Goal: Task Accomplishment & Management: Use online tool/utility

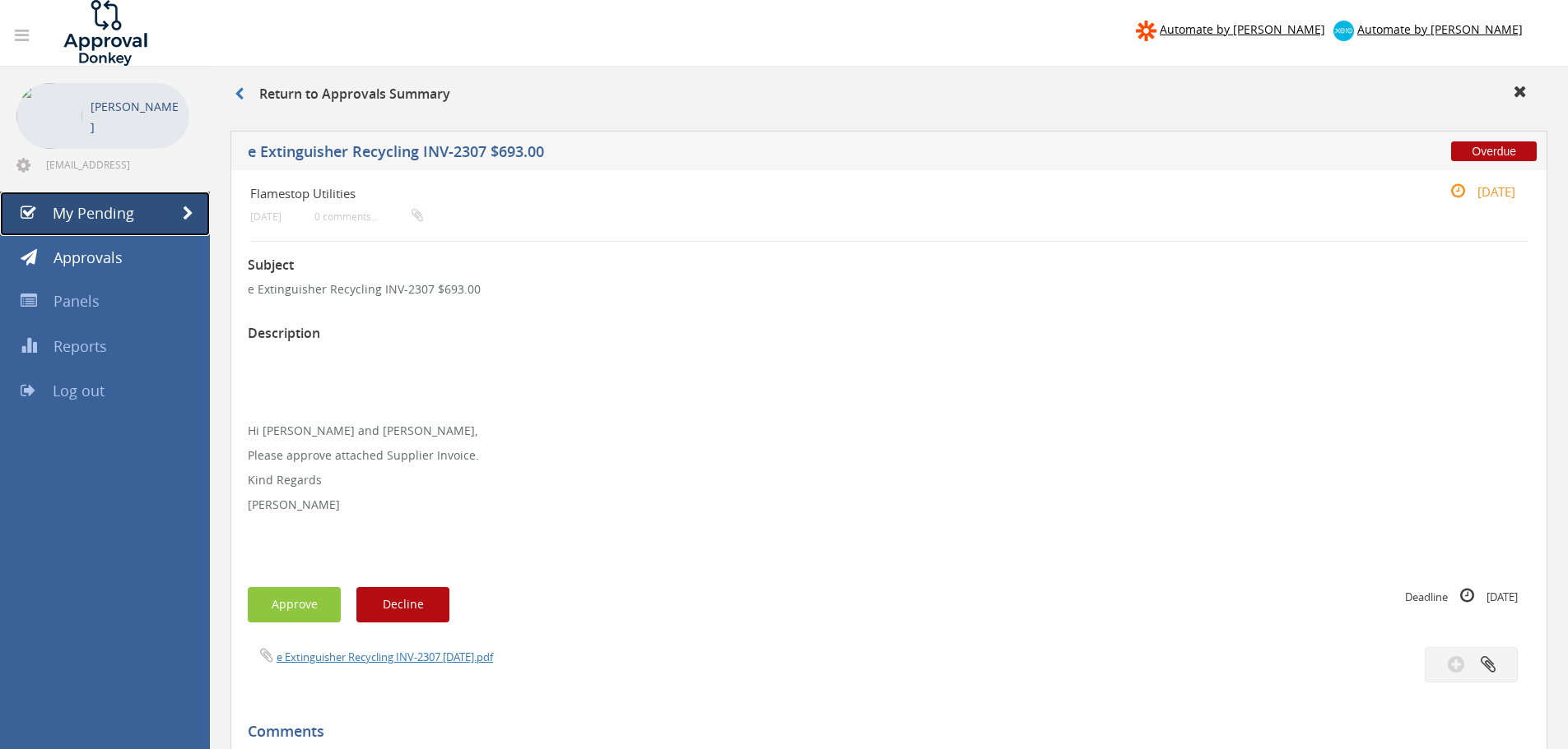
click at [114, 207] on span "My Pending" at bounding box center [94, 213] width 81 height 20
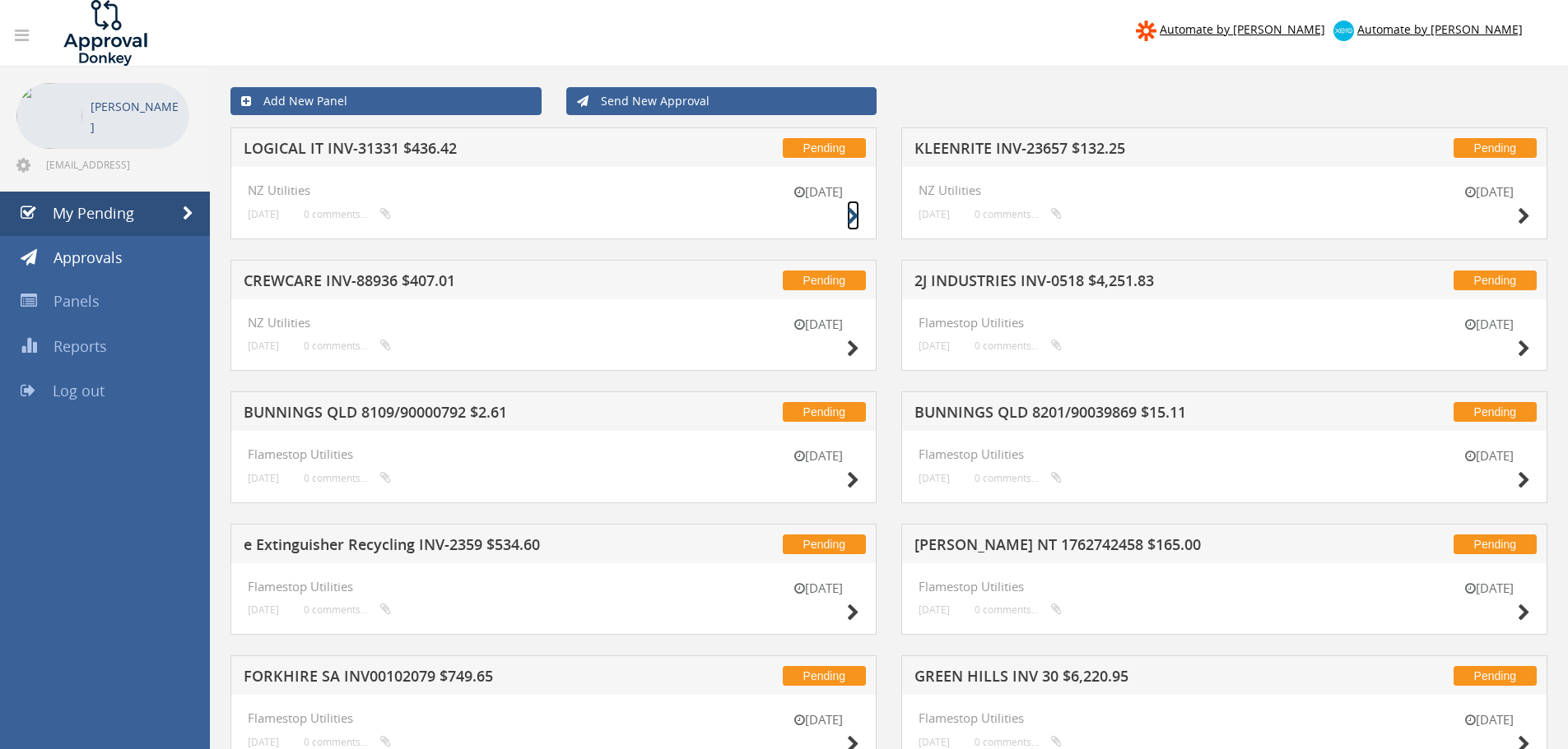
click at [850, 213] on icon at bounding box center [853, 217] width 12 height 17
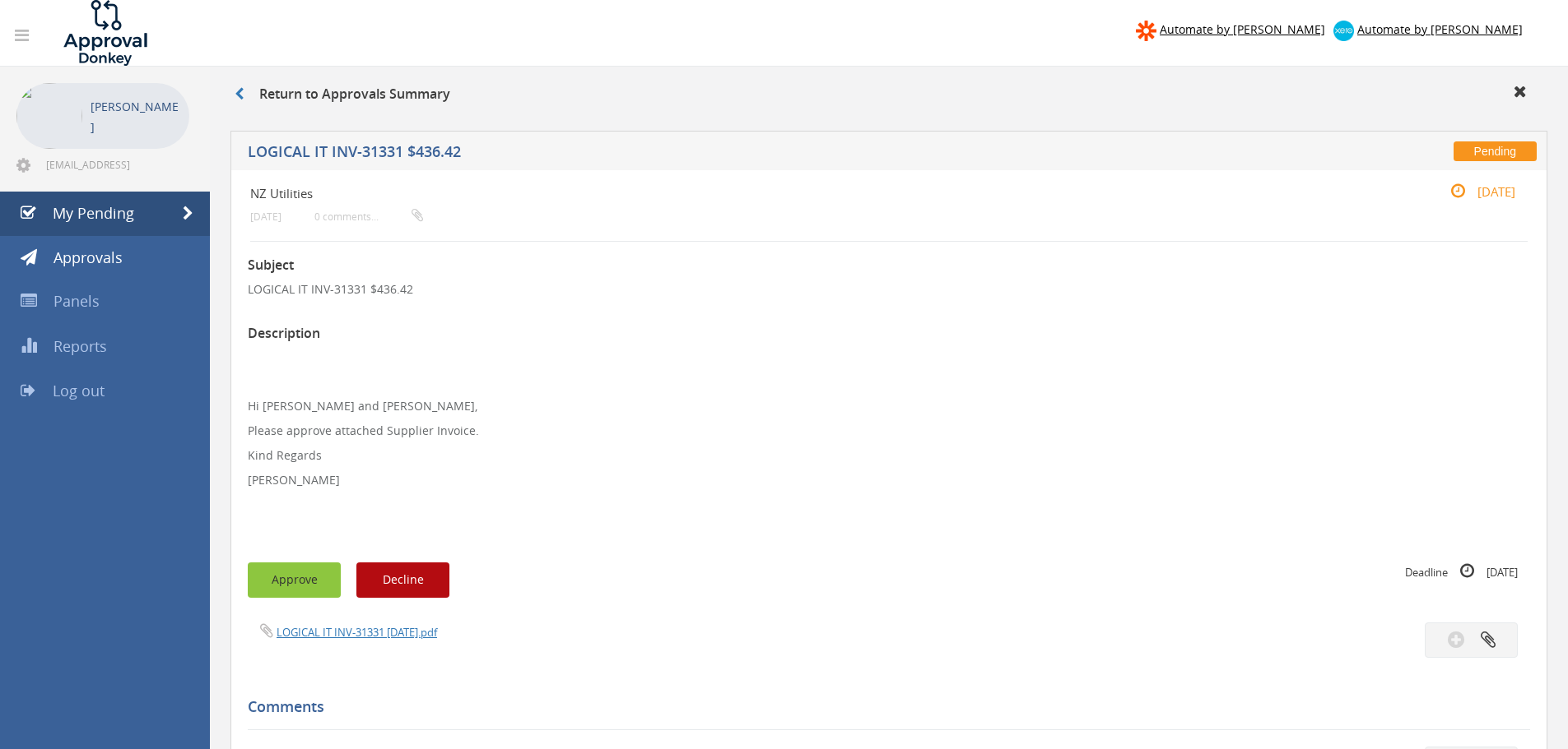
click at [304, 580] on button "Approve" at bounding box center [294, 580] width 93 height 35
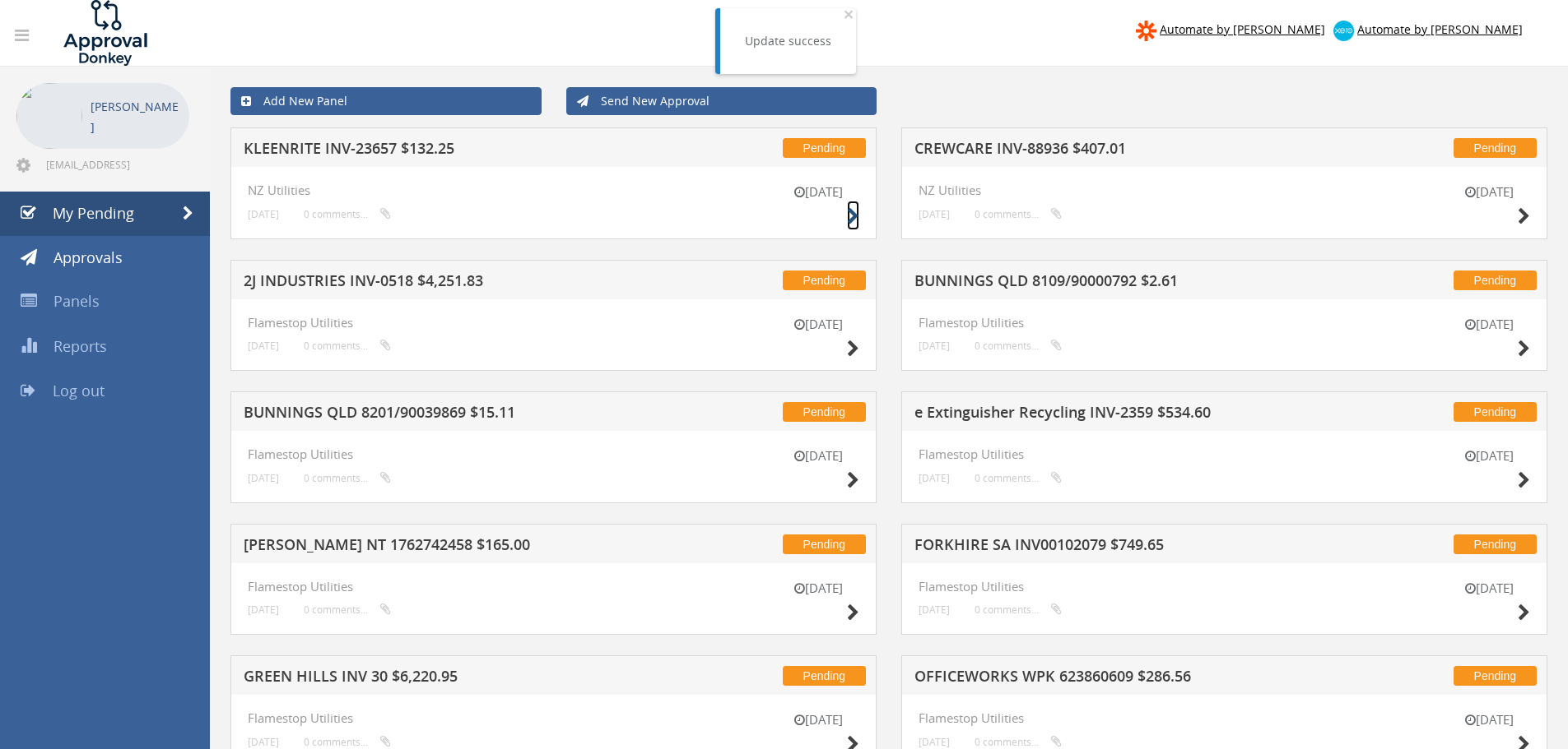
click at [850, 218] on icon at bounding box center [853, 217] width 12 height 17
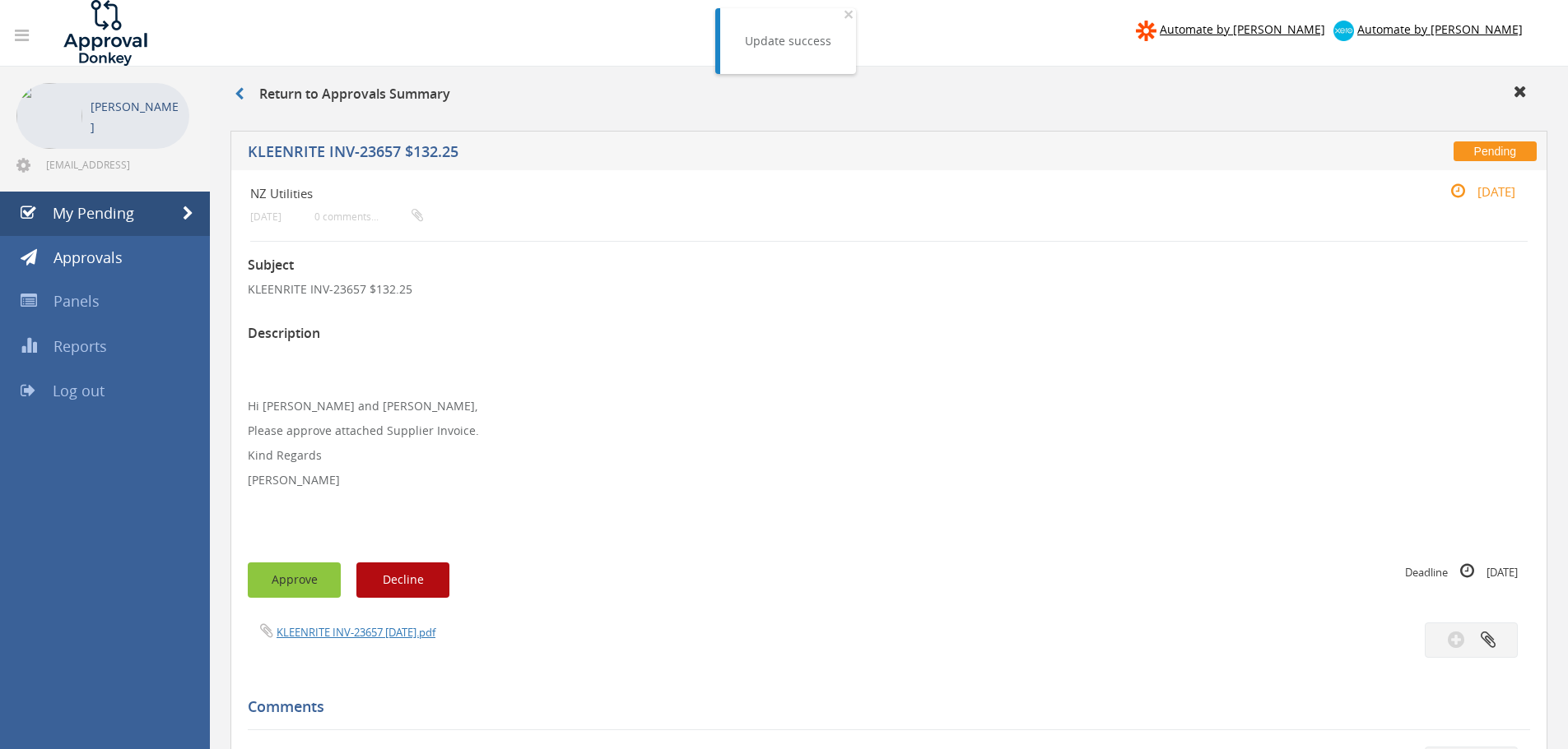
click at [285, 575] on button "Approve" at bounding box center [294, 580] width 93 height 35
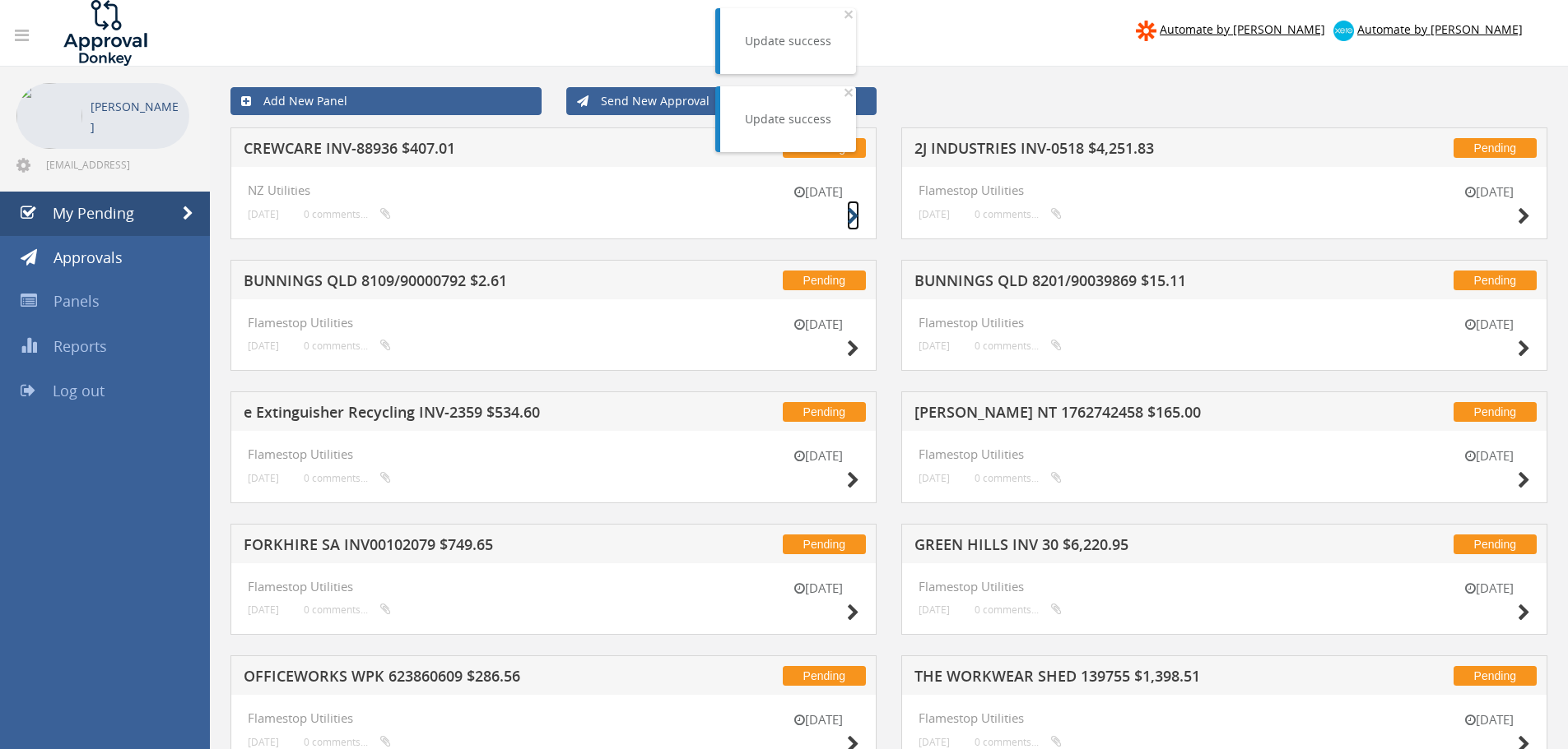
click at [848, 218] on icon at bounding box center [853, 217] width 12 height 17
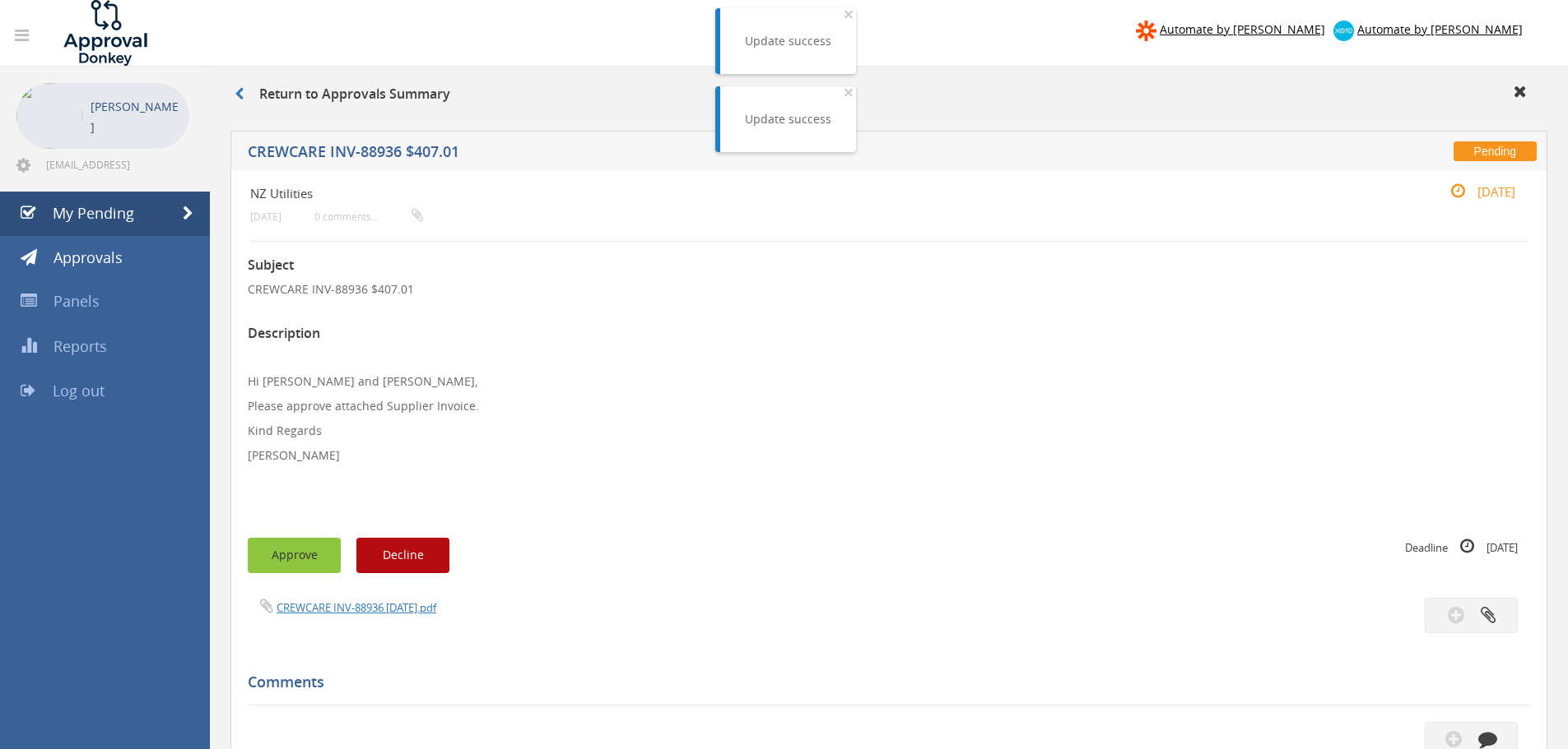
click at [271, 559] on button "Approve" at bounding box center [294, 555] width 93 height 35
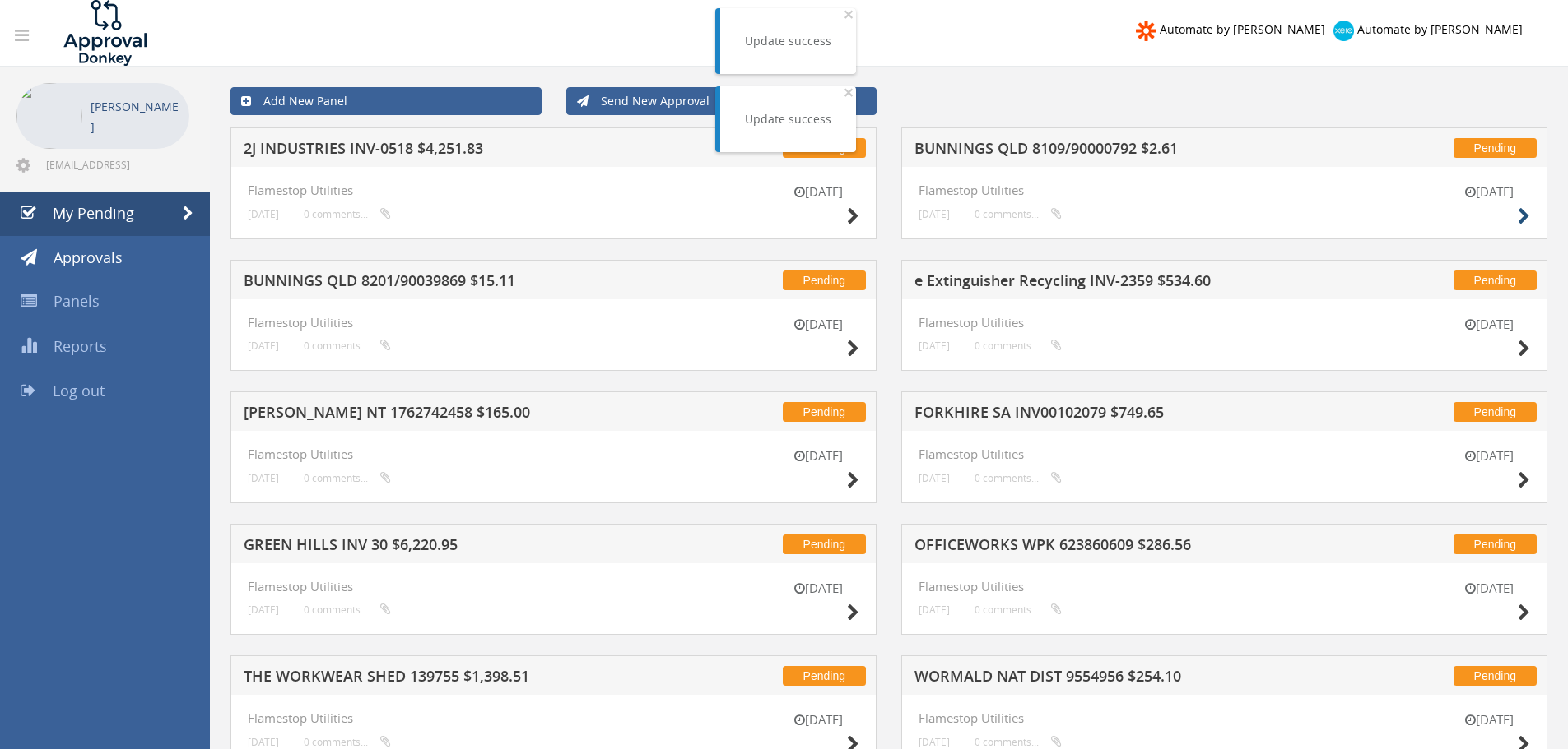
click at [1517, 218] on div "[DATE]" at bounding box center [1489, 207] width 82 height 47
click at [1523, 218] on icon at bounding box center [1524, 217] width 12 height 17
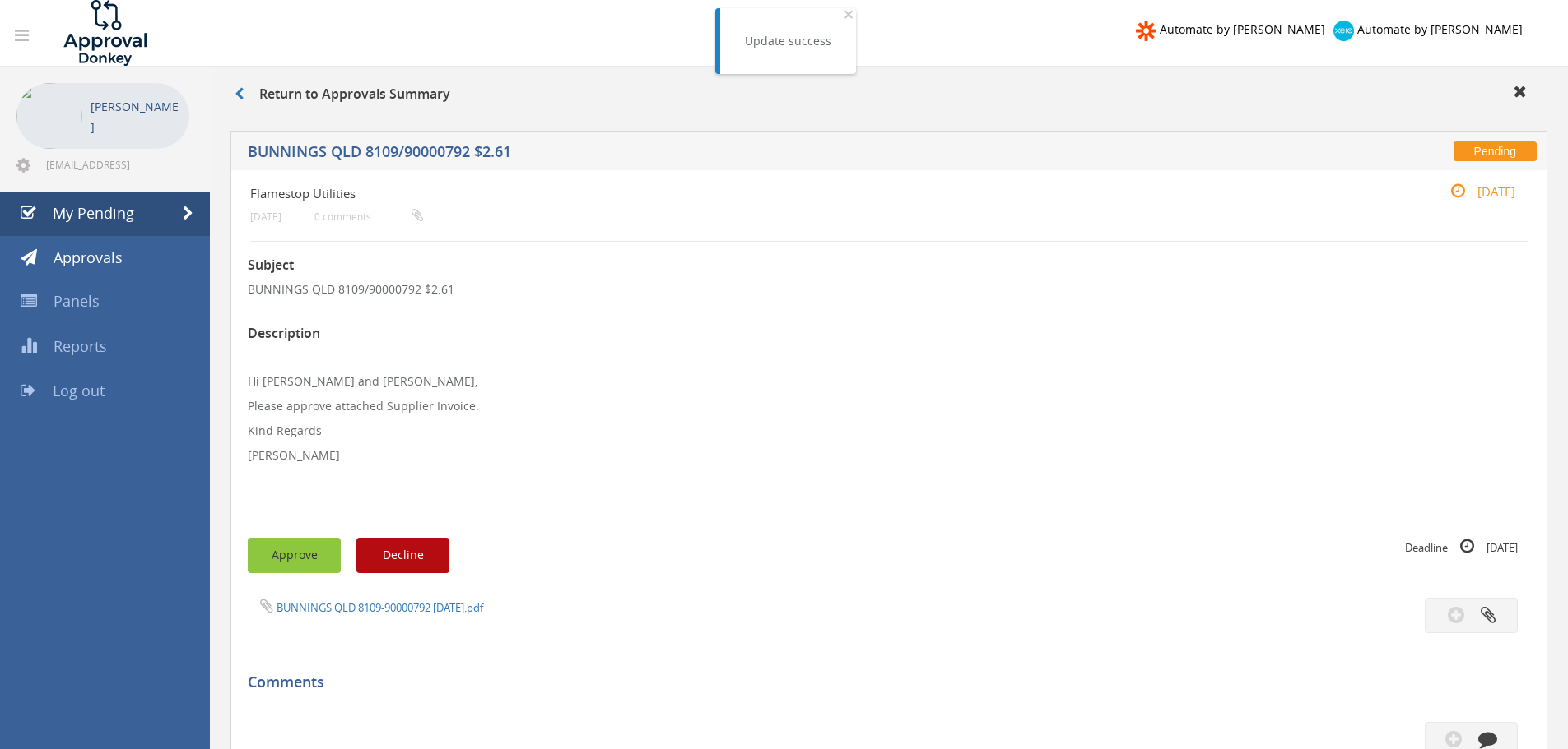
click at [321, 569] on button "Approve" at bounding box center [294, 555] width 93 height 35
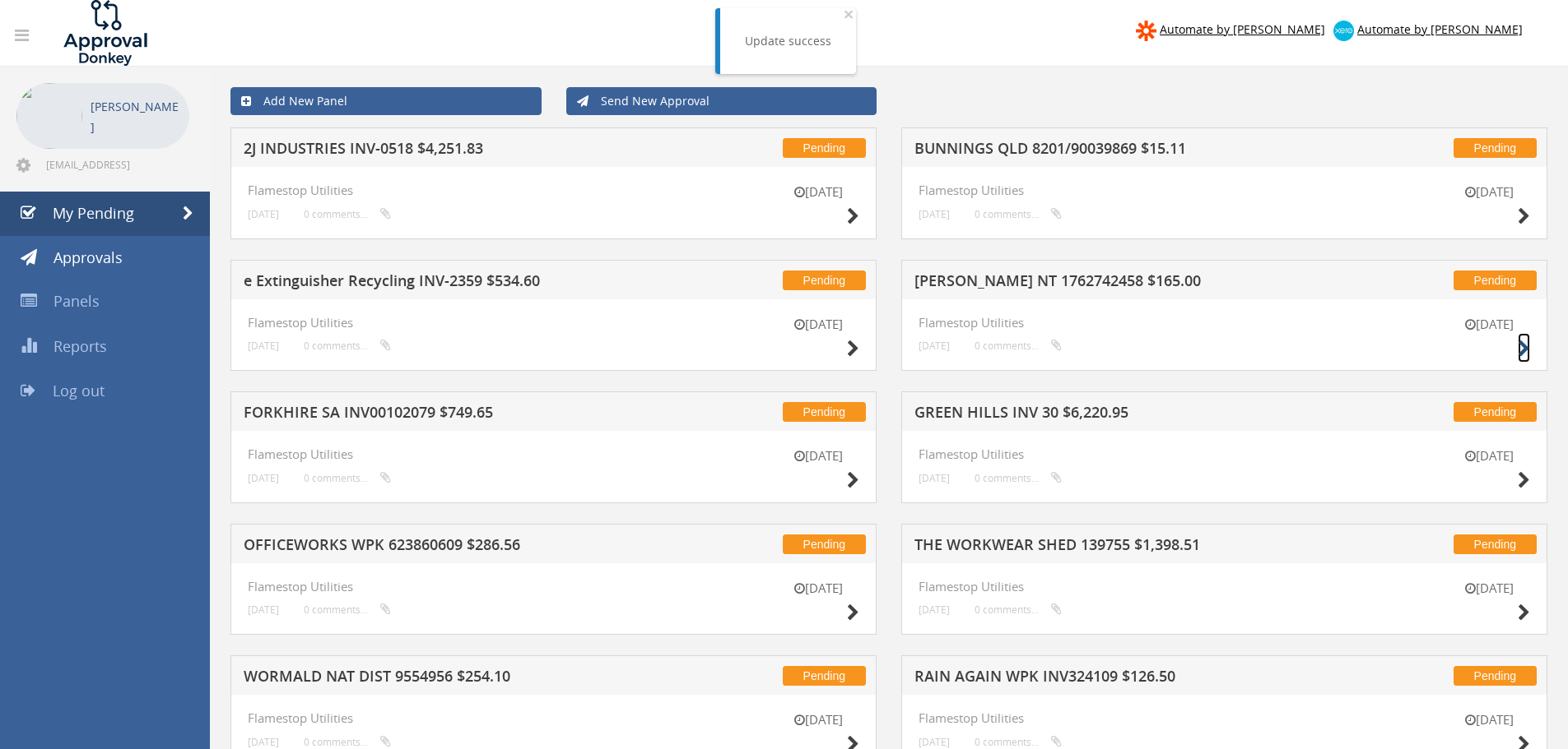
click at [1526, 347] on icon at bounding box center [1524, 349] width 12 height 17
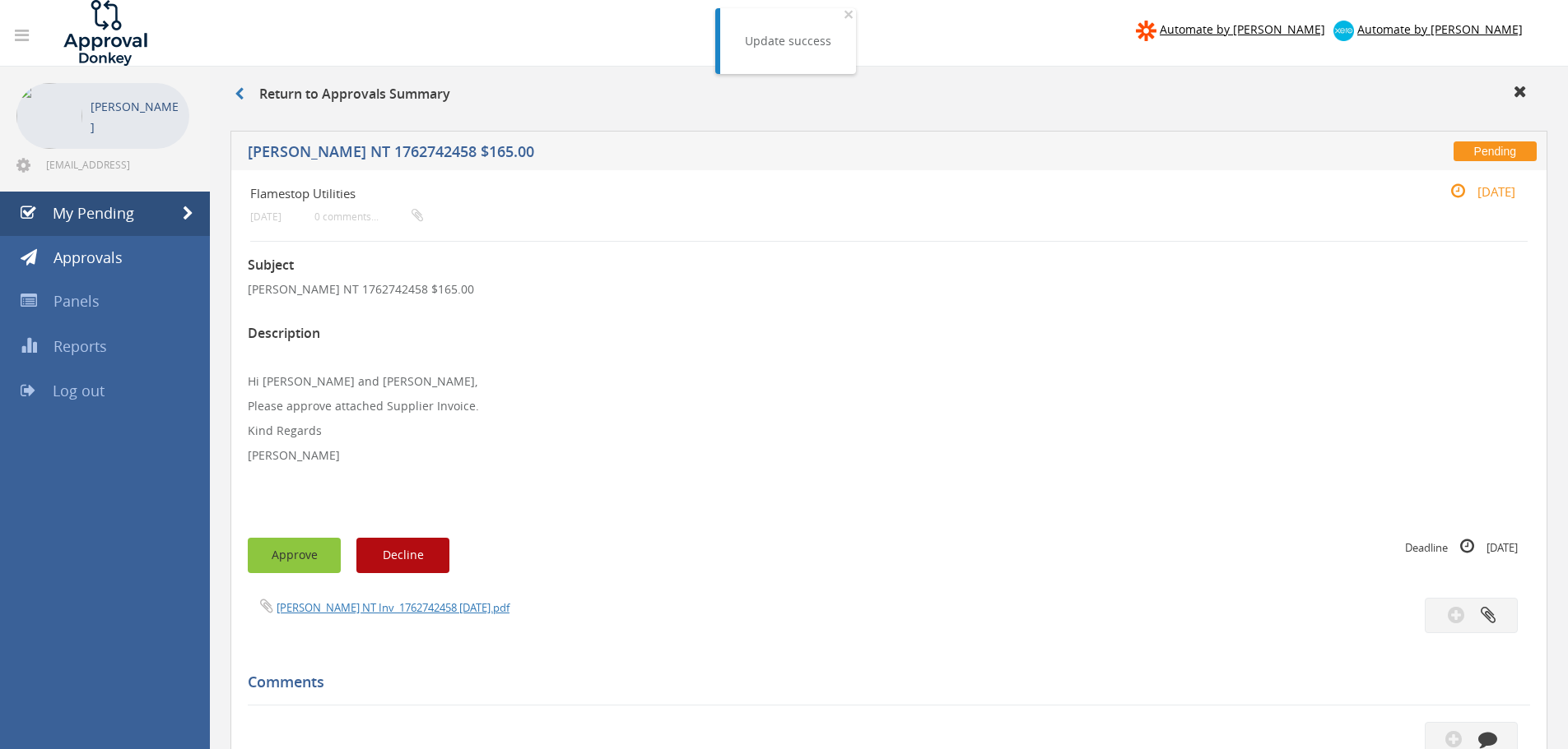
click at [288, 566] on button "Approve" at bounding box center [294, 555] width 93 height 35
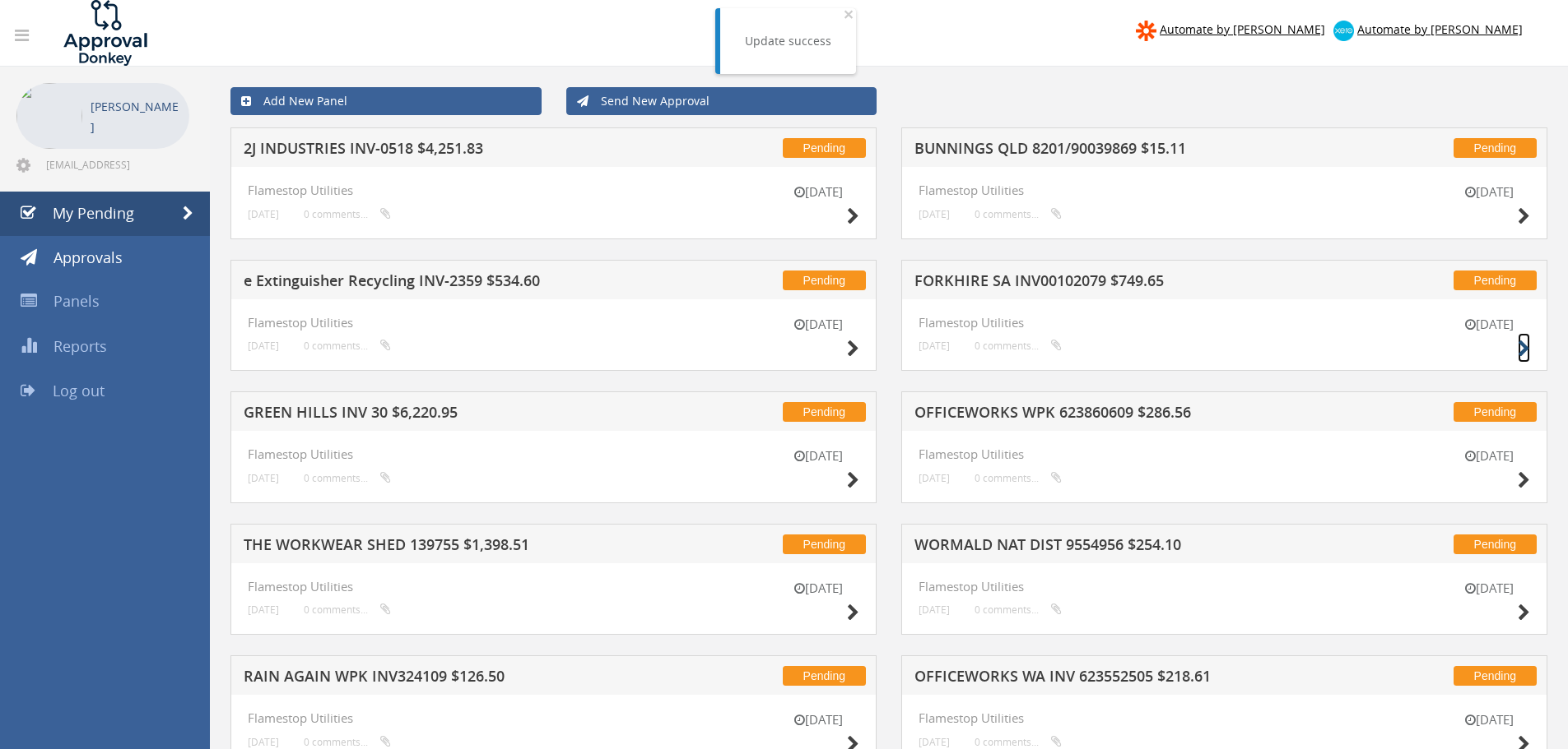
click at [1524, 344] on icon at bounding box center [1524, 349] width 12 height 17
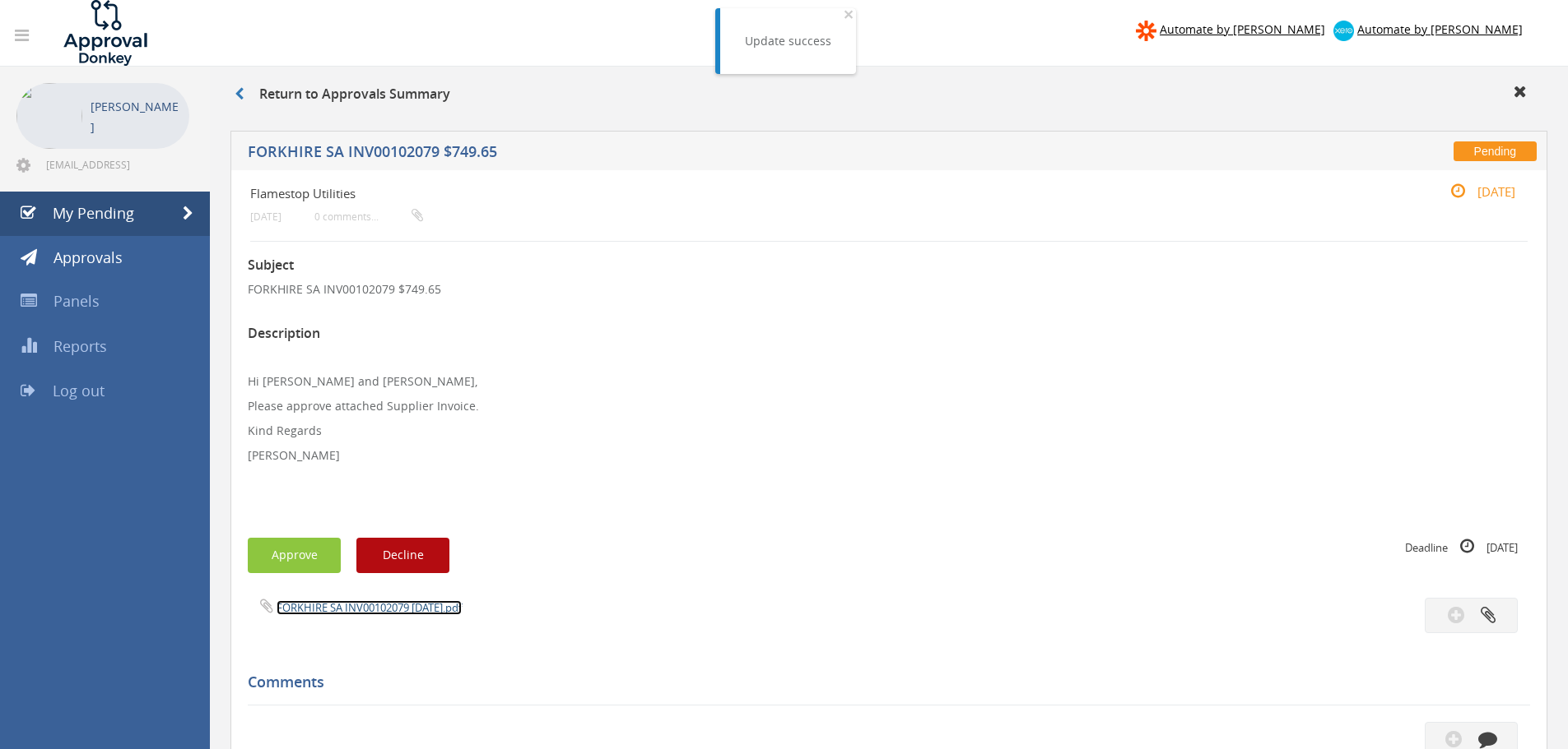
click at [342, 609] on link "FORKHIRE SA INV00102079 [DATE].pdf" at bounding box center [369, 608] width 185 height 15
click at [314, 551] on button "Approve" at bounding box center [294, 555] width 93 height 35
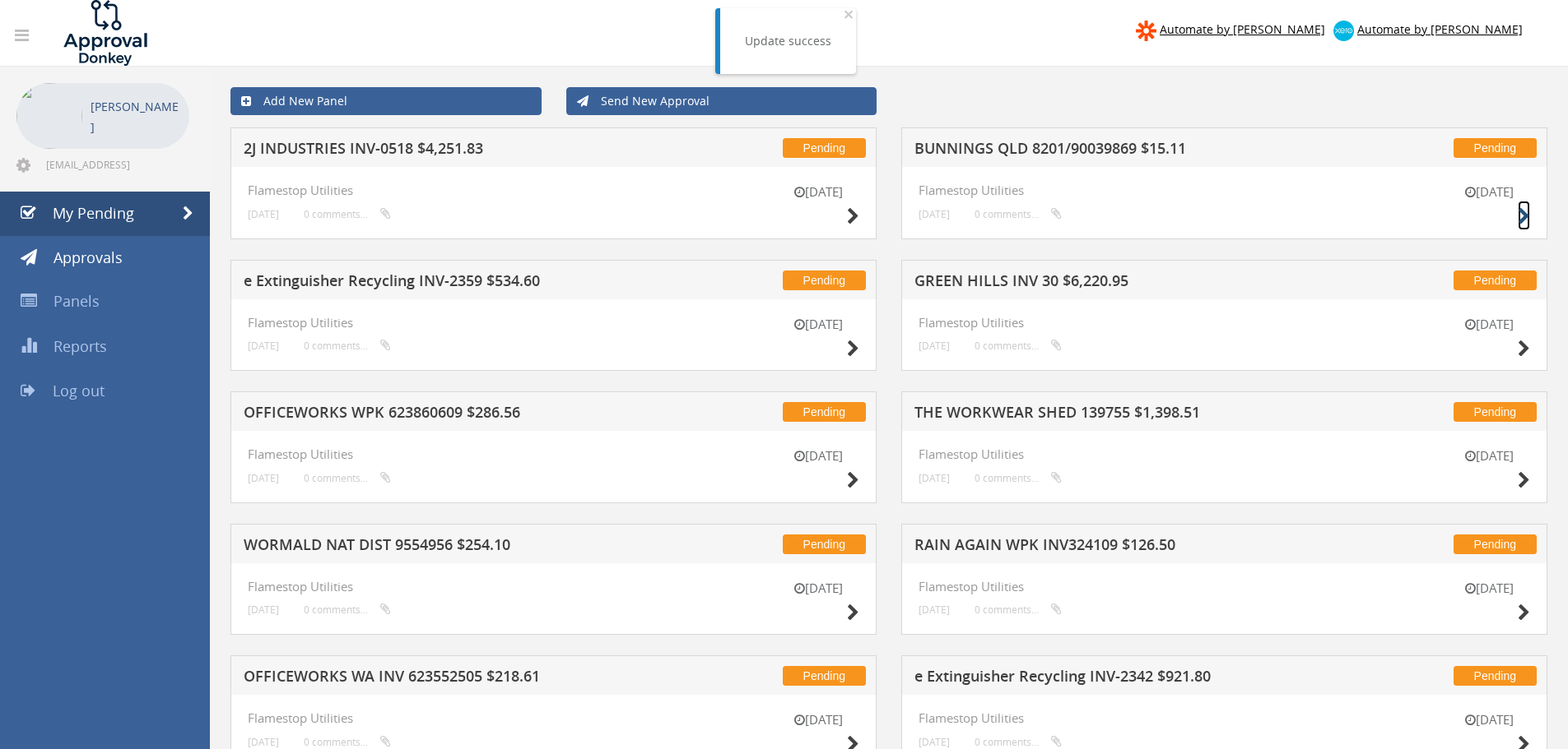
click at [1525, 212] on icon at bounding box center [1524, 217] width 12 height 17
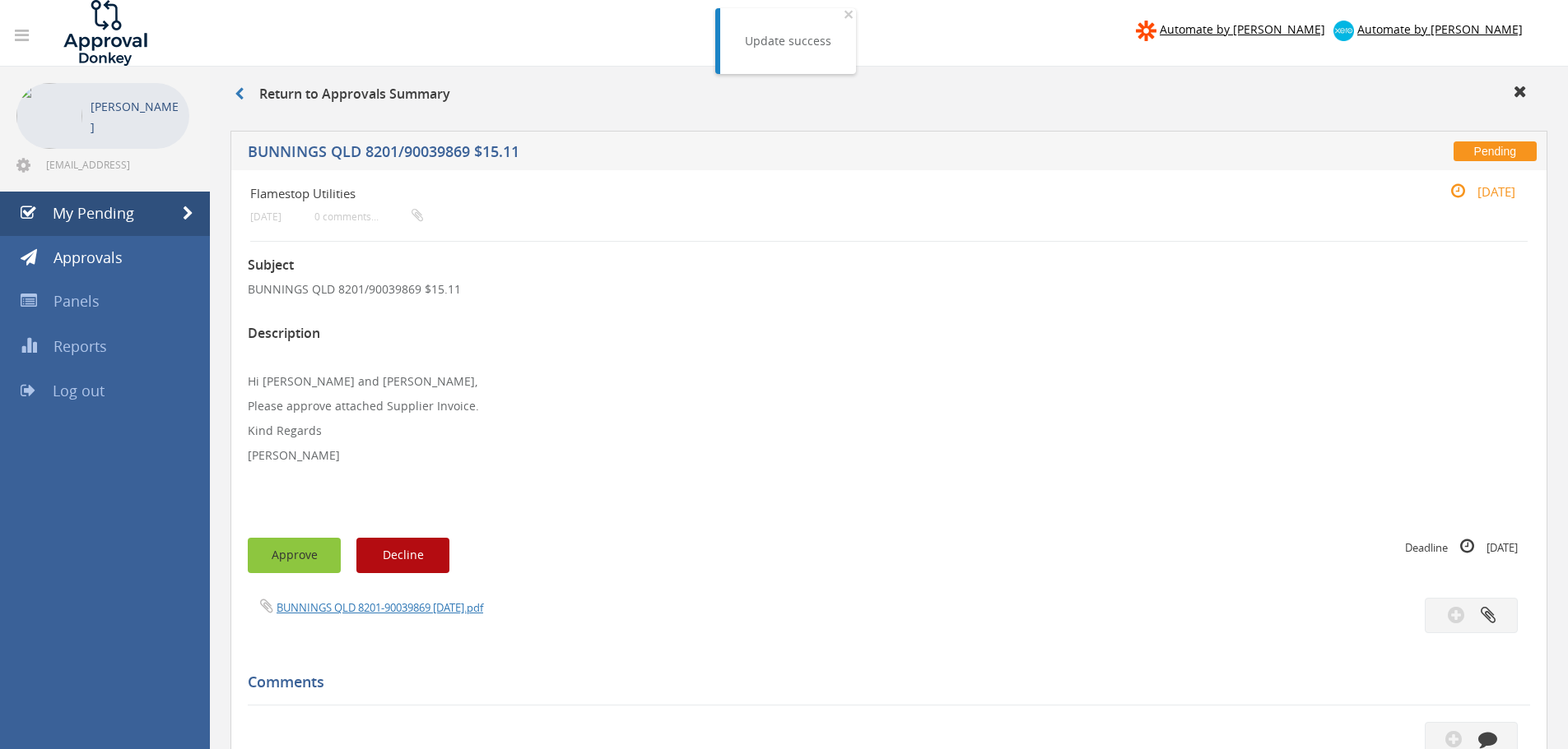
click at [289, 556] on button "Approve" at bounding box center [294, 555] width 93 height 35
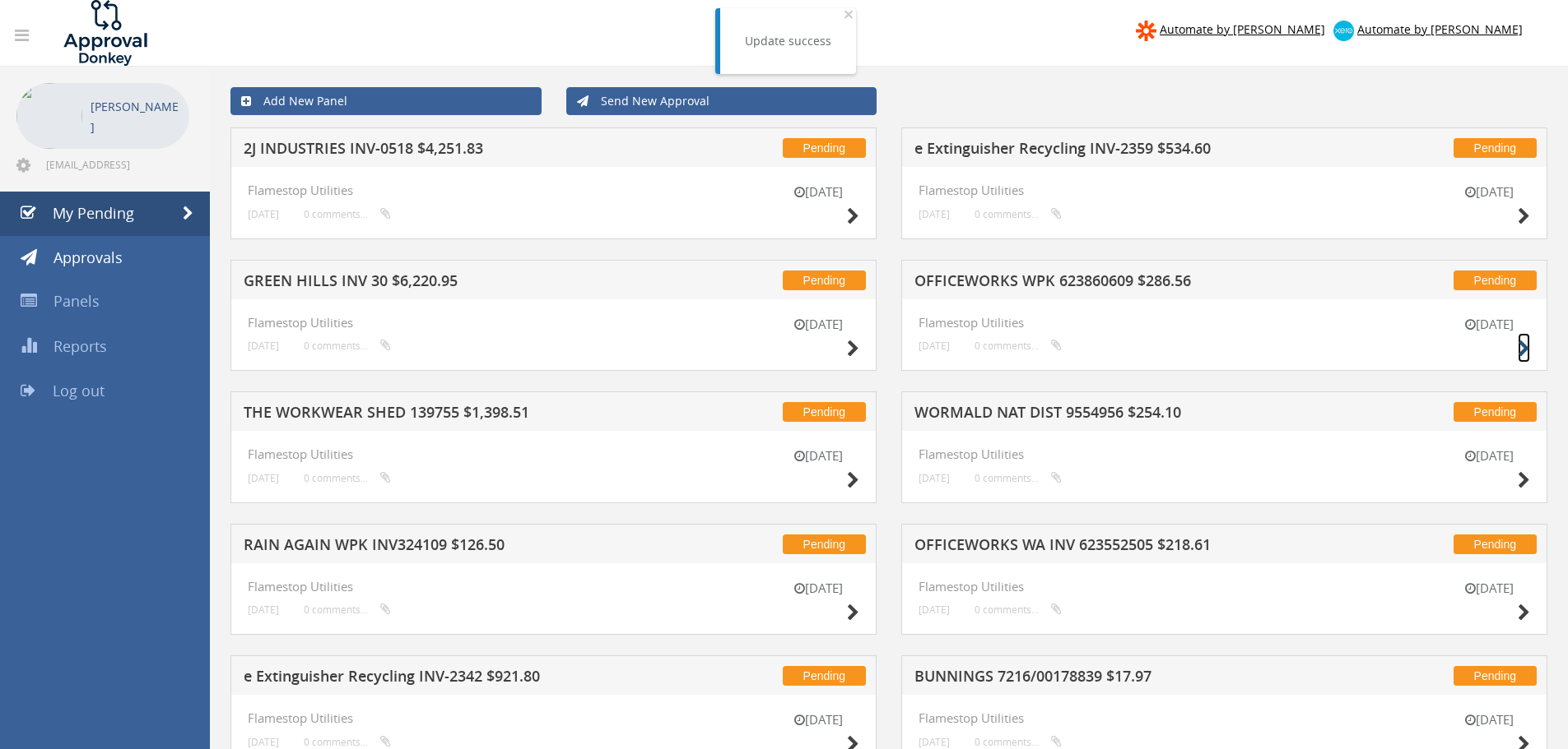
click at [1520, 351] on icon at bounding box center [1524, 349] width 12 height 17
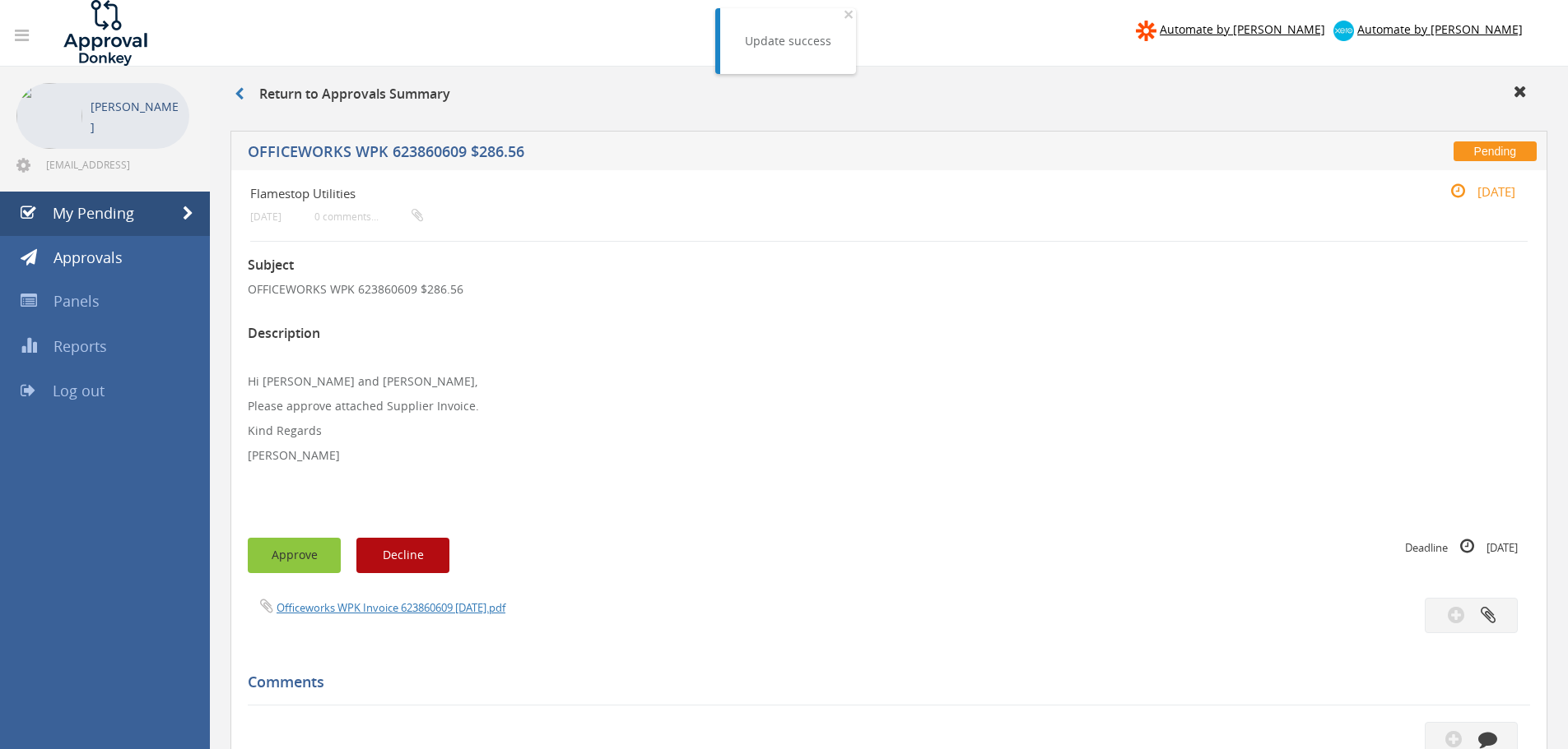
click at [291, 553] on button "Approve" at bounding box center [294, 555] width 93 height 35
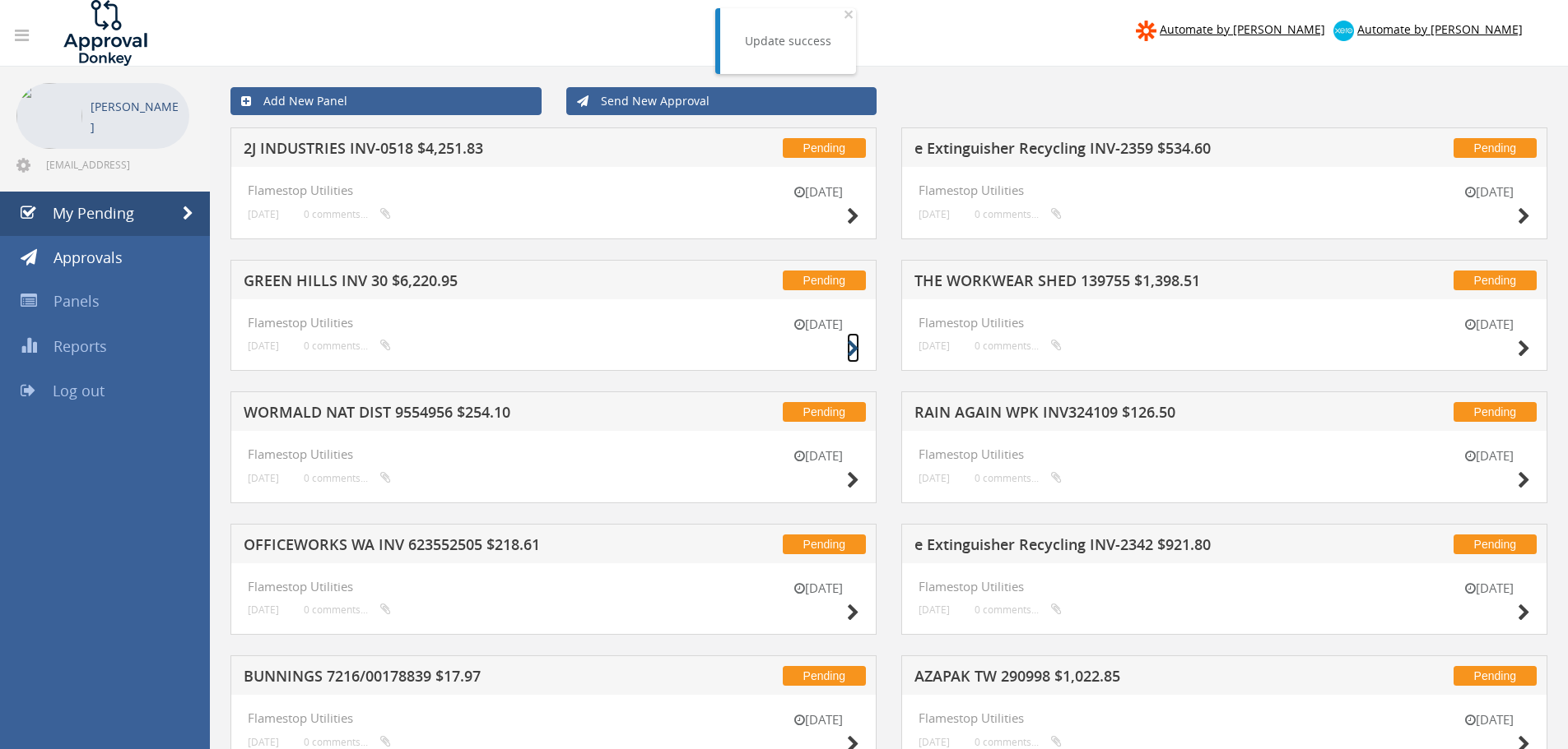
click at [849, 347] on icon at bounding box center [853, 349] width 12 height 17
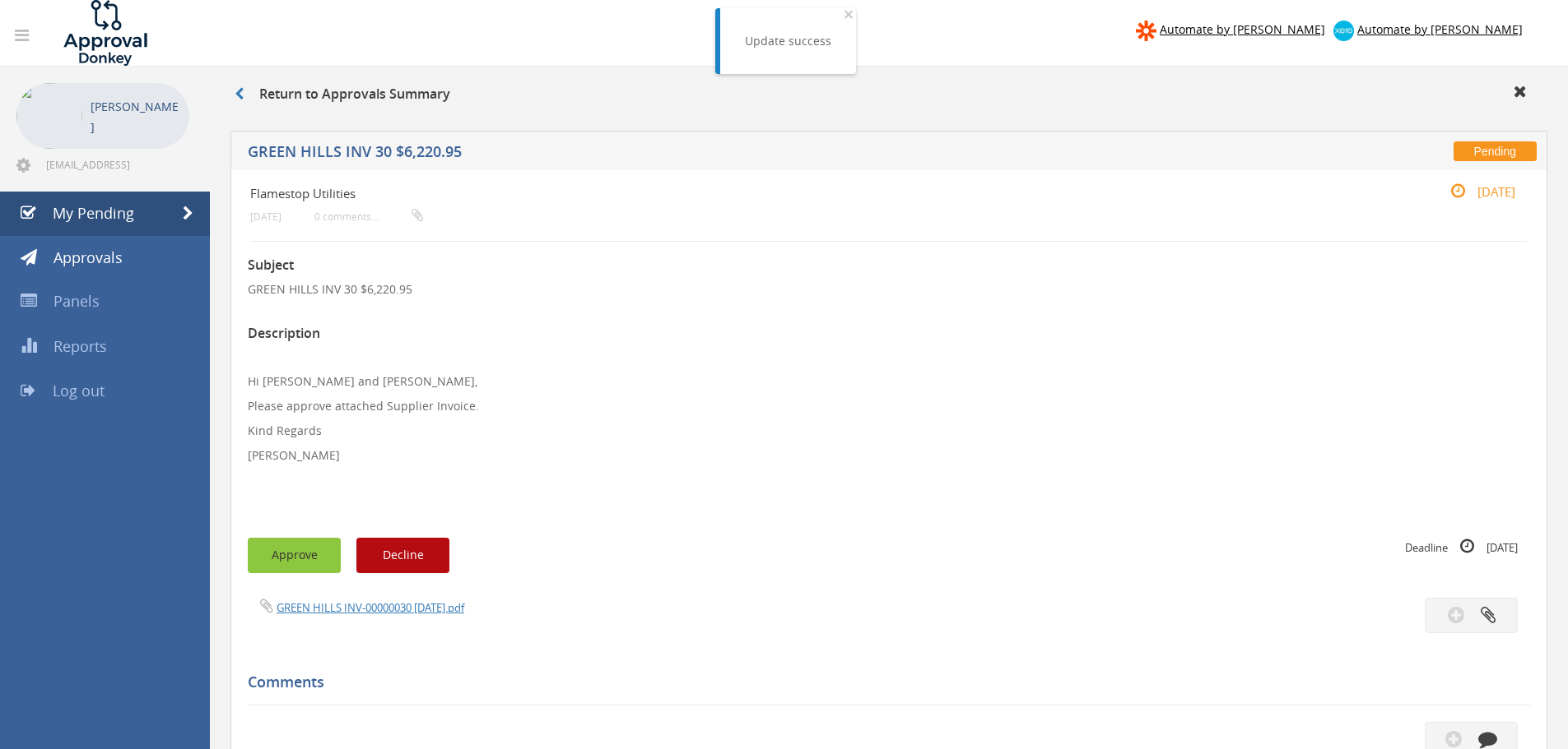
click at [309, 556] on button "Approve" at bounding box center [294, 555] width 93 height 35
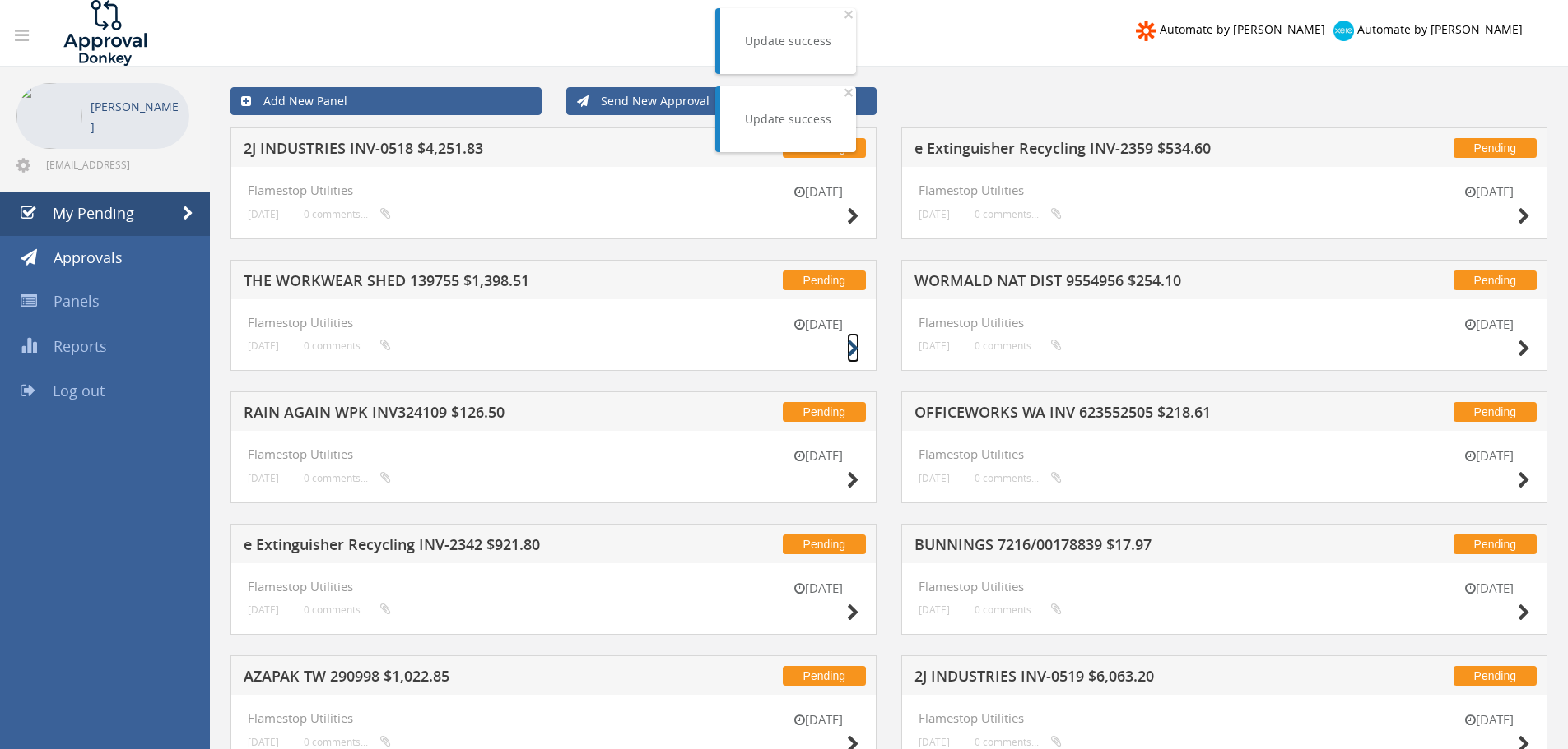
click at [851, 348] on icon at bounding box center [853, 349] width 12 height 17
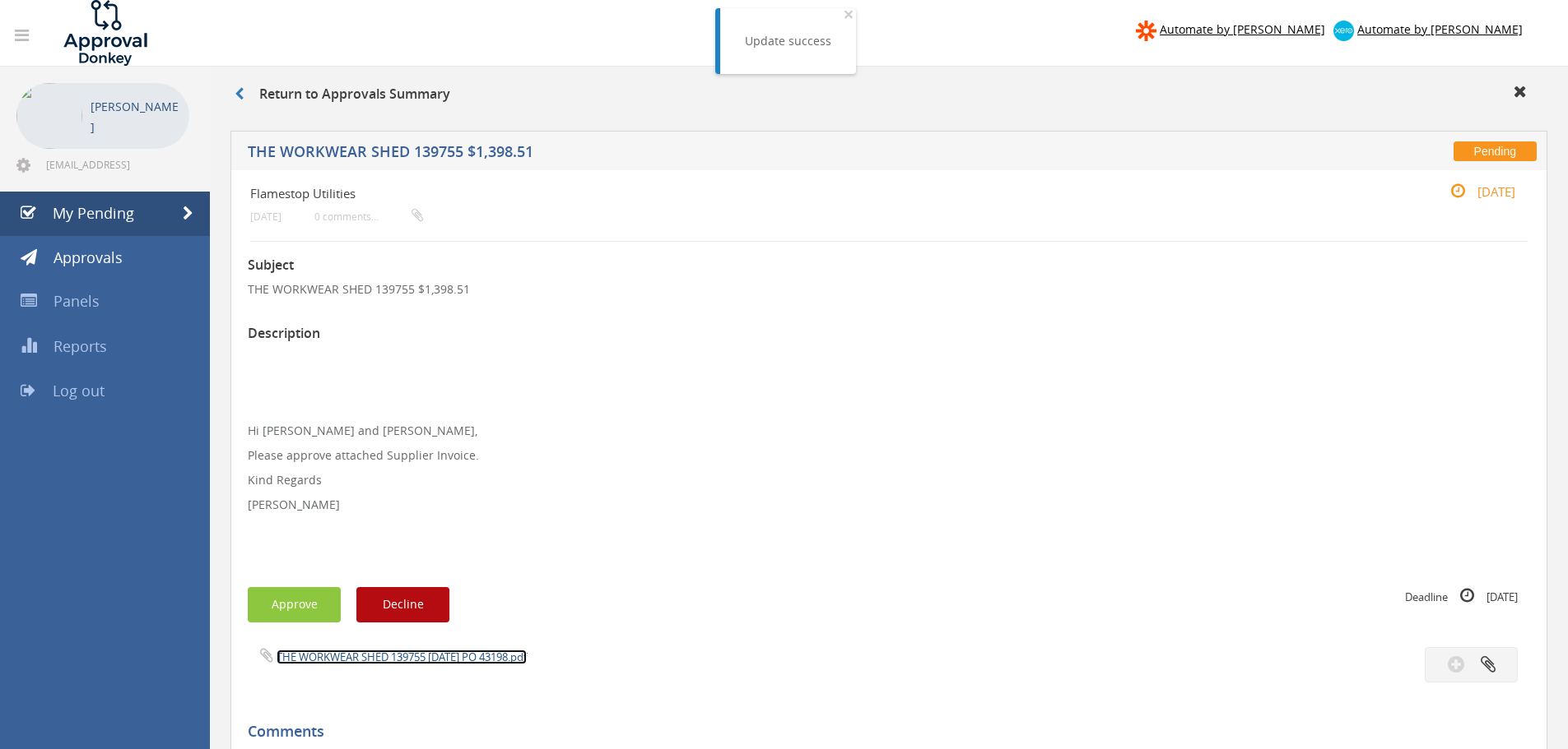
click at [371, 659] on link "THE WORKWEAR SHED 139755 [DATE] PO 43198.pdf" at bounding box center [401, 657] width 250 height 15
click at [312, 601] on button "Approve" at bounding box center [294, 604] width 93 height 35
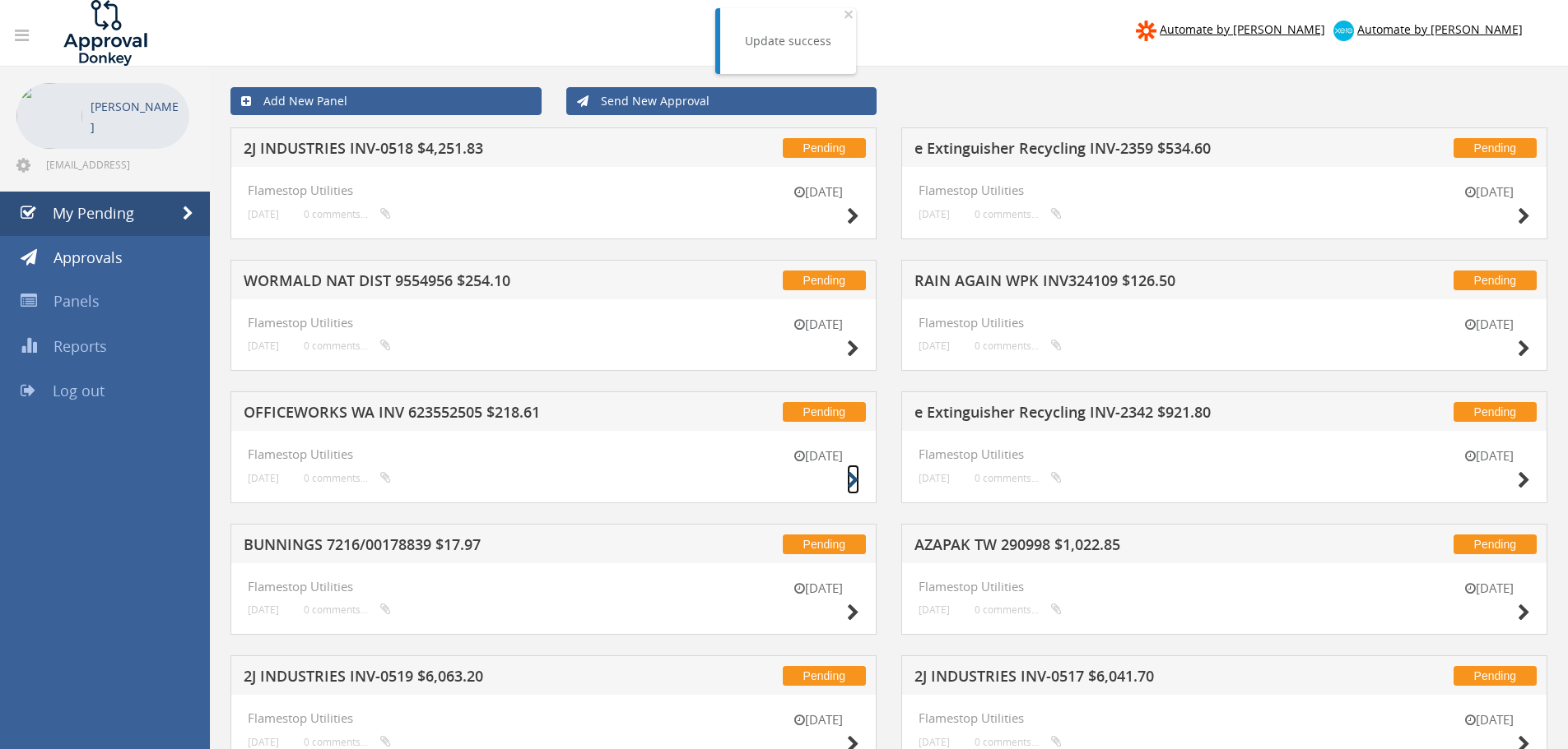
click at [847, 478] on icon at bounding box center [853, 480] width 12 height 17
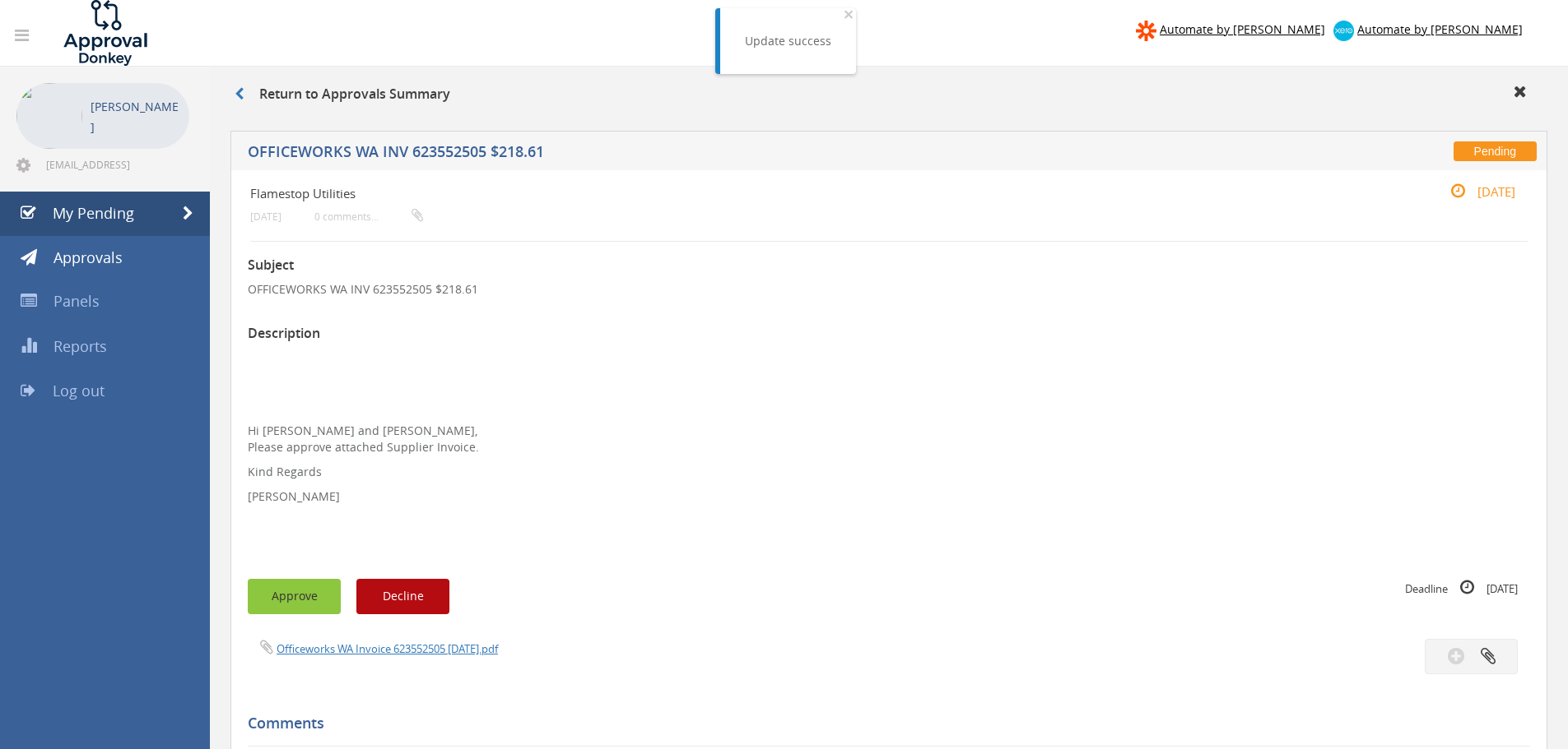
click at [299, 603] on button "Approve" at bounding box center [294, 596] width 93 height 35
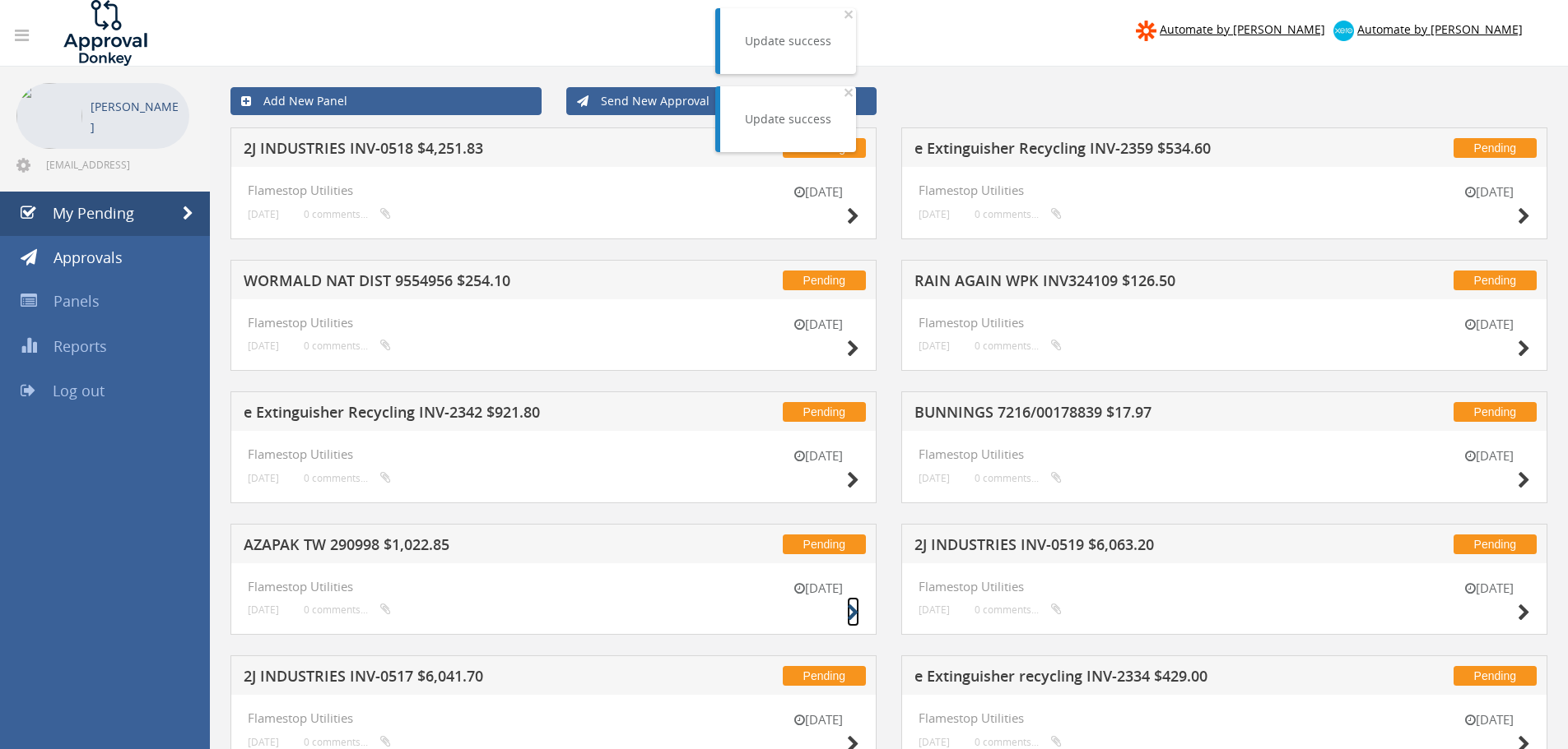
click at [851, 615] on icon at bounding box center [853, 613] width 12 height 17
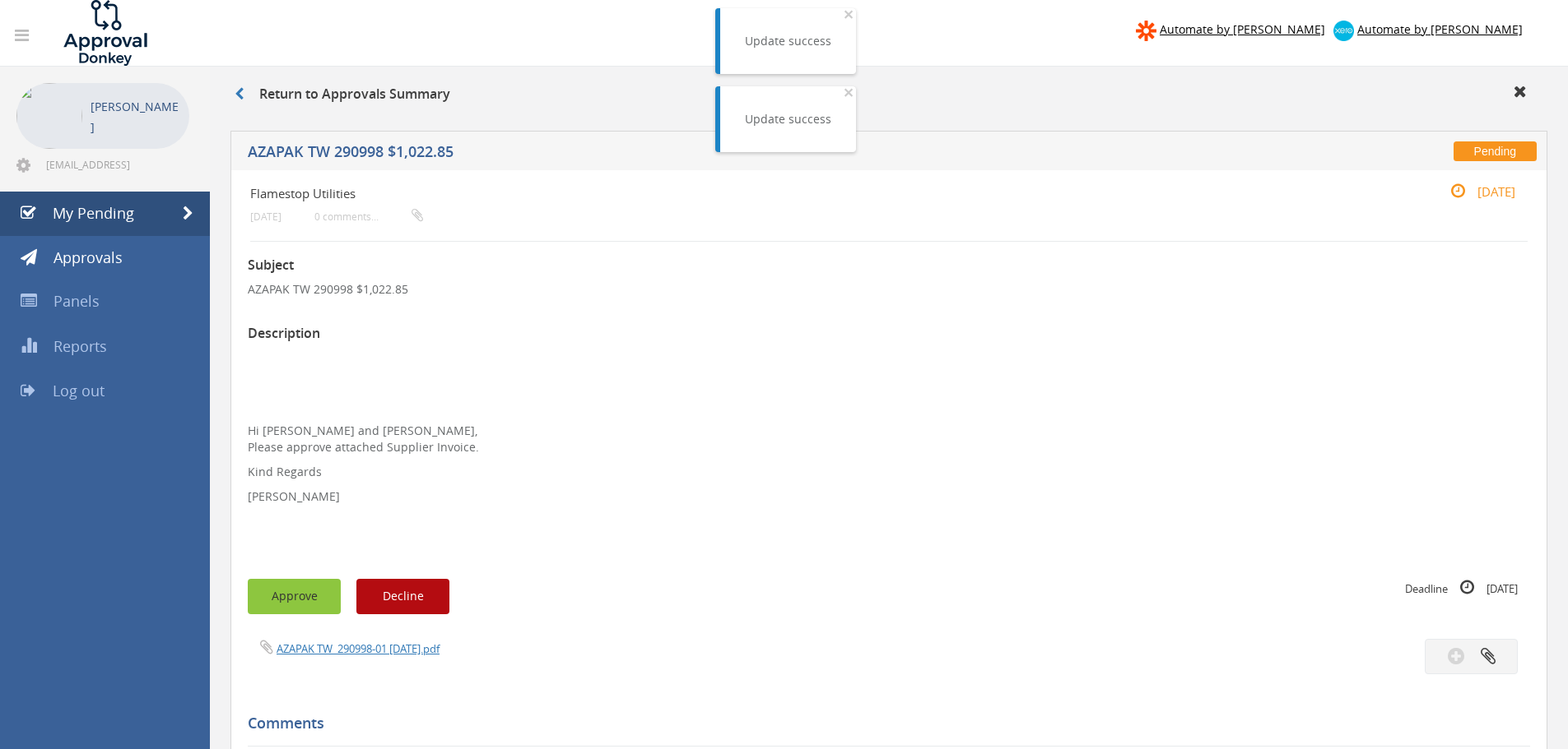
drag, startPoint x: 306, startPoint y: 595, endPoint x: 327, endPoint y: 662, distance: 70.2
click at [327, 663] on div "Subject AZAPAK TW 290998 $1,022.85 Description Hi [PERSON_NAME] and [PERSON_NAM…" at bounding box center [889, 693] width 1282 height 902
click at [334, 651] on link "AZAPAK TW_290998-01 [DATE].pdf" at bounding box center [358, 649] width 163 height 15
drag, startPoint x: 286, startPoint y: 594, endPoint x: 308, endPoint y: 533, distance: 64.8
click at [286, 593] on button "Approve" at bounding box center [294, 596] width 93 height 35
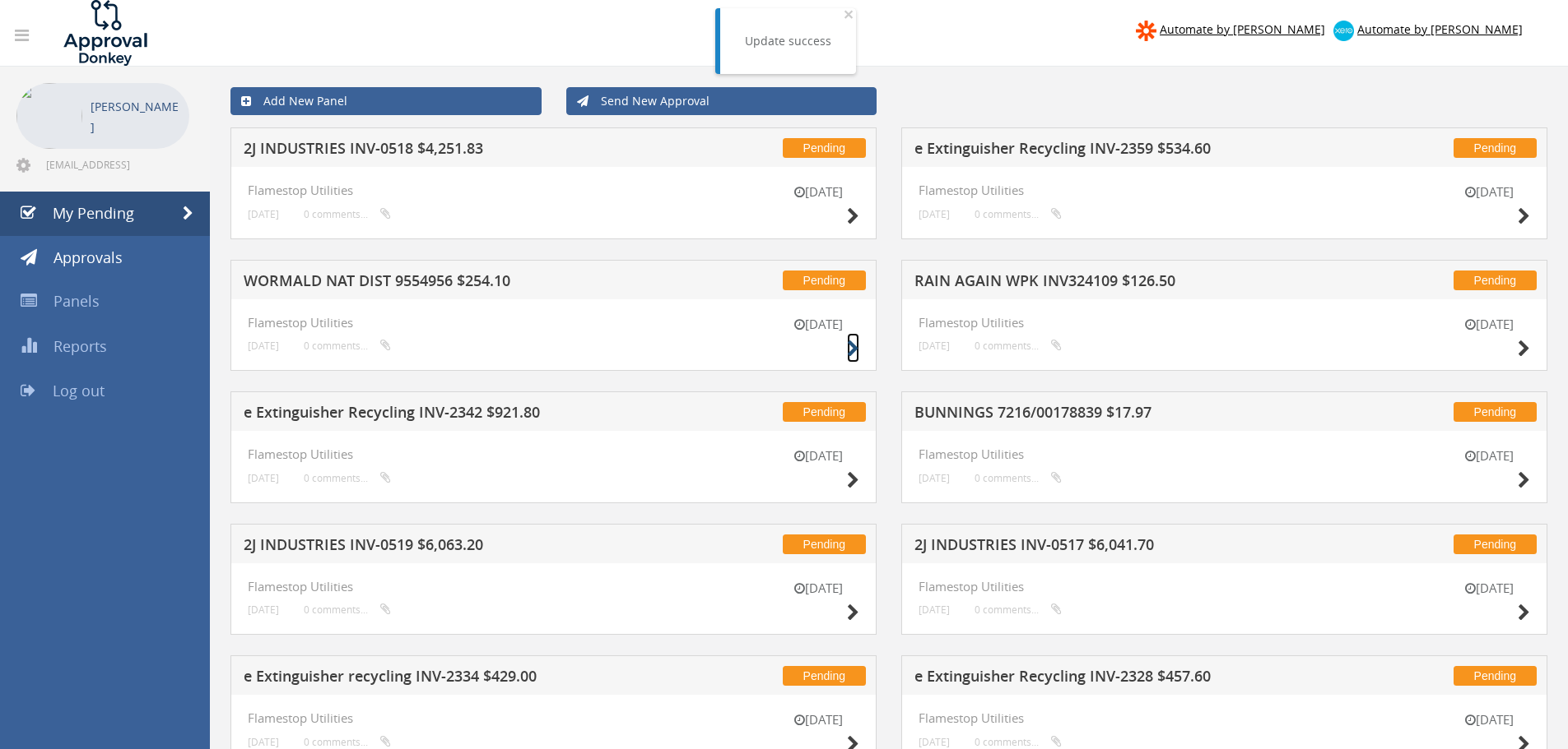
click at [854, 352] on icon at bounding box center [853, 349] width 12 height 17
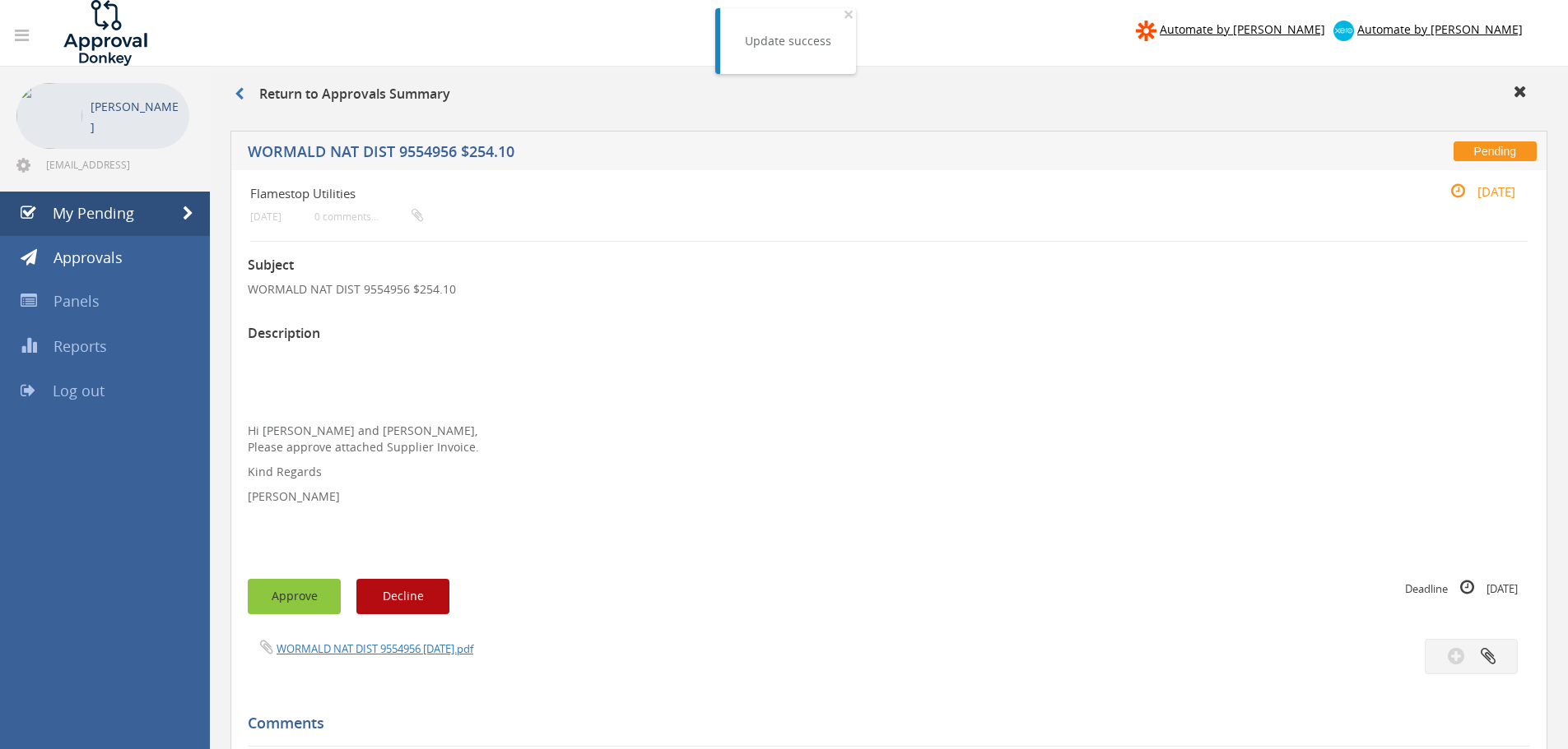
drag, startPoint x: 290, startPoint y: 594, endPoint x: 307, endPoint y: 585, distance: 19.2
click at [291, 594] on button "Approve" at bounding box center [294, 596] width 93 height 35
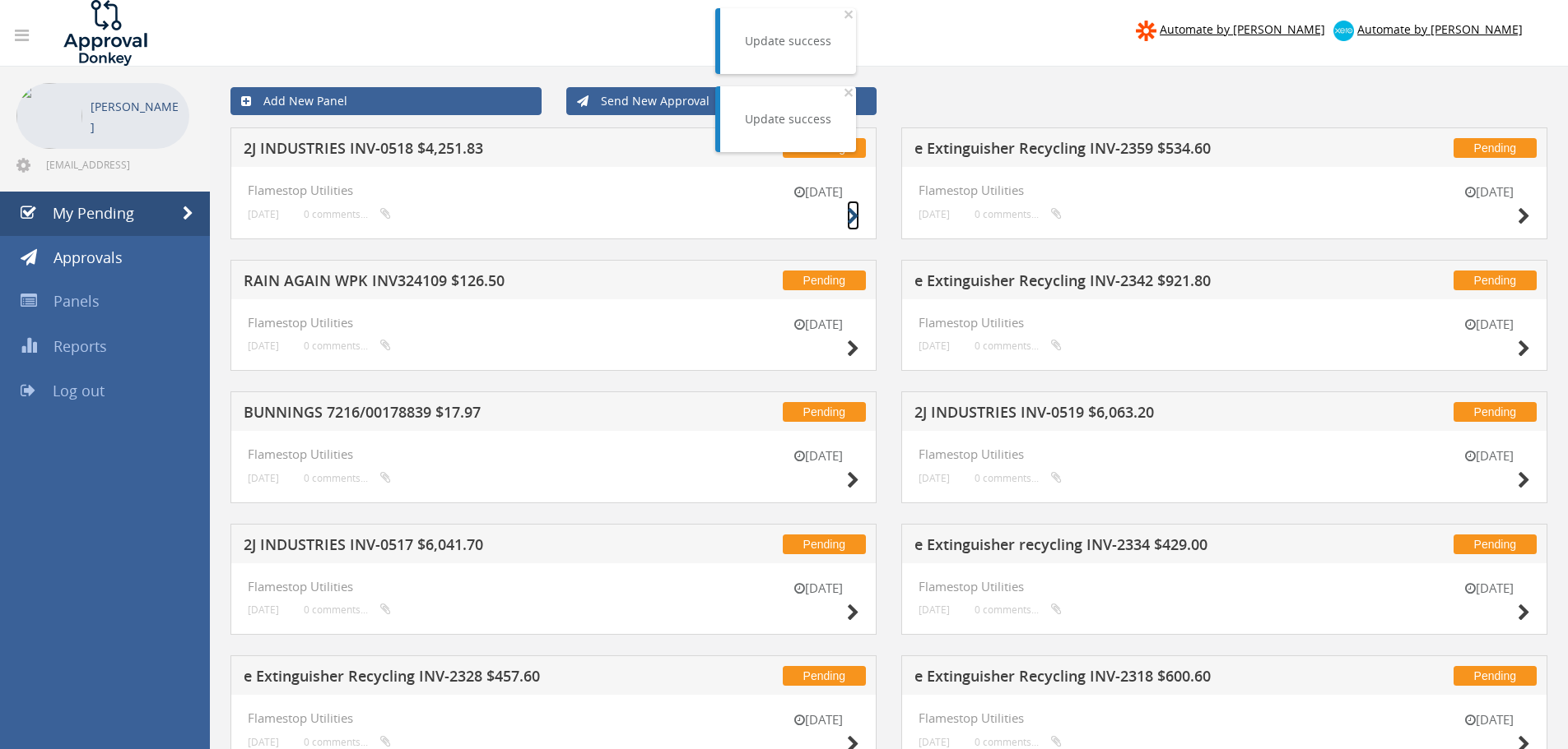
click at [850, 218] on icon at bounding box center [853, 217] width 12 height 17
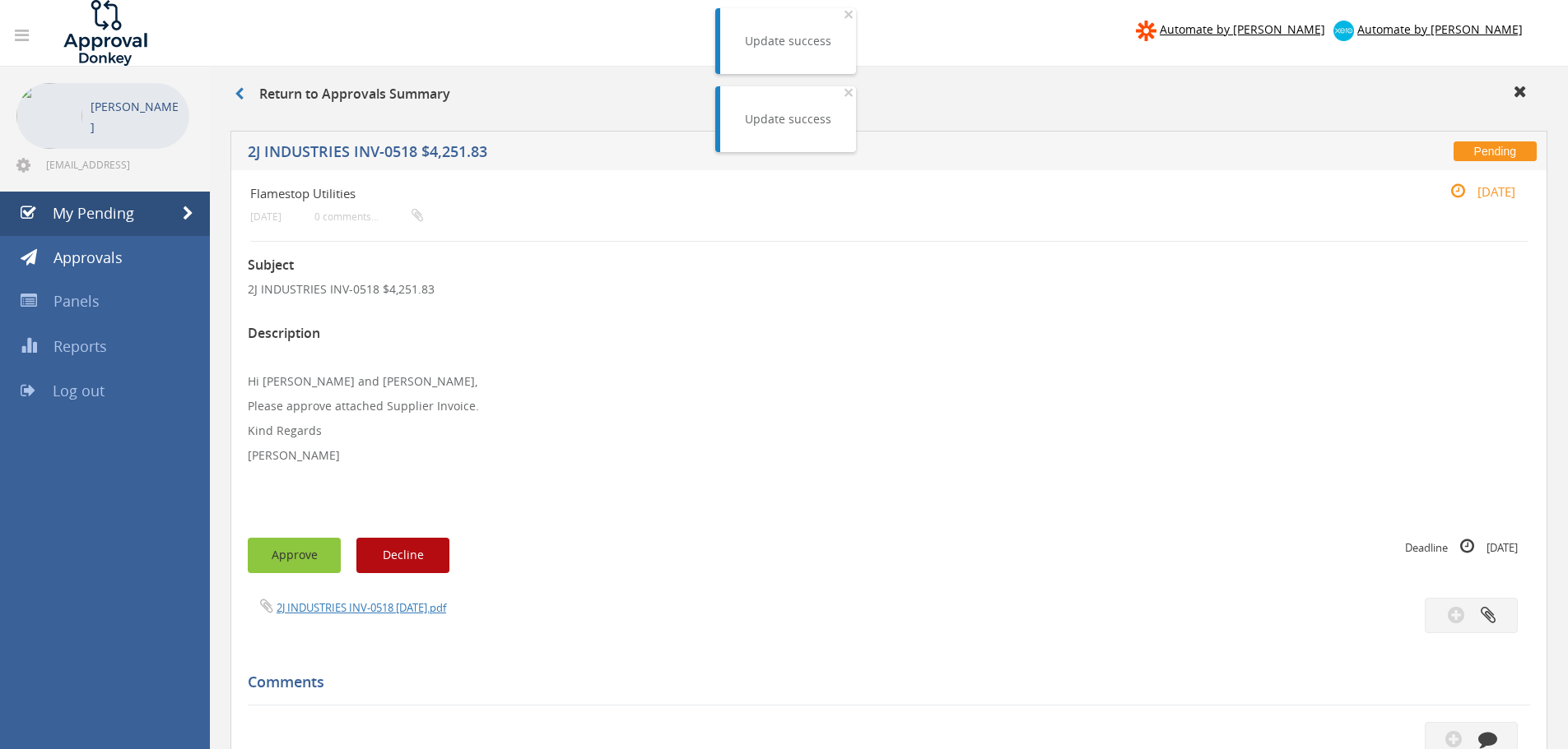
click at [306, 553] on button "Approve" at bounding box center [294, 555] width 93 height 35
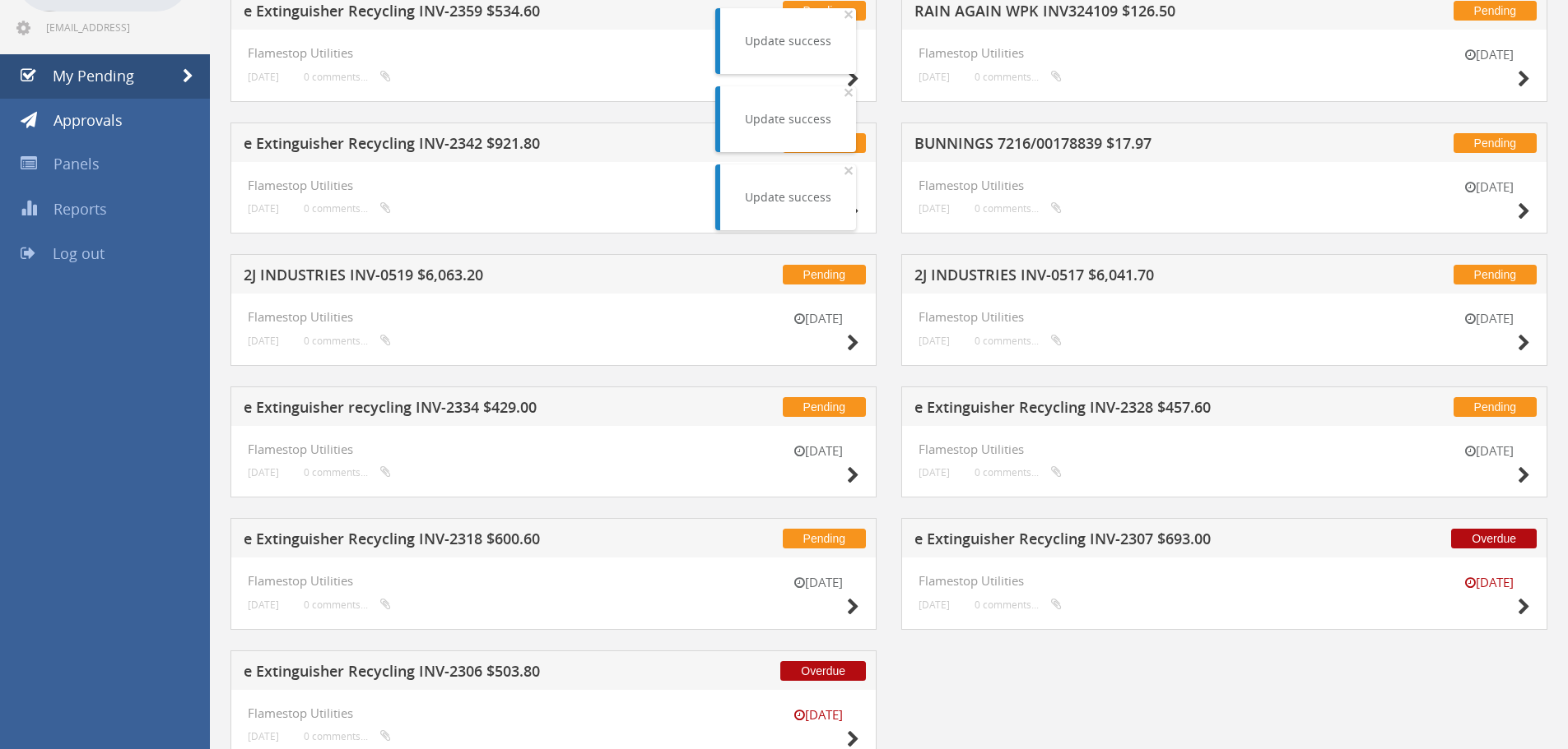
scroll to position [165, 0]
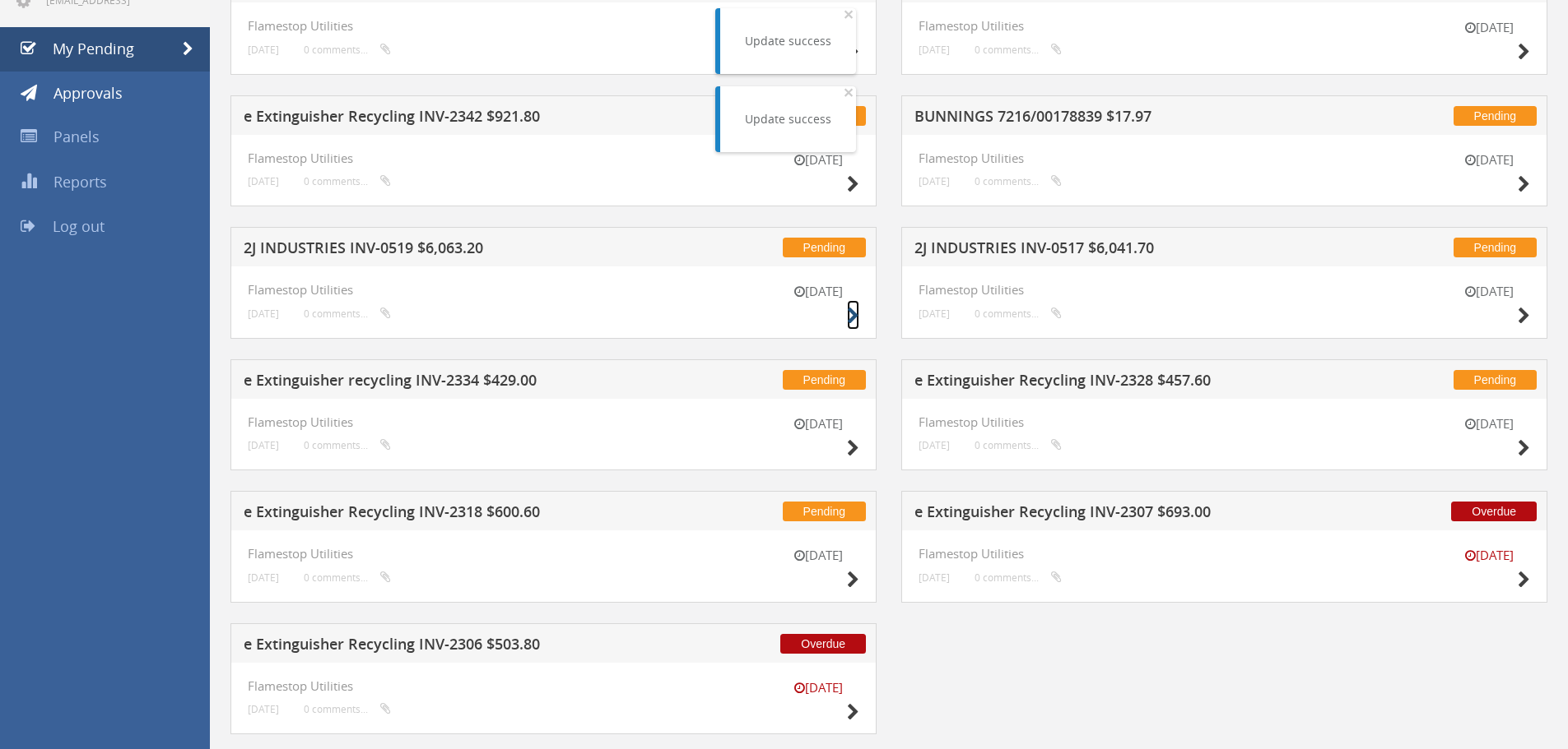
click at [856, 316] on icon at bounding box center [853, 316] width 12 height 17
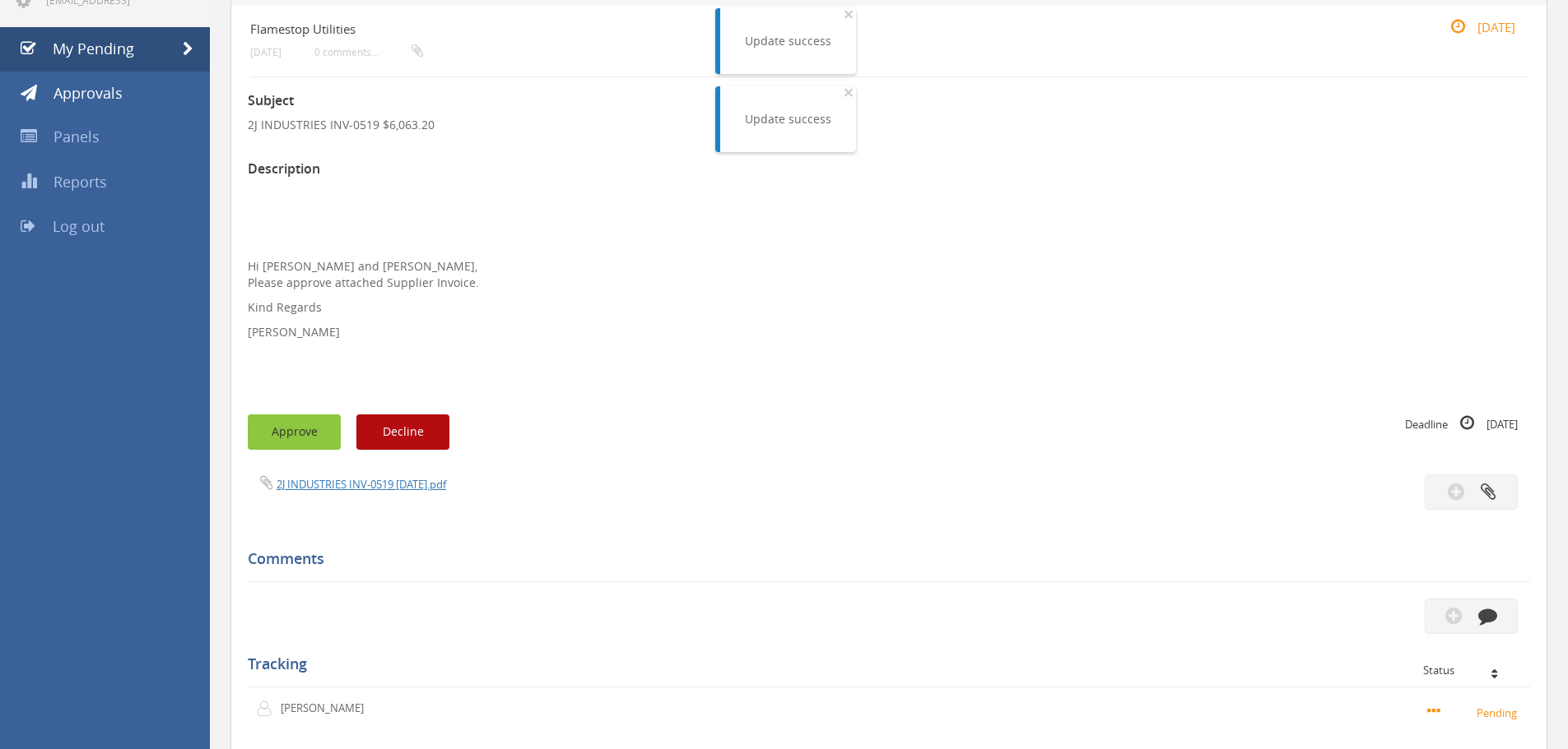
click at [274, 436] on button "Approve" at bounding box center [294, 431] width 93 height 35
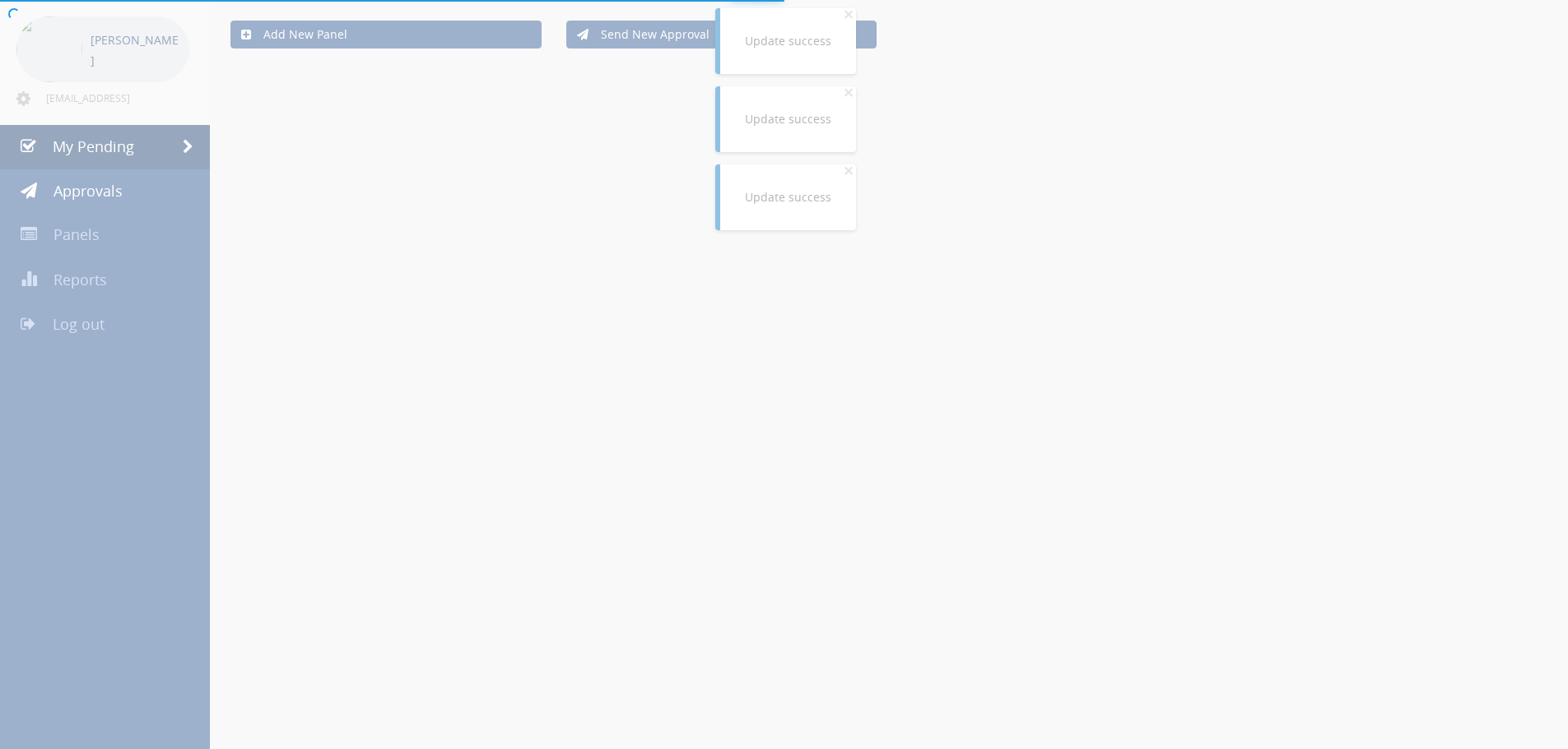
scroll to position [72, 0]
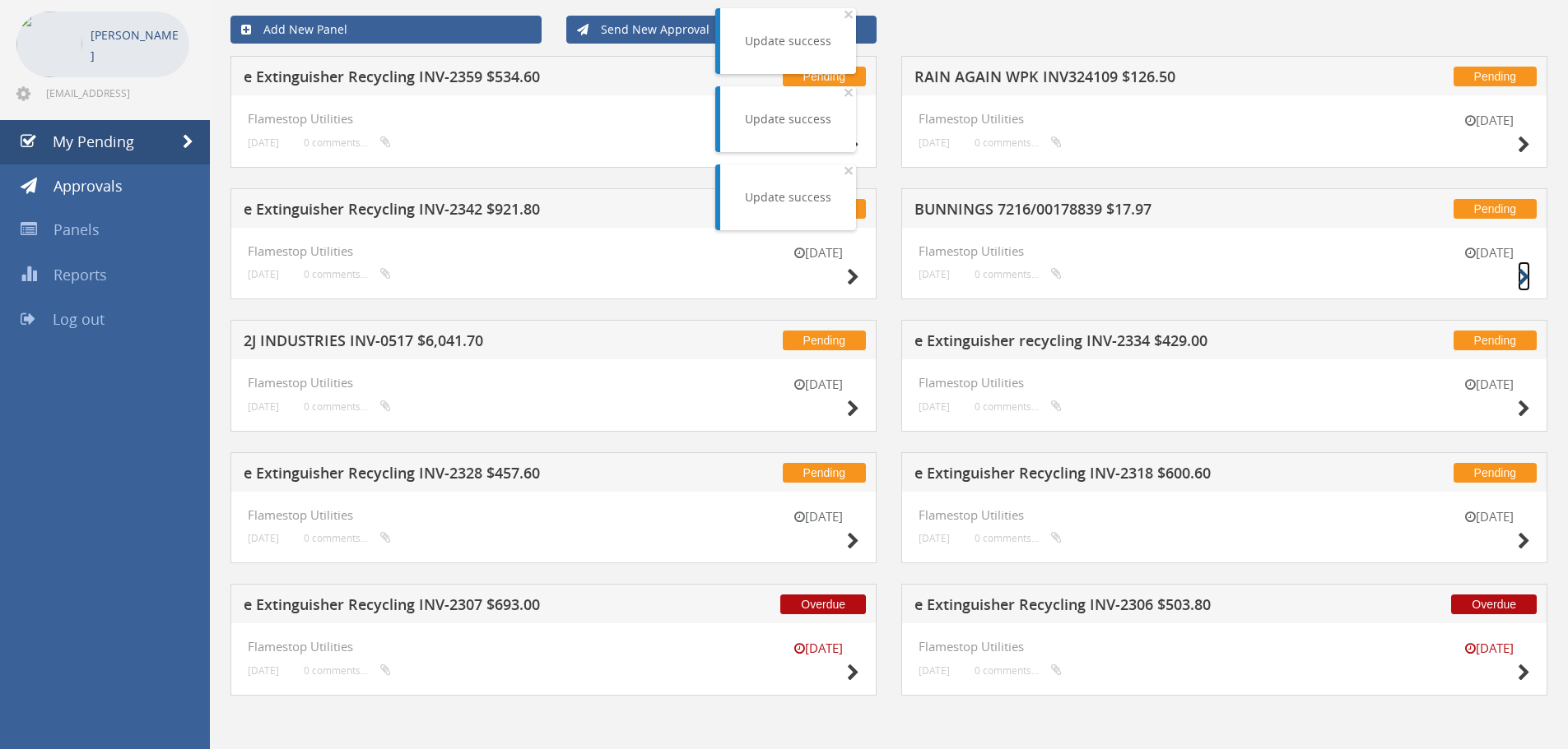
click at [1522, 278] on icon at bounding box center [1524, 277] width 12 height 17
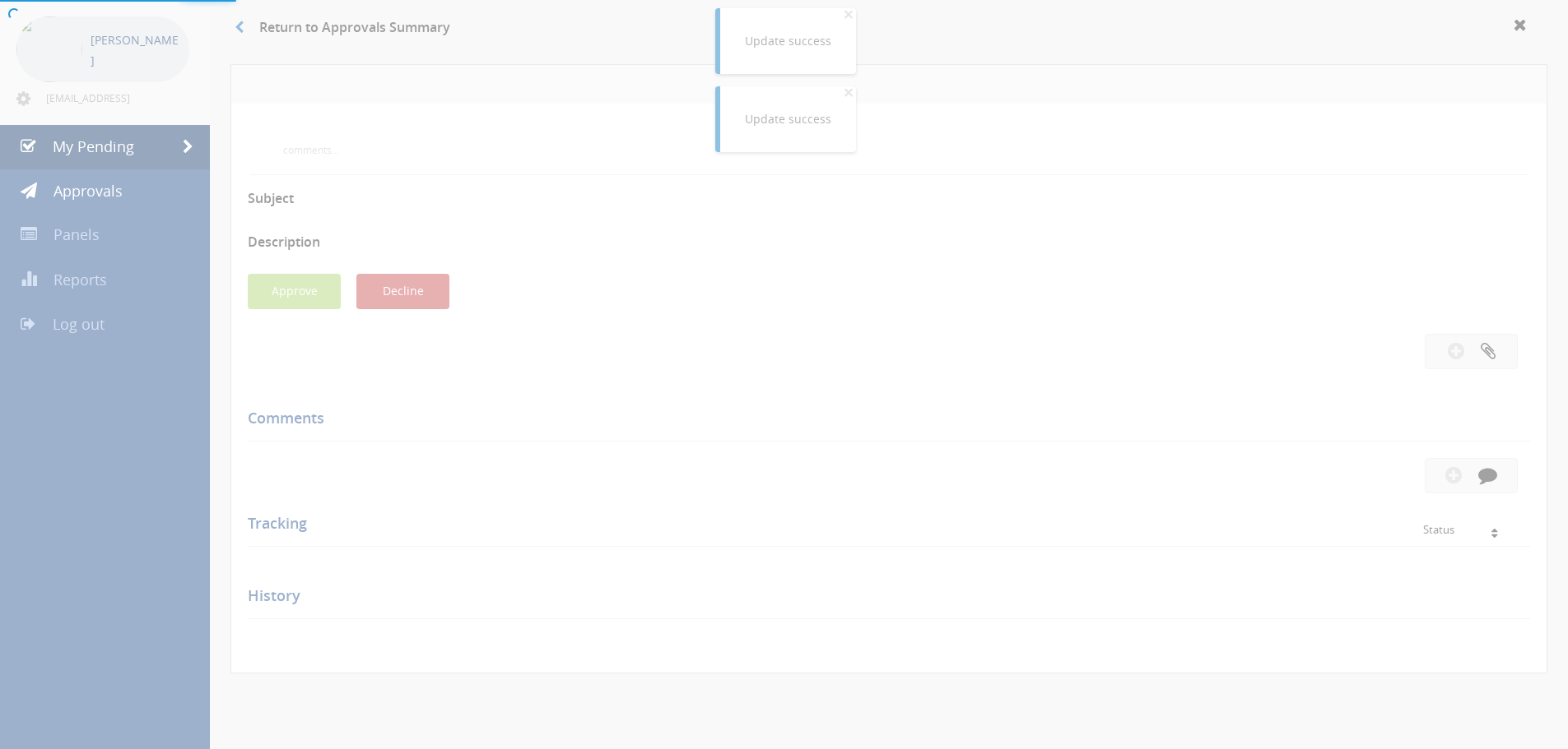
scroll to position [72, 0]
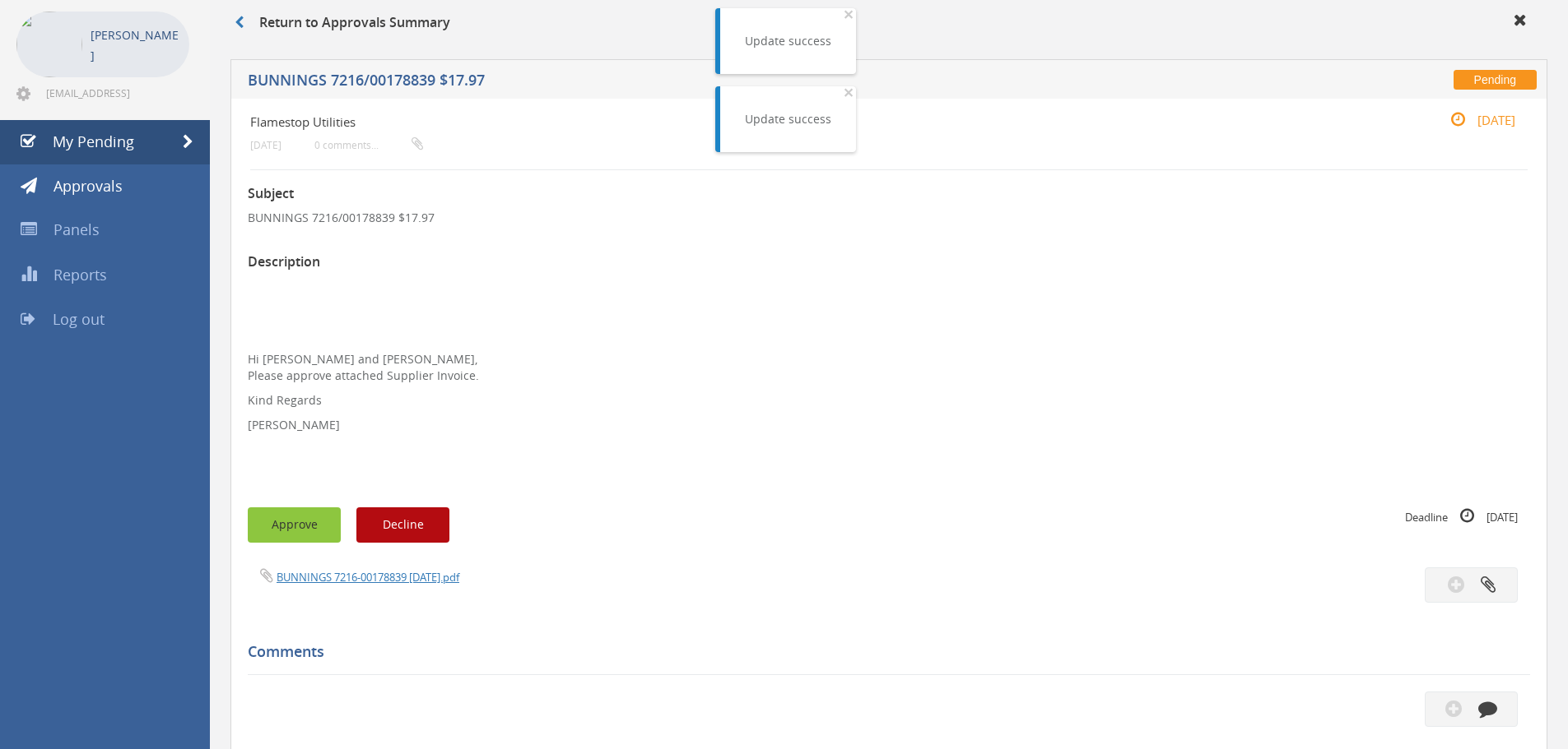
click at [297, 536] on button "Approve" at bounding box center [294, 525] width 93 height 35
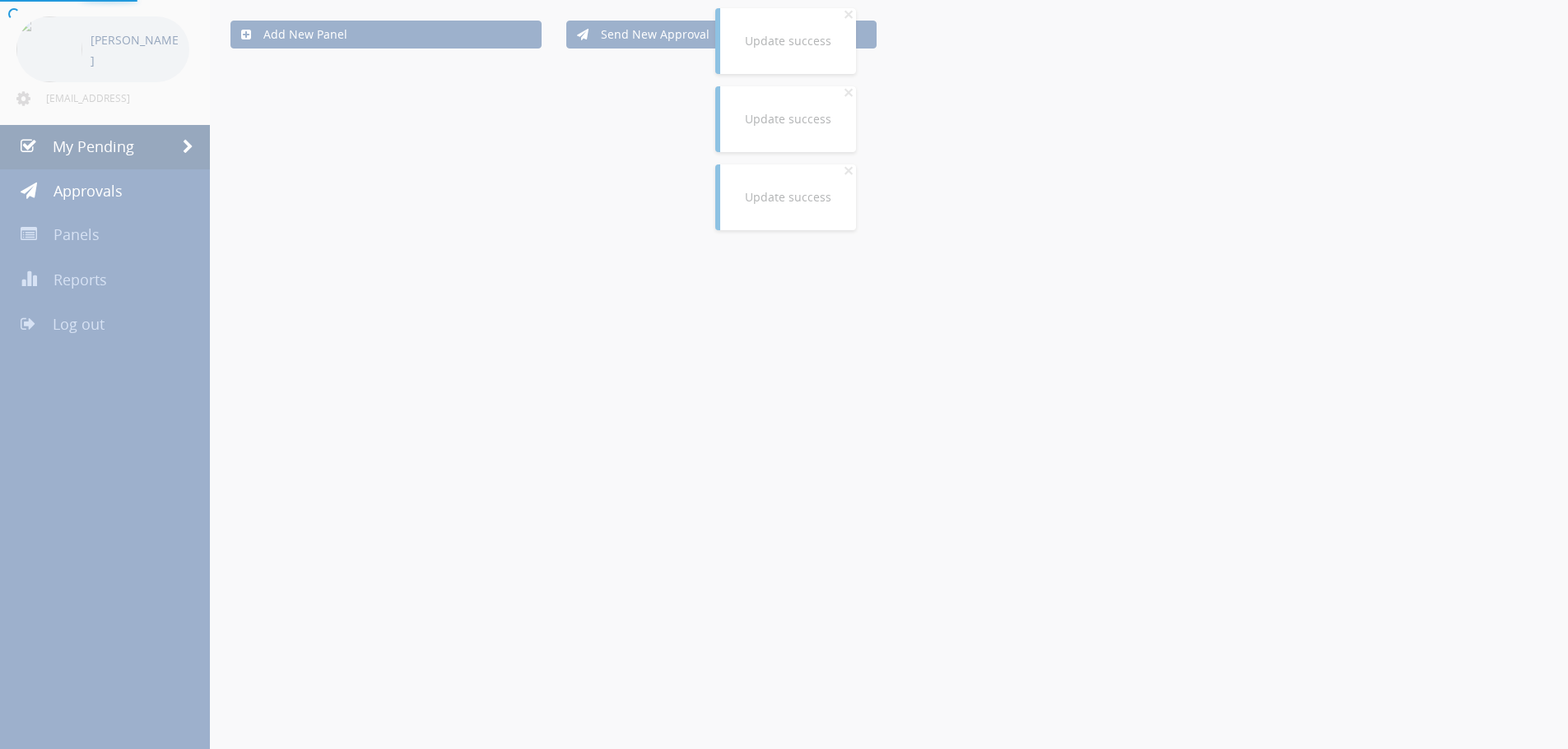
scroll to position [72, 0]
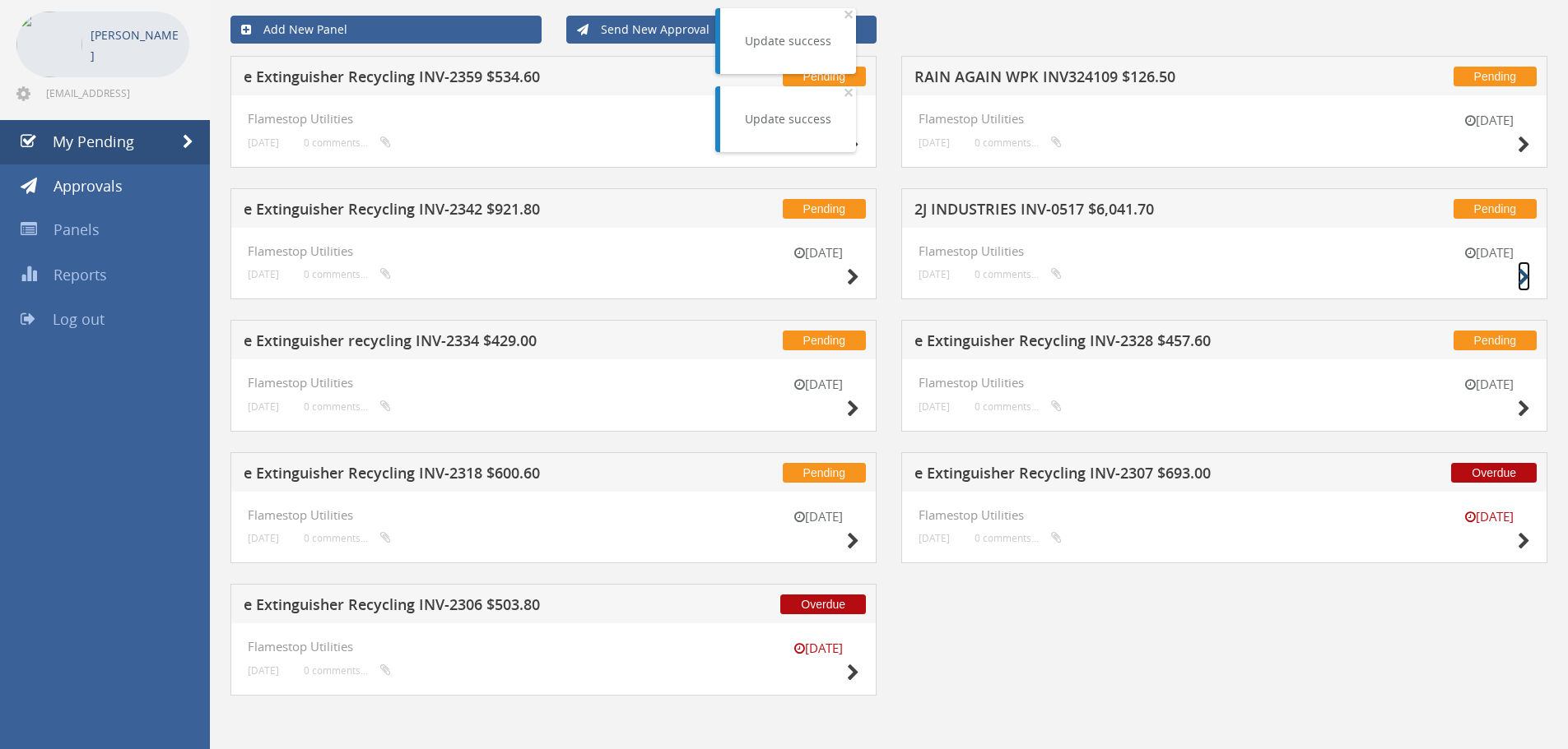
click at [1522, 275] on icon at bounding box center [1524, 277] width 12 height 17
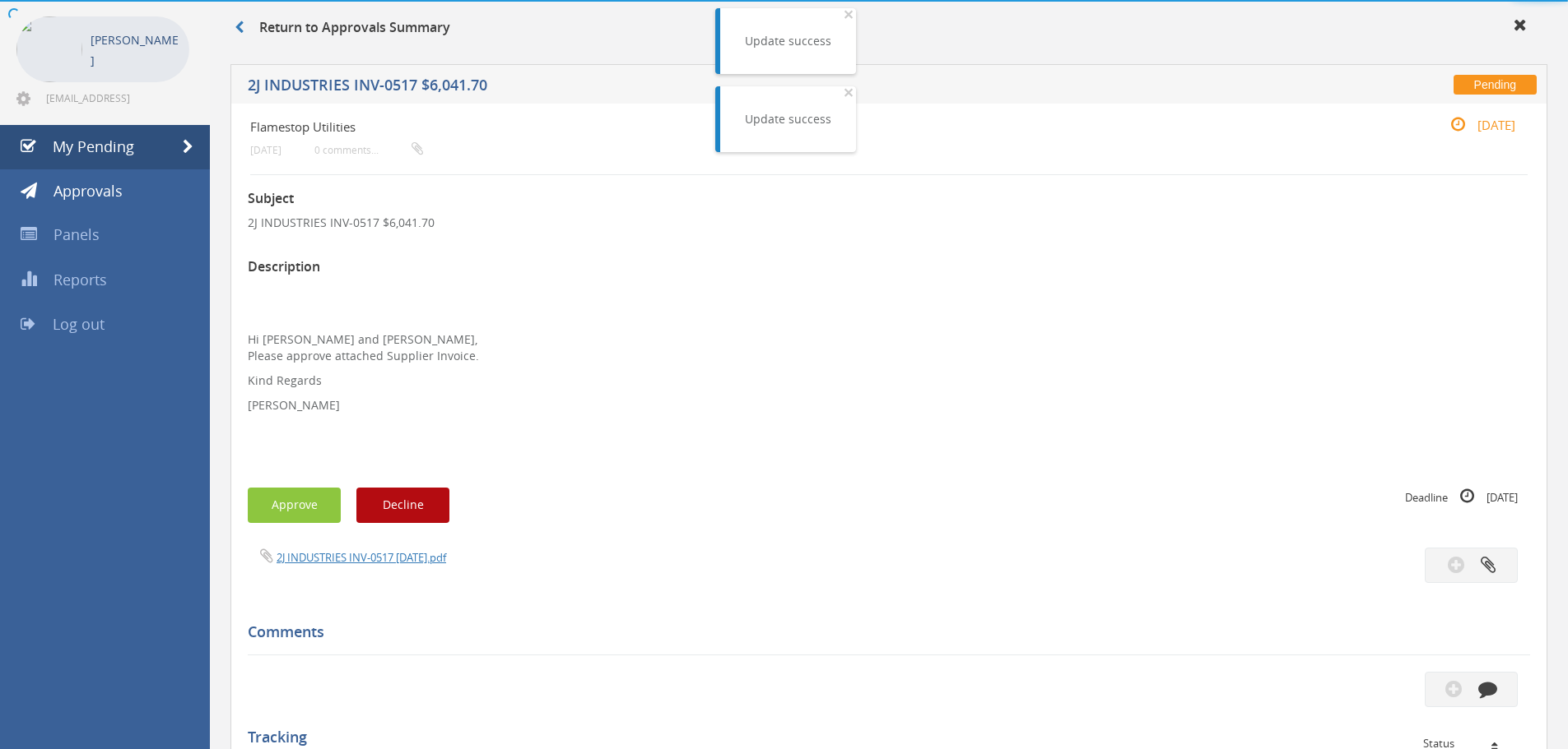
scroll to position [72, 0]
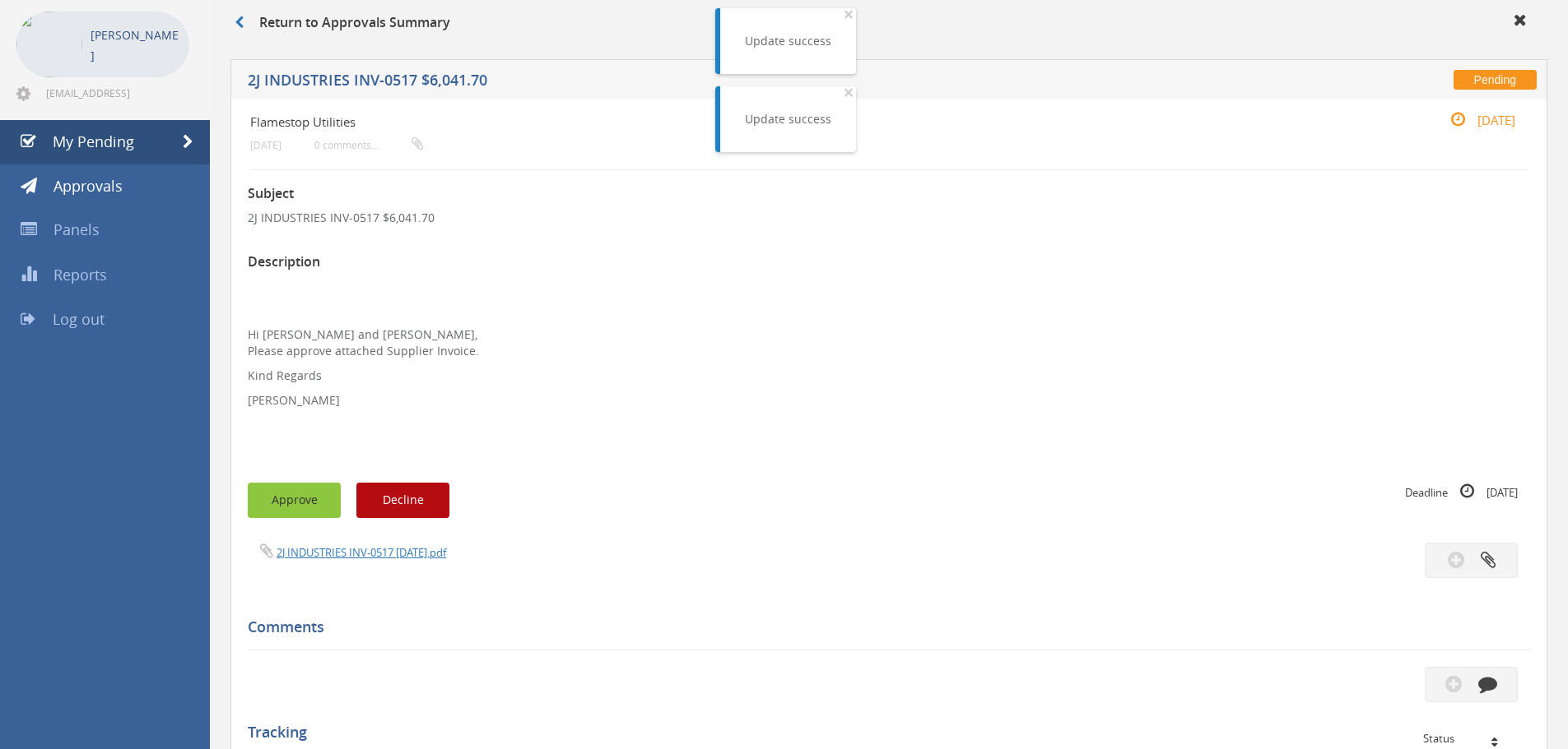
click at [311, 502] on button "Approve" at bounding box center [294, 500] width 93 height 35
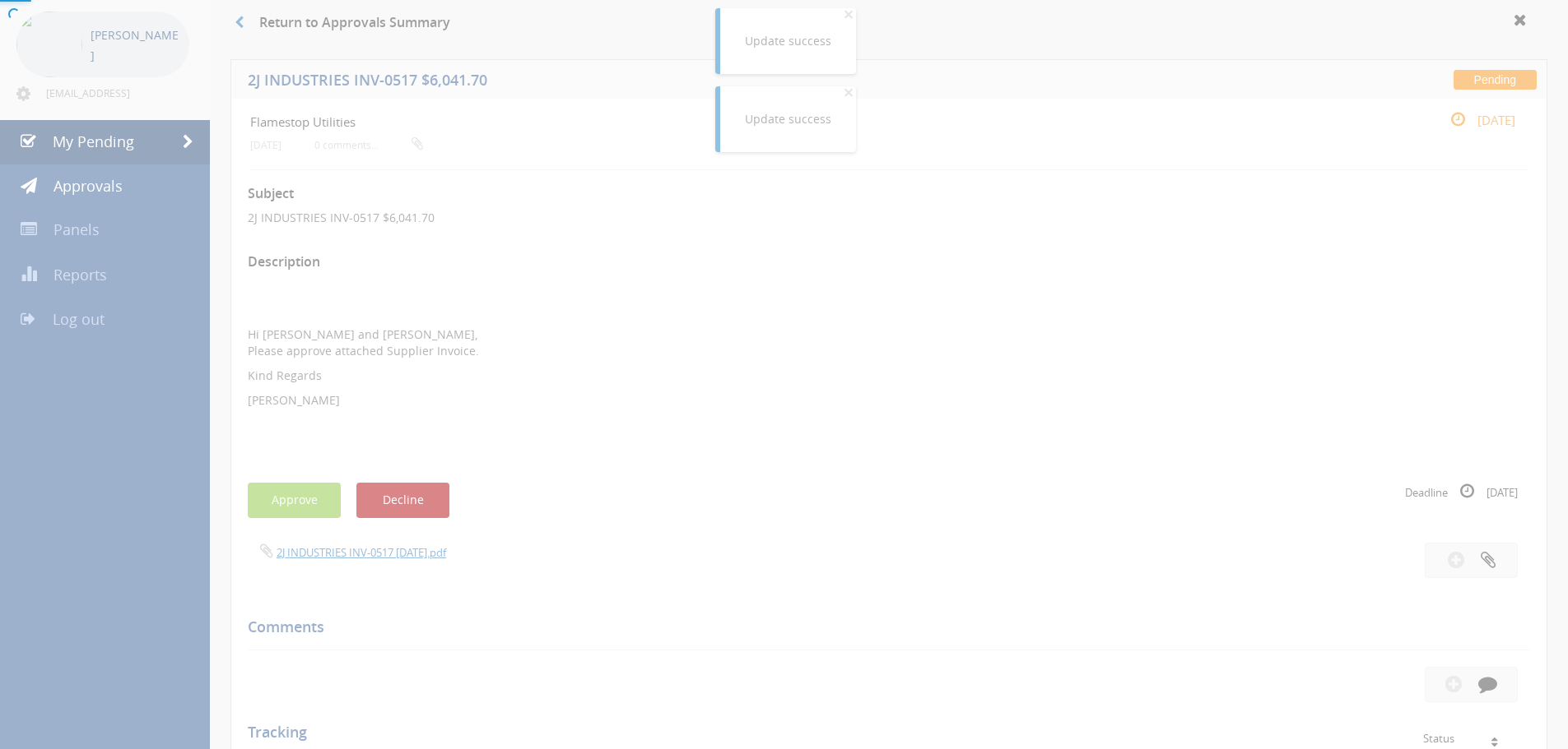
scroll to position [66, 0]
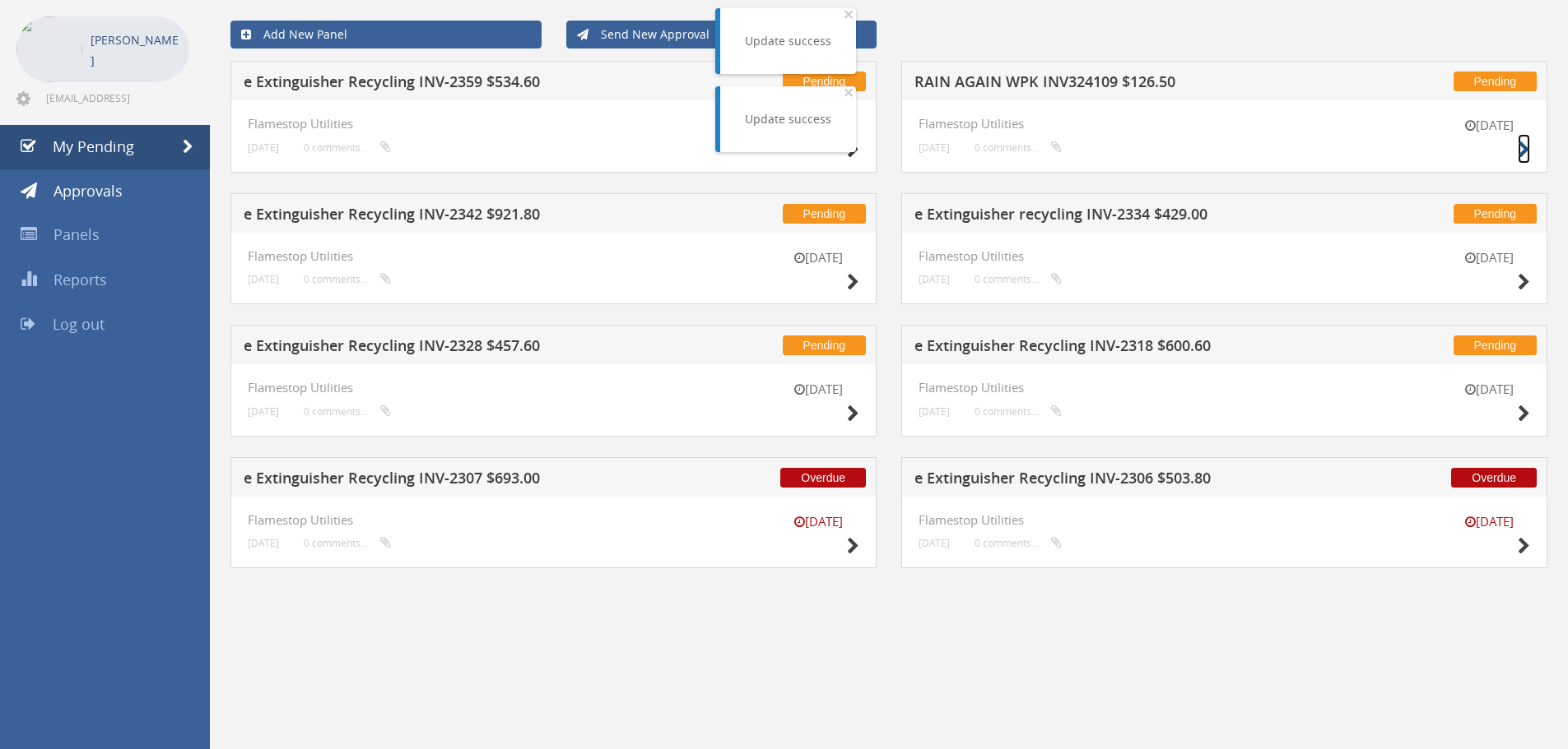
click at [1521, 148] on icon at bounding box center [1524, 150] width 12 height 17
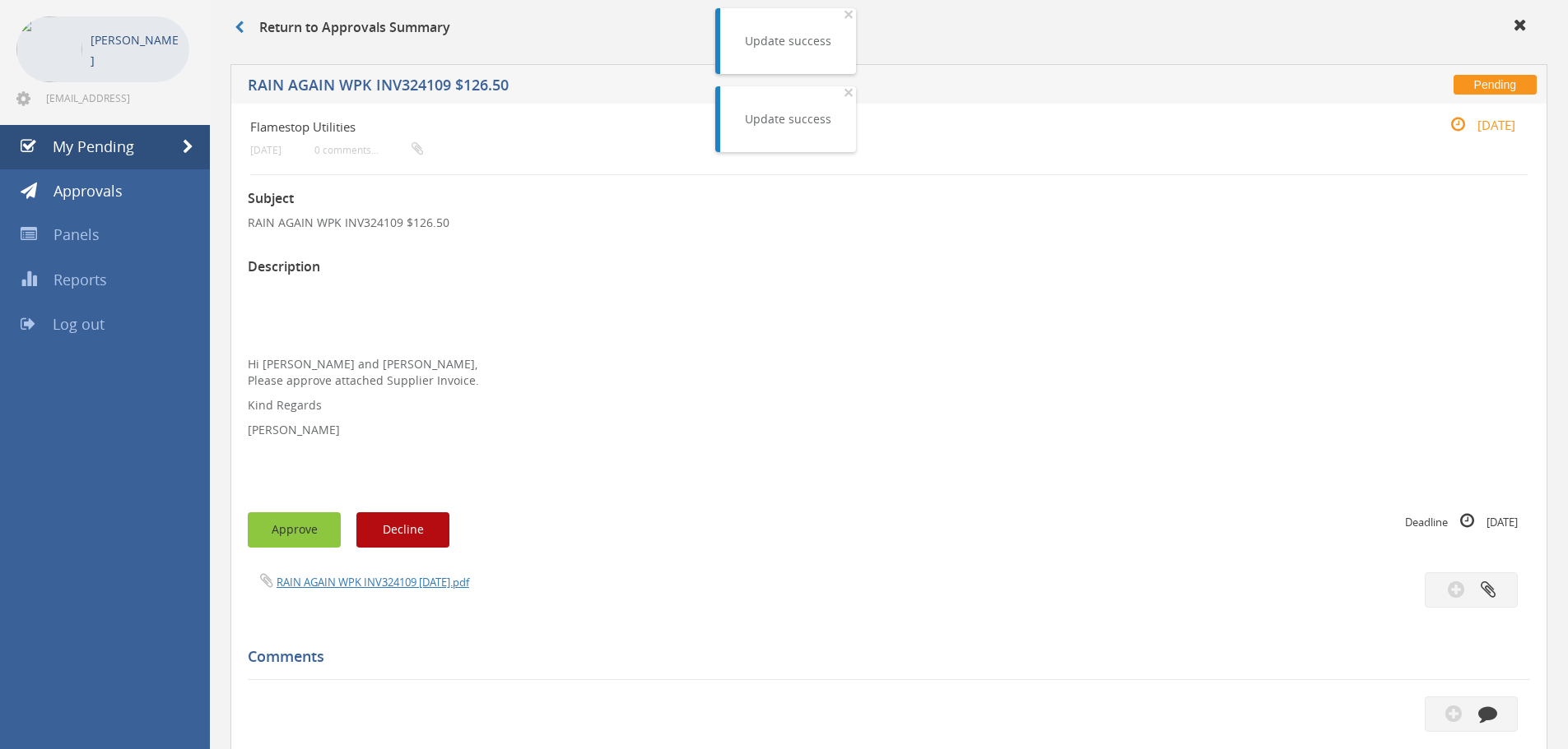
click at [310, 531] on button "Approve" at bounding box center [294, 530] width 93 height 35
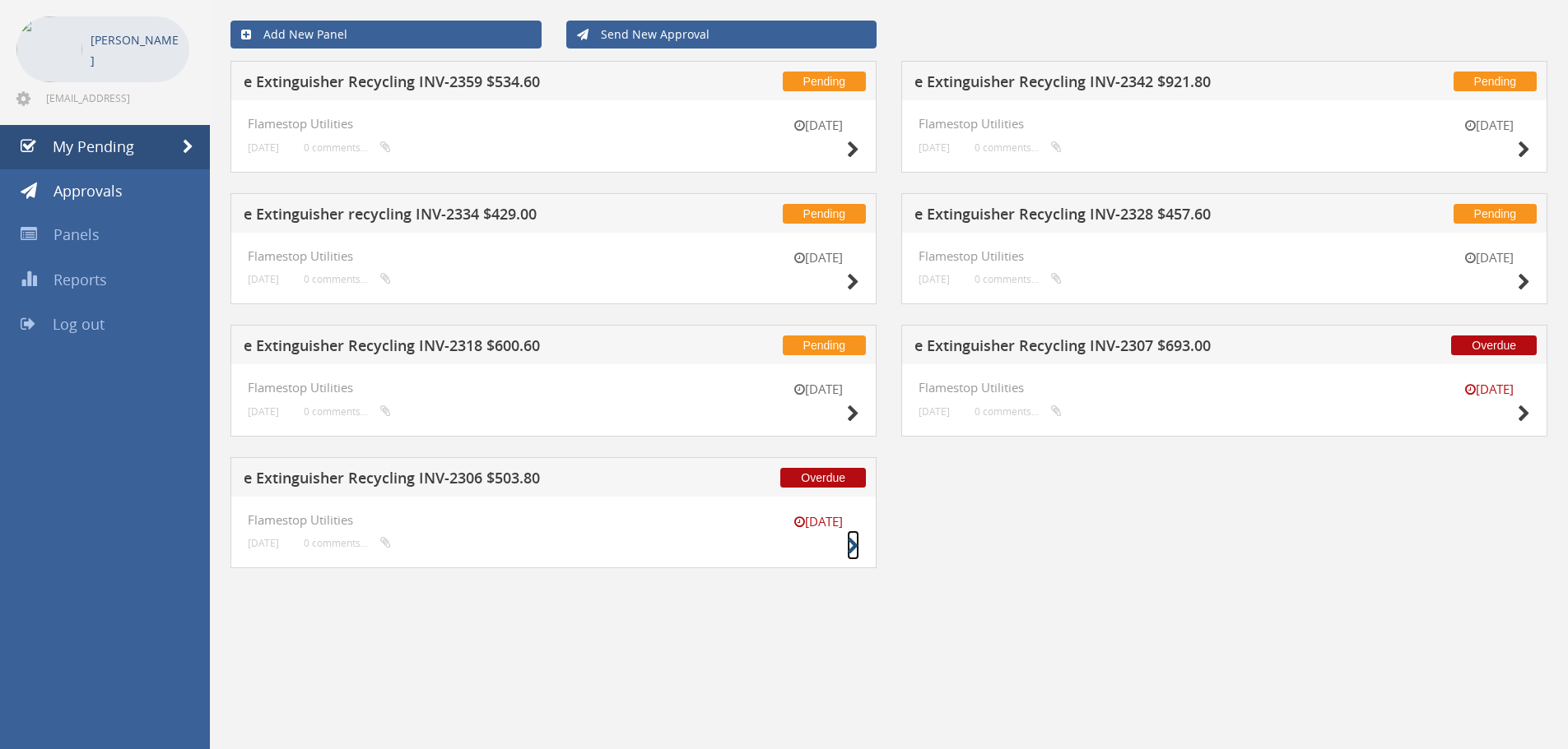
click at [850, 549] on icon at bounding box center [853, 547] width 12 height 17
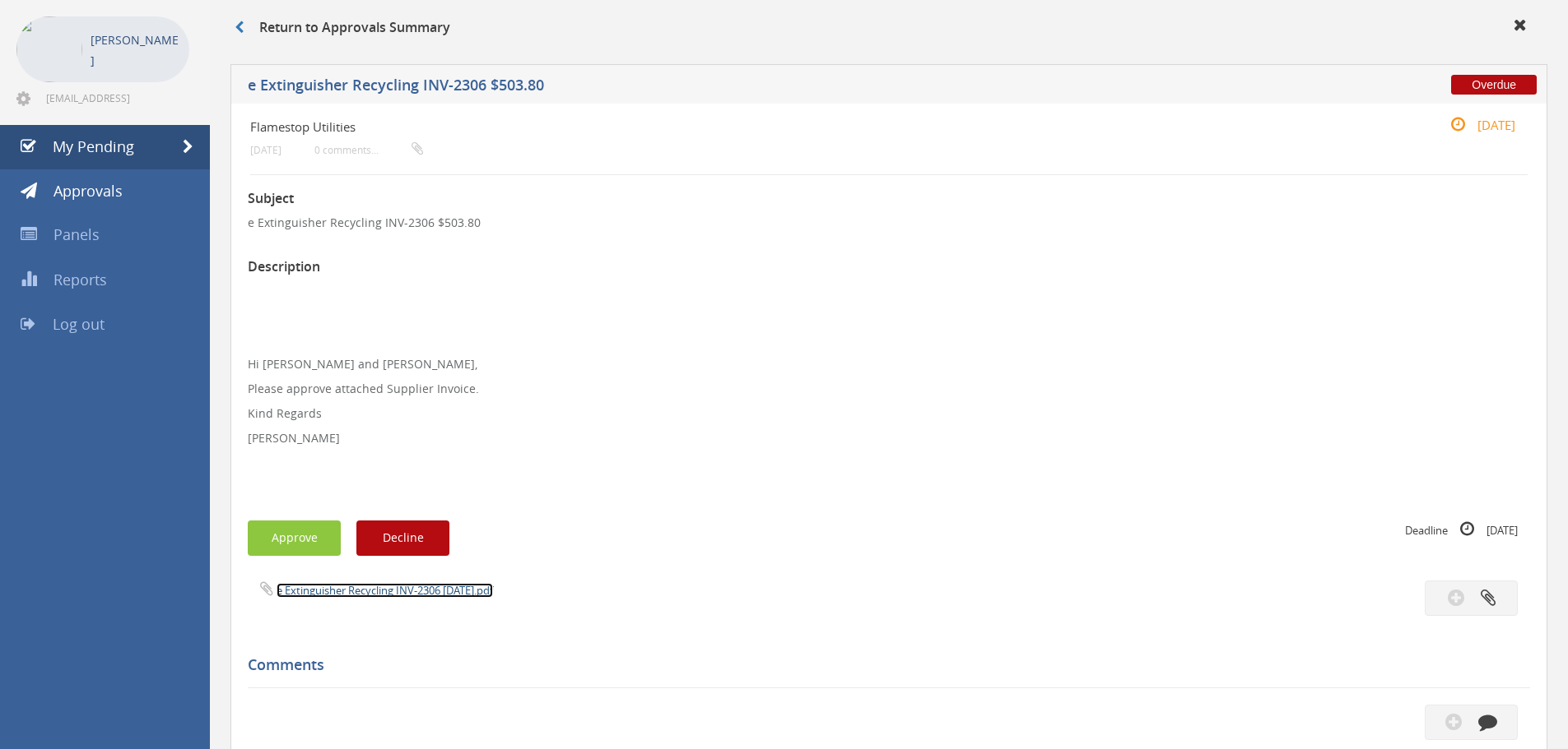
click at [361, 591] on link "e Extinguisher Recycling INV-2306 [DATE].pdf" at bounding box center [384, 591] width 217 height 15
click at [128, 148] on span "My Pending" at bounding box center [94, 146] width 81 height 20
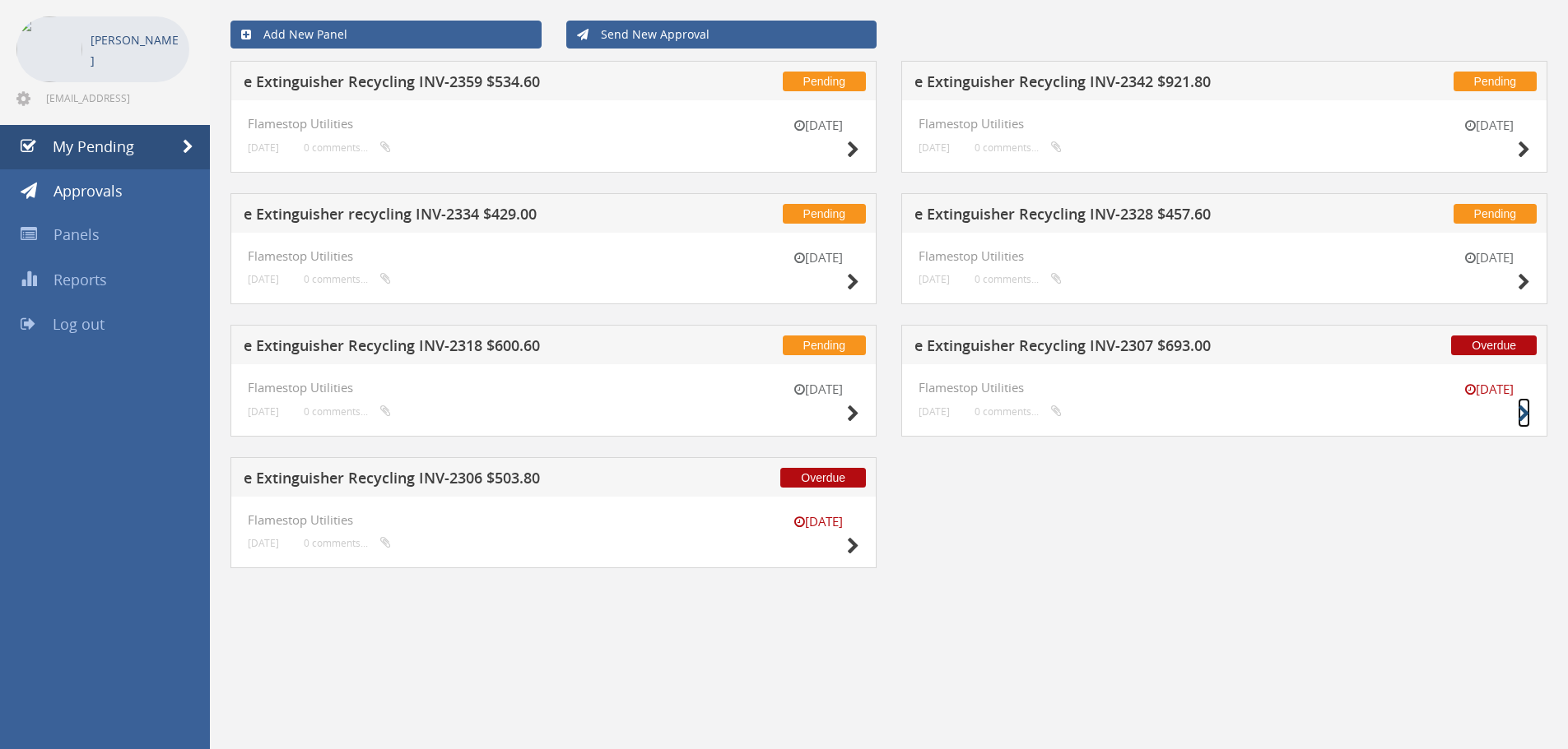
click at [1524, 414] on icon at bounding box center [1524, 414] width 12 height 17
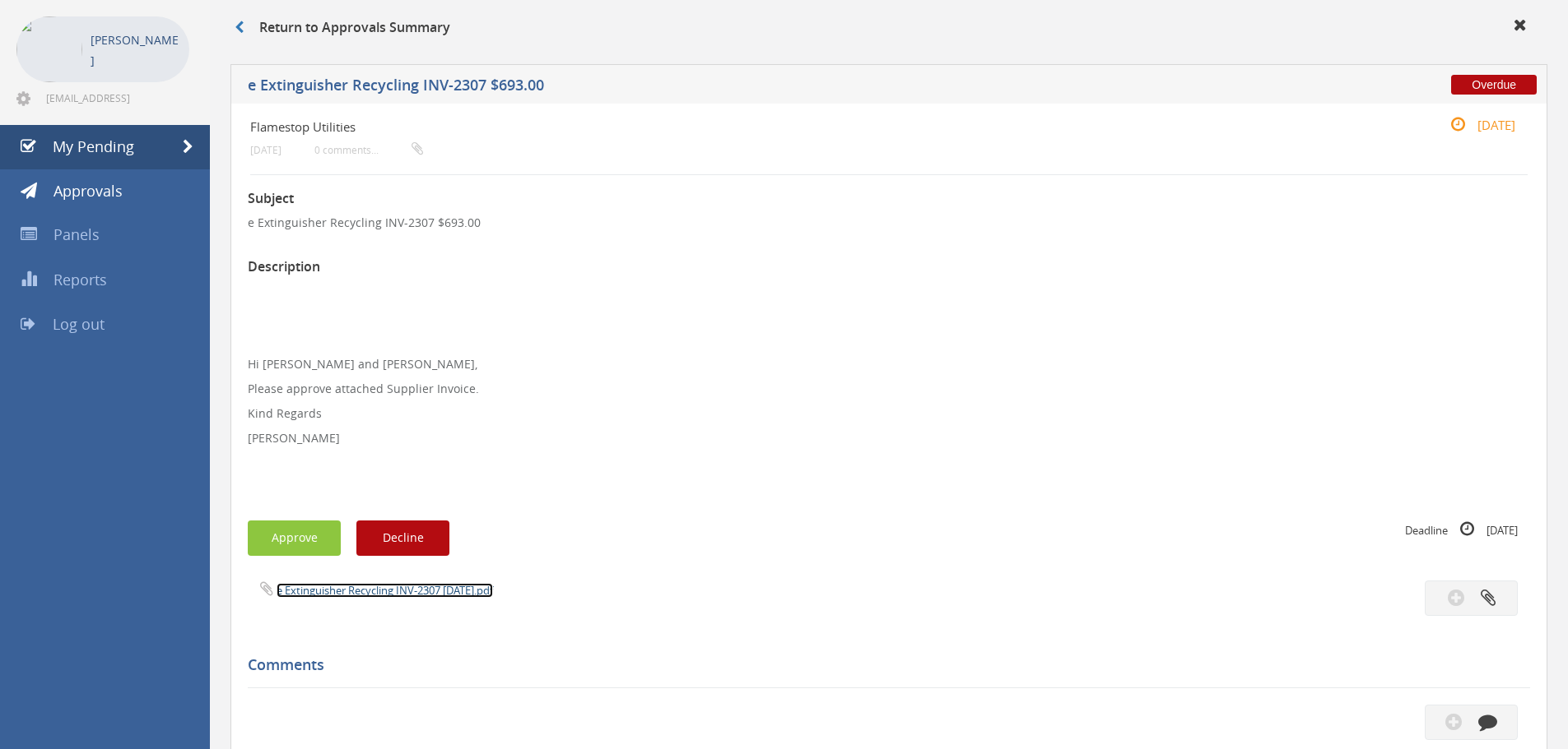
click at [360, 595] on link "e Extinguisher Recycling INV-2307 [DATE].pdf" at bounding box center [384, 591] width 217 height 15
click at [95, 153] on span "My Pending" at bounding box center [94, 146] width 81 height 20
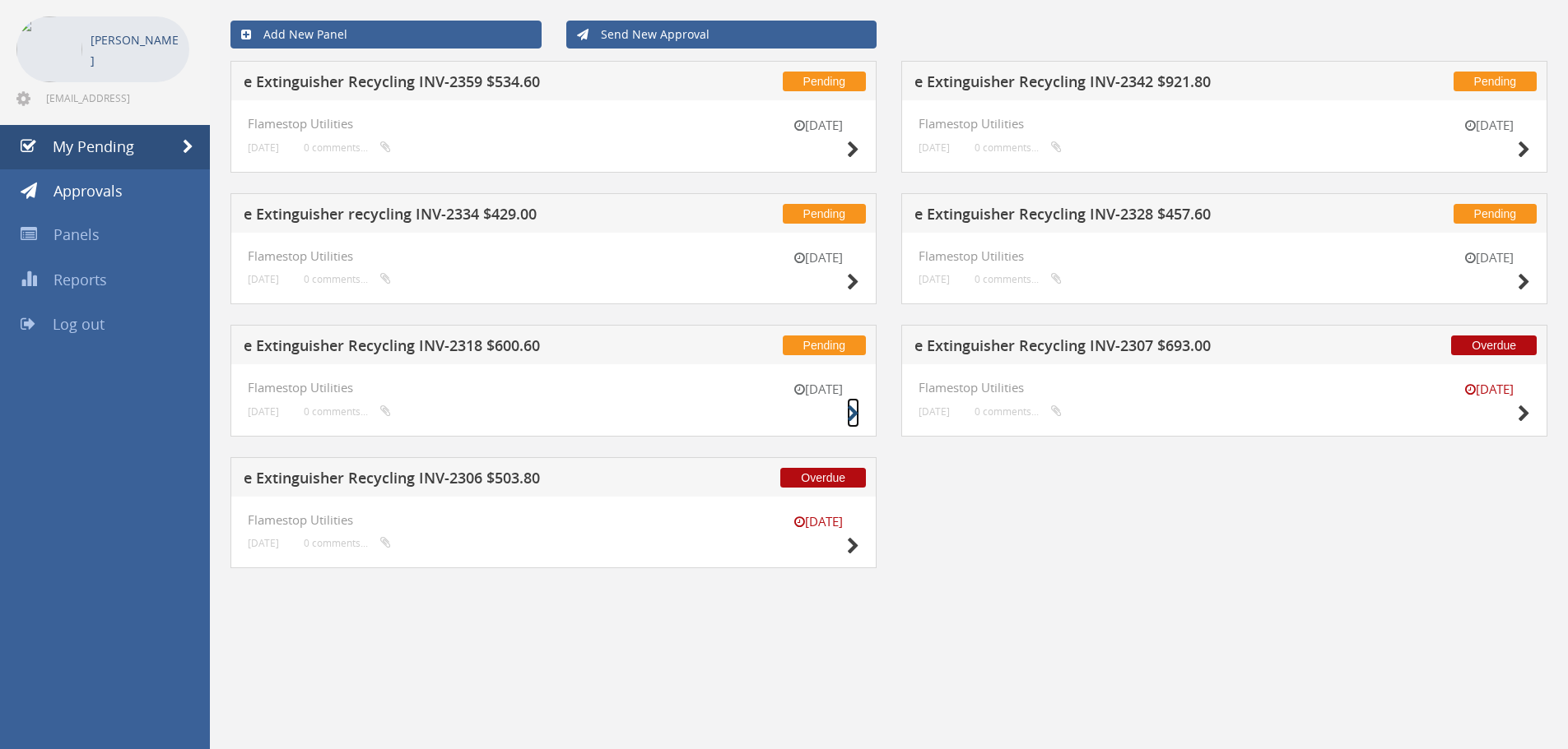
click at [851, 413] on icon at bounding box center [853, 414] width 12 height 17
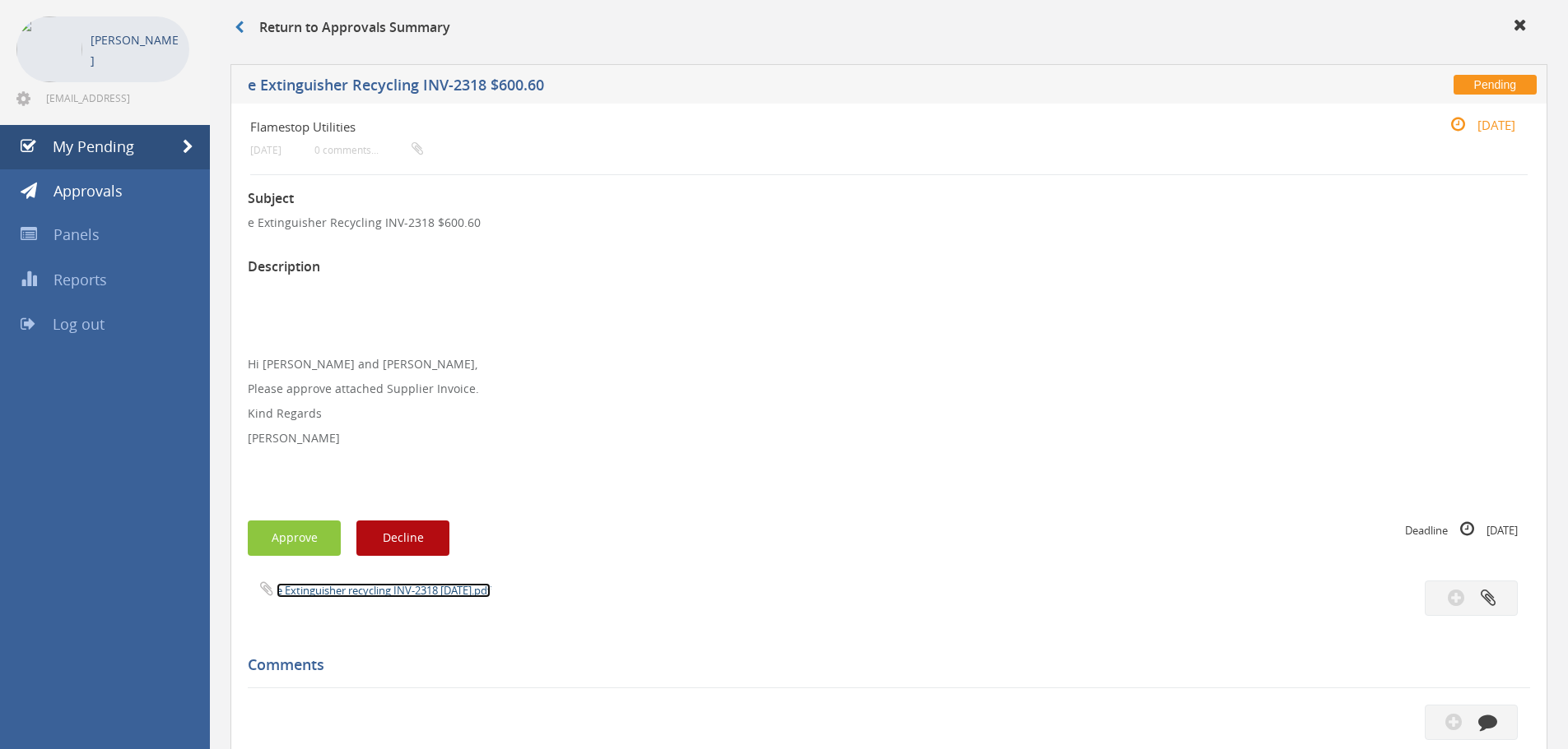
click at [426, 591] on link "e Extinguisher recycling INV-2318 [DATE].pdf" at bounding box center [383, 591] width 214 height 15
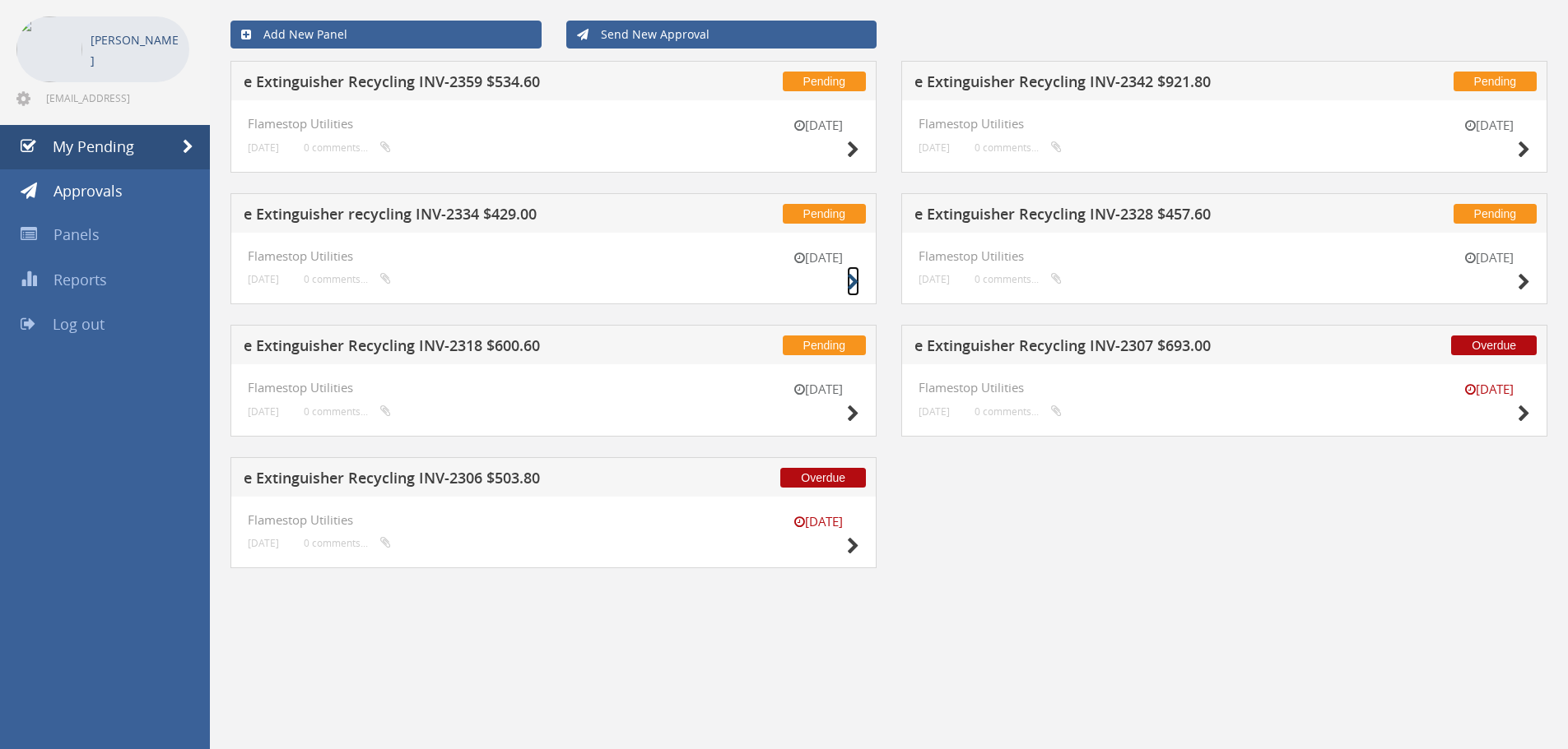
click at [856, 274] on icon at bounding box center [853, 283] width 12 height 17
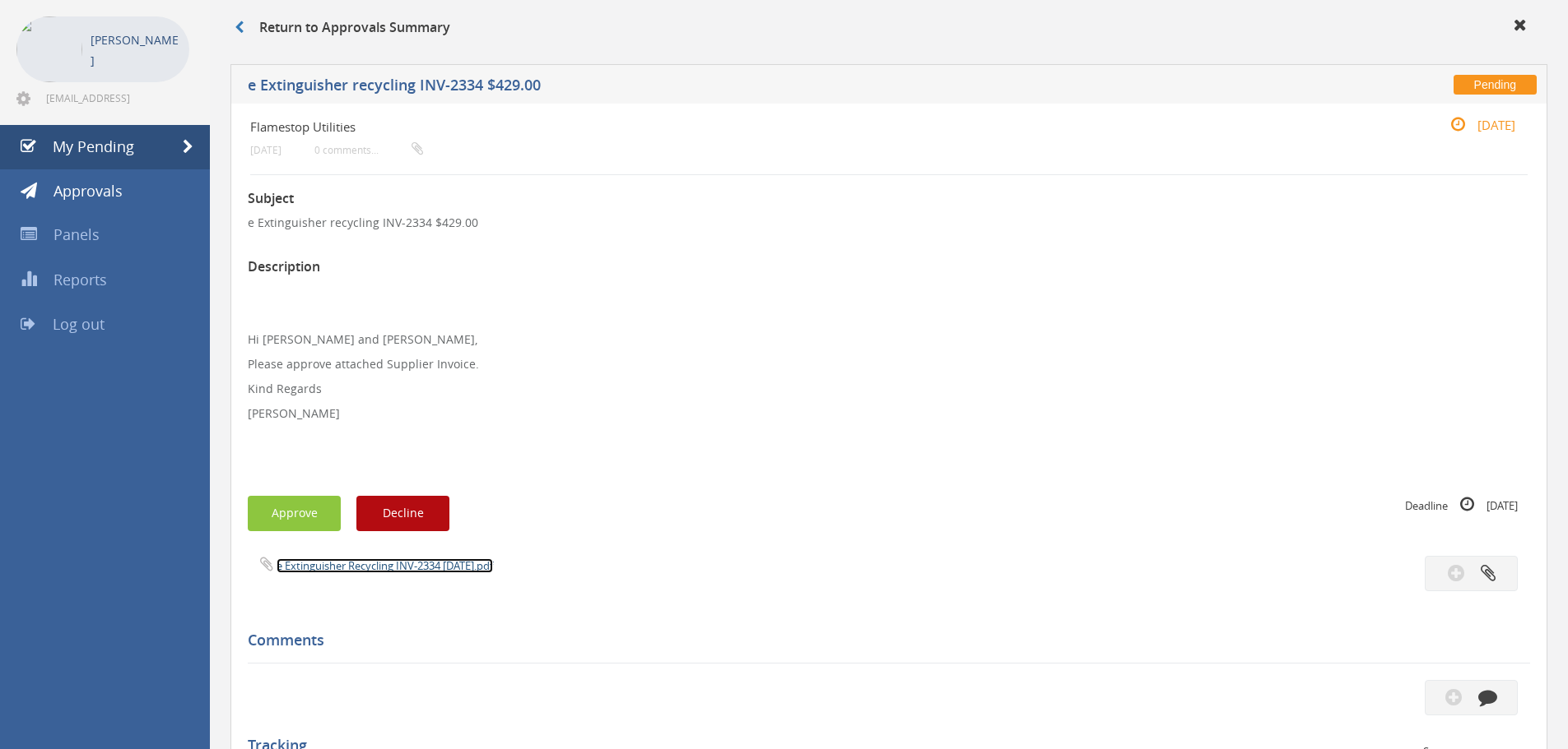
click at [380, 567] on link "e Extinguisher Recycling INV-2334 [DATE].pdf" at bounding box center [384, 566] width 217 height 15
click at [101, 146] on span "My Pending" at bounding box center [94, 146] width 81 height 20
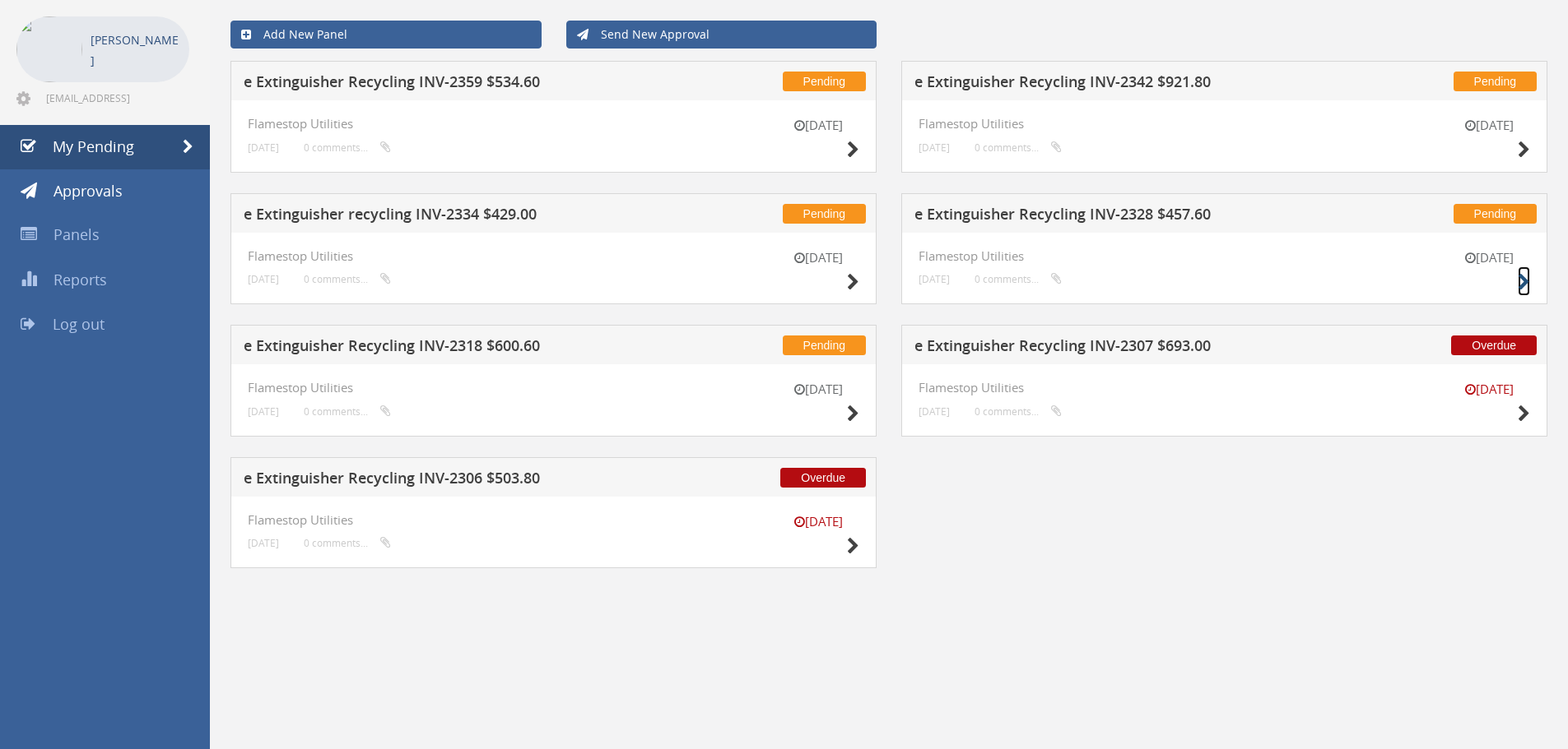
click at [1523, 275] on icon at bounding box center [1524, 283] width 12 height 17
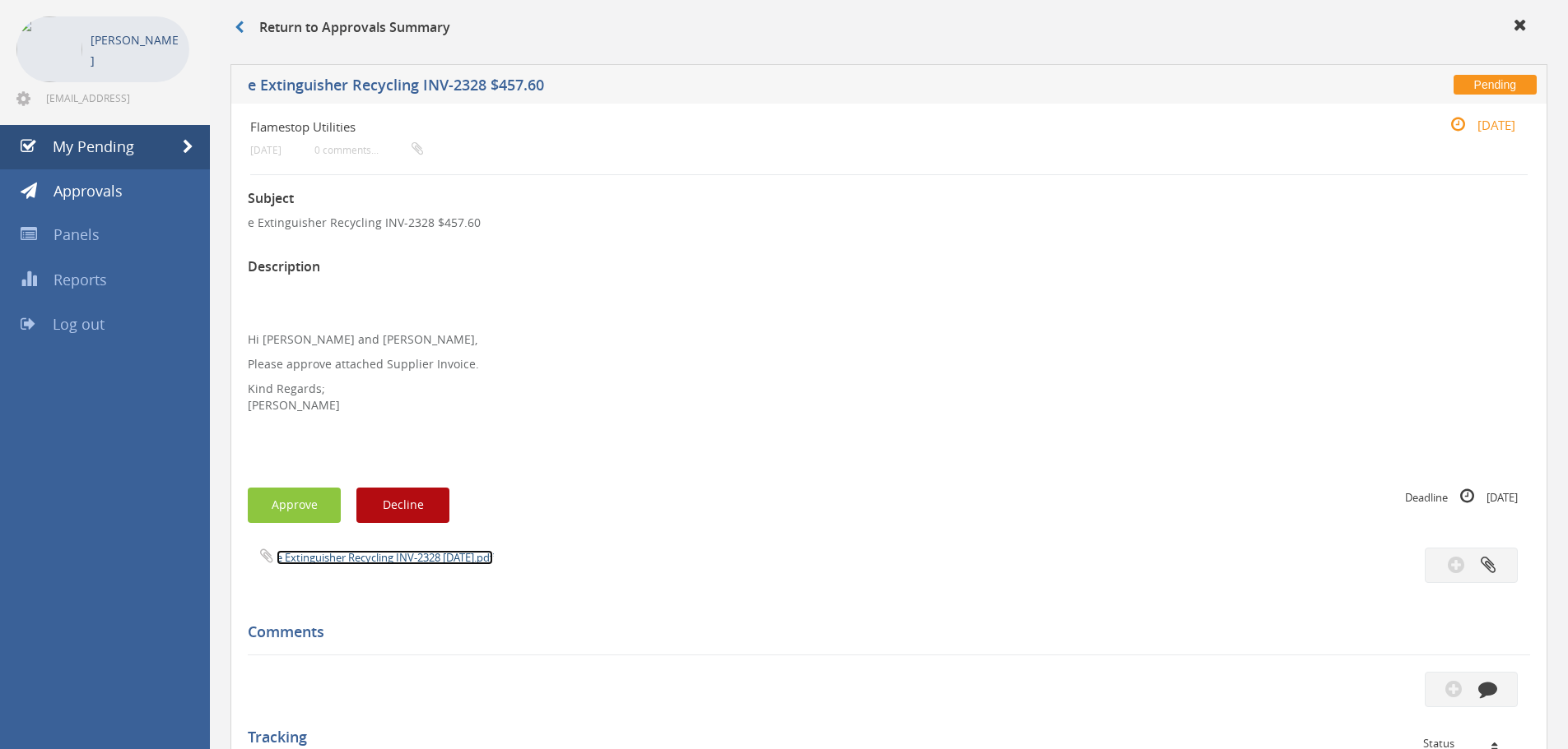
click at [349, 553] on link "e Extinguisher Recycling INV-2328 [DATE].pdf" at bounding box center [384, 558] width 217 height 15
click at [92, 194] on span "Approvals" at bounding box center [88, 190] width 69 height 20
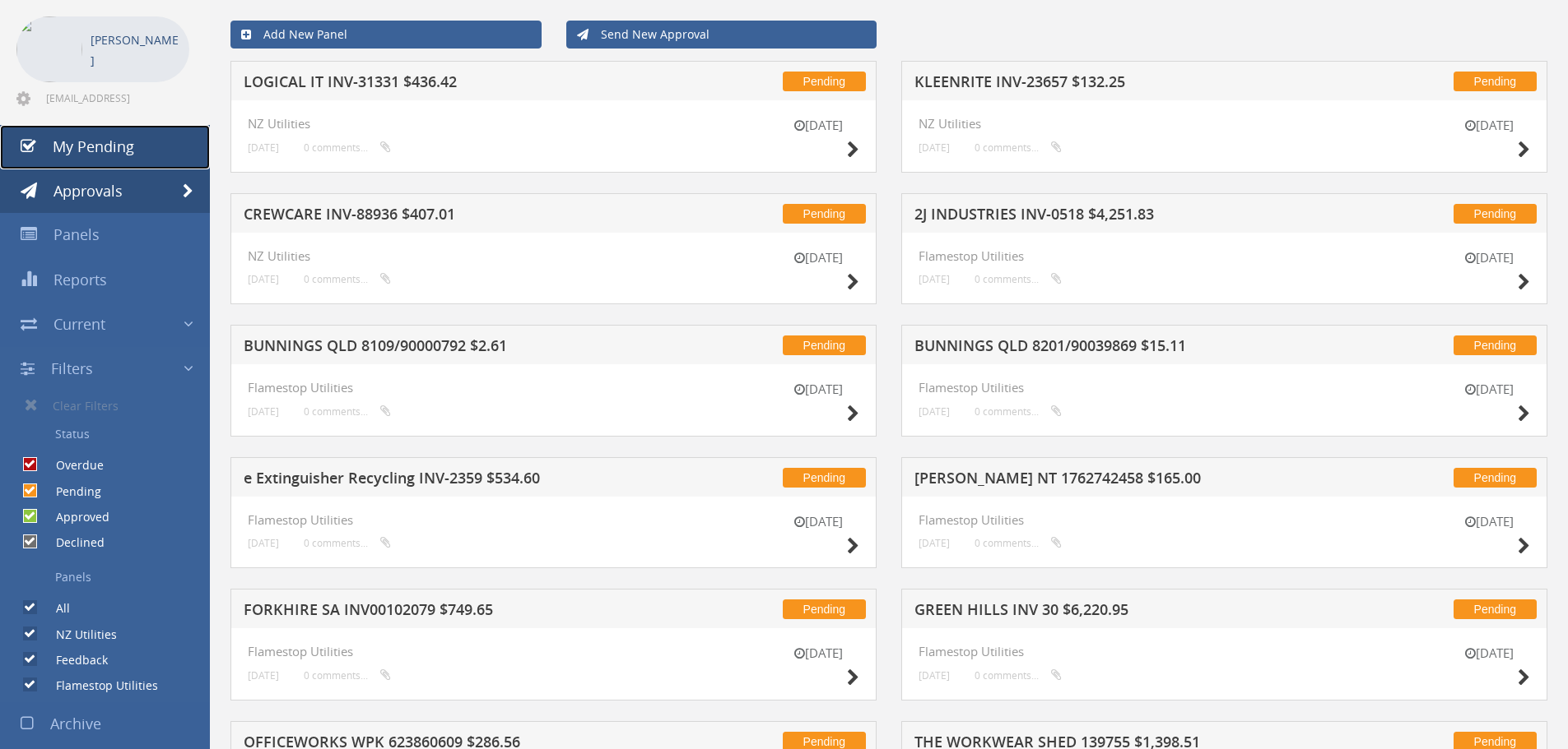
click at [123, 151] on span "My Pending" at bounding box center [94, 146] width 81 height 20
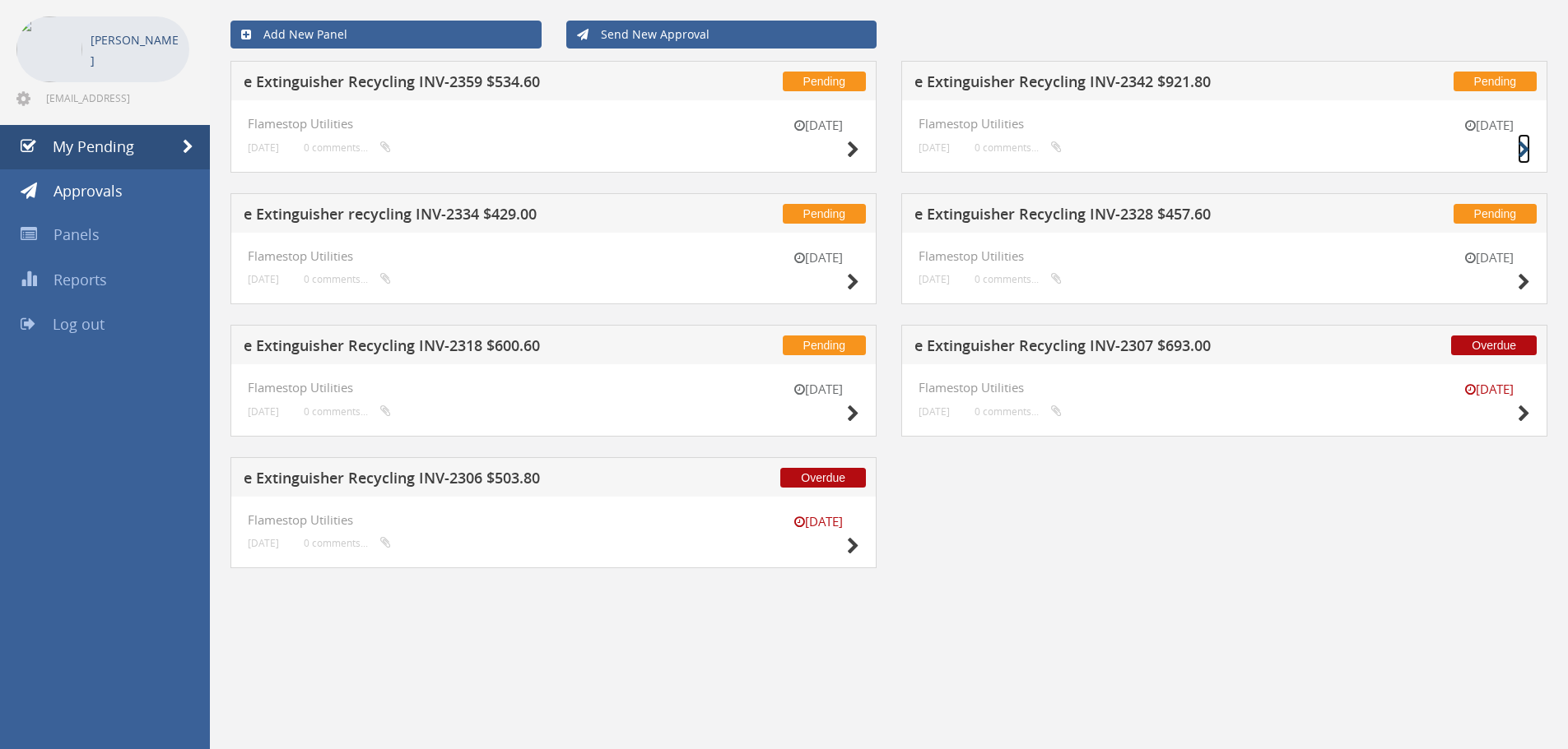
click at [1522, 148] on icon at bounding box center [1524, 150] width 12 height 17
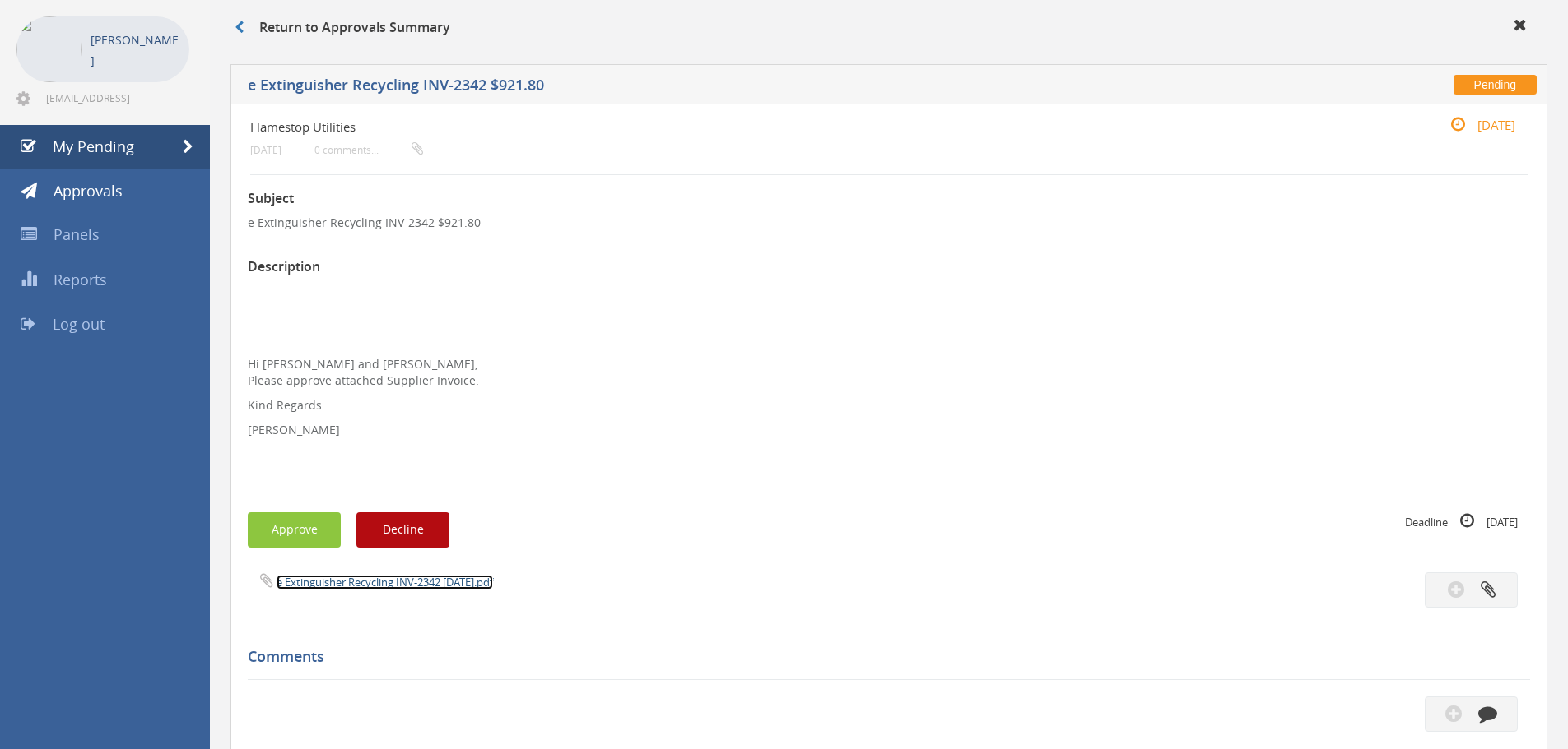
click at [382, 585] on link "e Extinguisher Recycling INV-2342 [DATE].pdf" at bounding box center [384, 583] width 217 height 15
click at [300, 531] on button "Approve" at bounding box center [294, 530] width 93 height 35
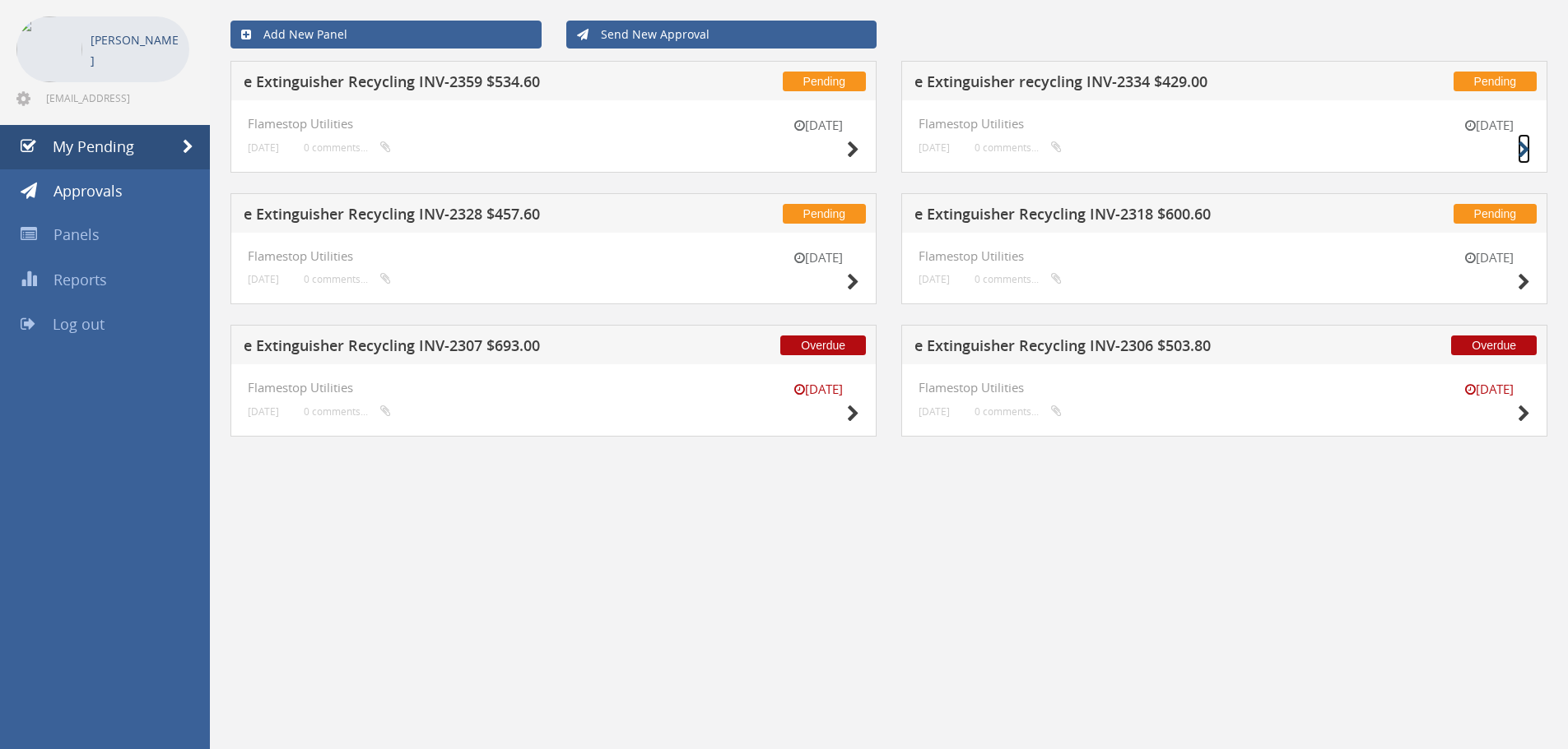
click at [1524, 147] on icon at bounding box center [1524, 150] width 12 height 17
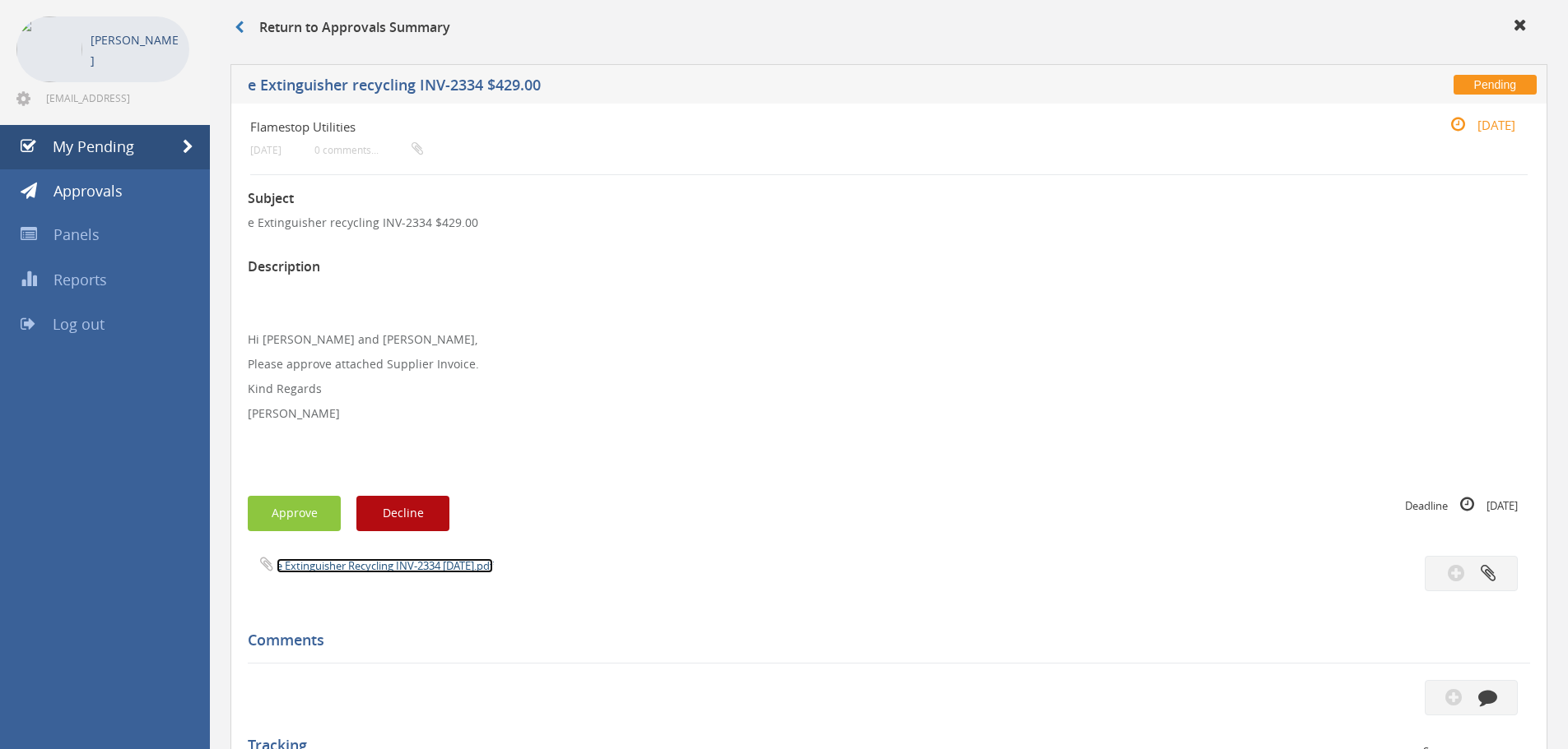
click at [382, 565] on link "e Extinguisher Recycling INV-2334 [DATE].pdf" at bounding box center [384, 566] width 217 height 15
click at [384, 569] on link "e Extinguisher Recycling INV-2334 [DATE].pdf" at bounding box center [384, 566] width 217 height 15
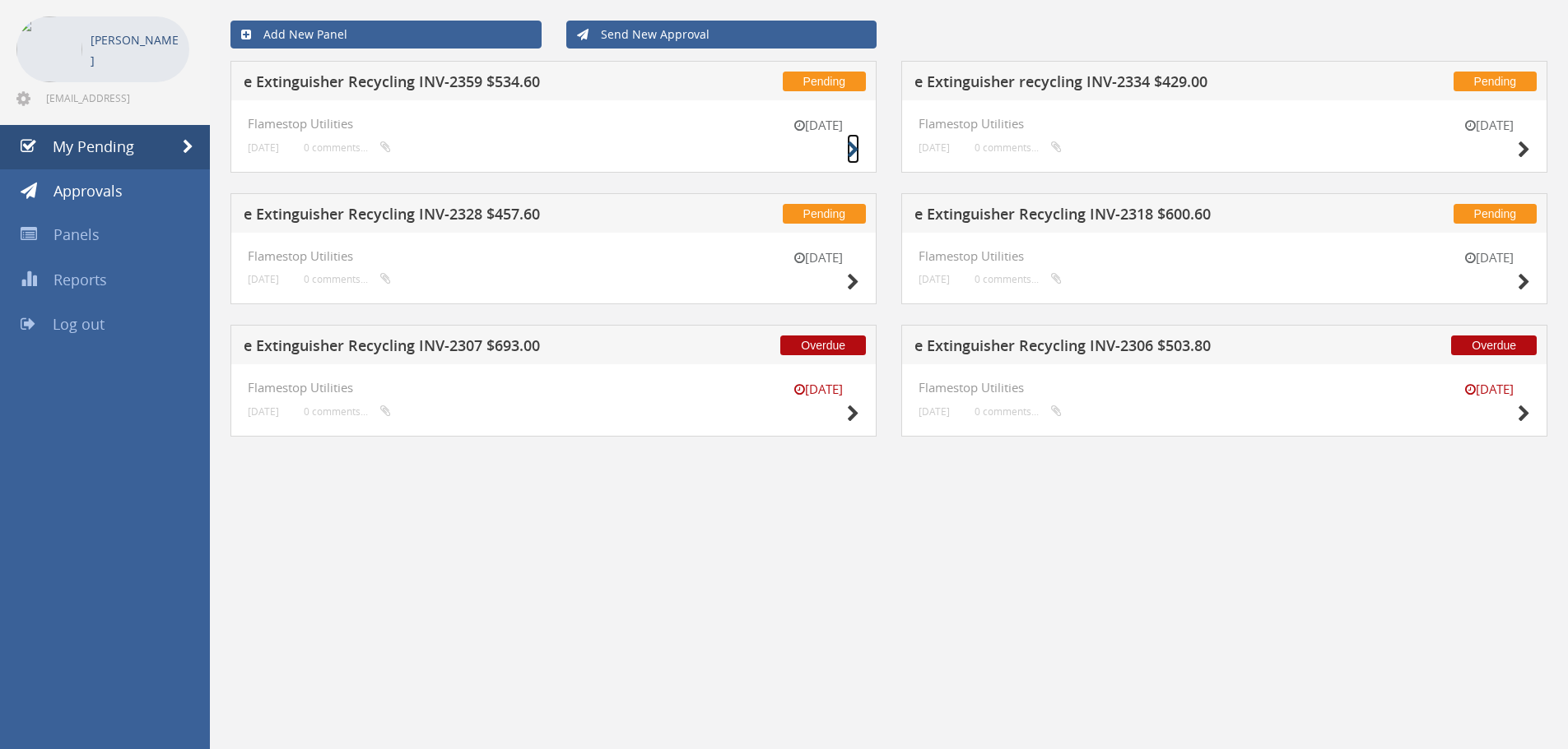
click at [855, 148] on icon at bounding box center [853, 150] width 12 height 17
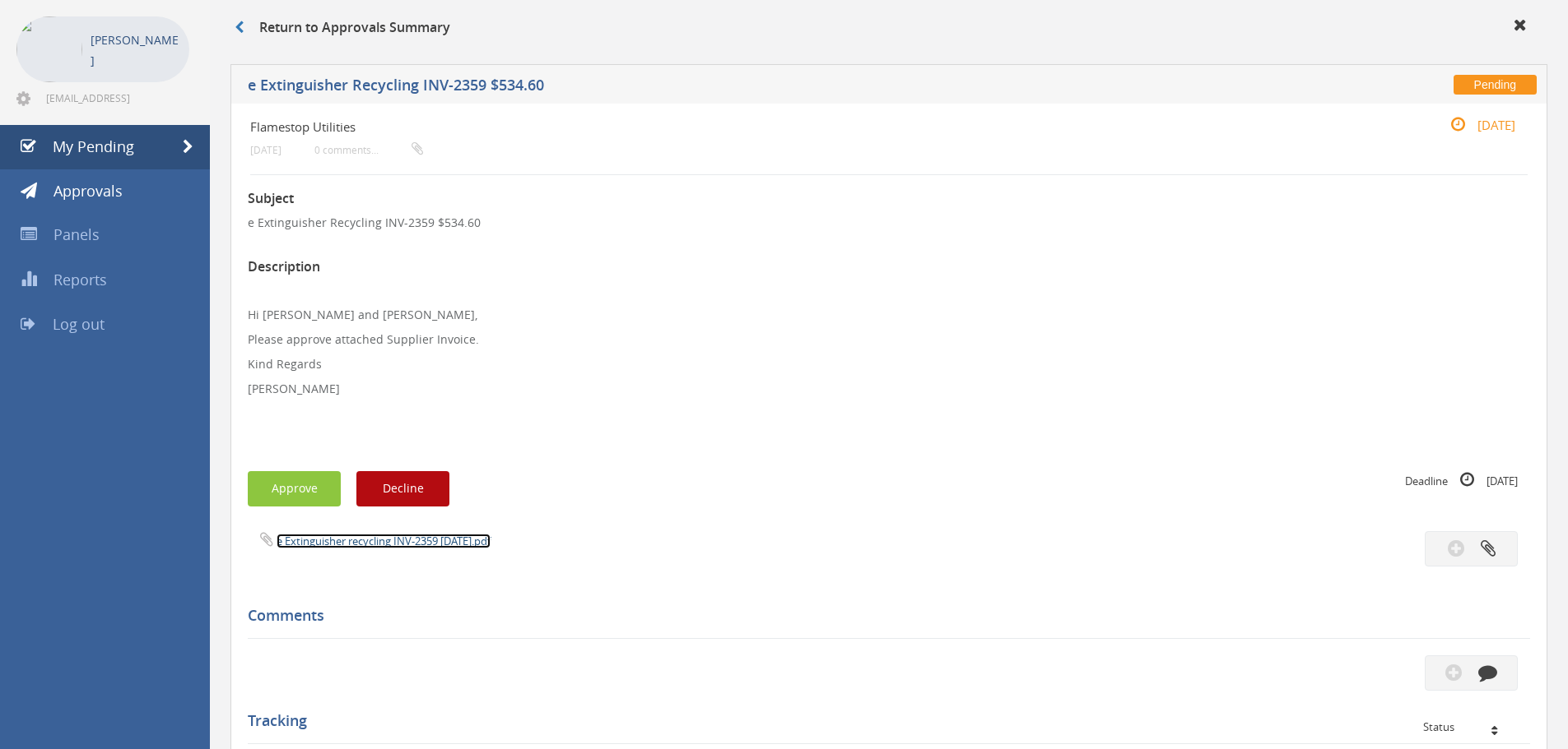
click at [365, 538] on link "e Extinguisher recycling INV-2359 [DATE].pdf" at bounding box center [383, 541] width 214 height 15
click at [307, 486] on button "Approve" at bounding box center [294, 488] width 93 height 35
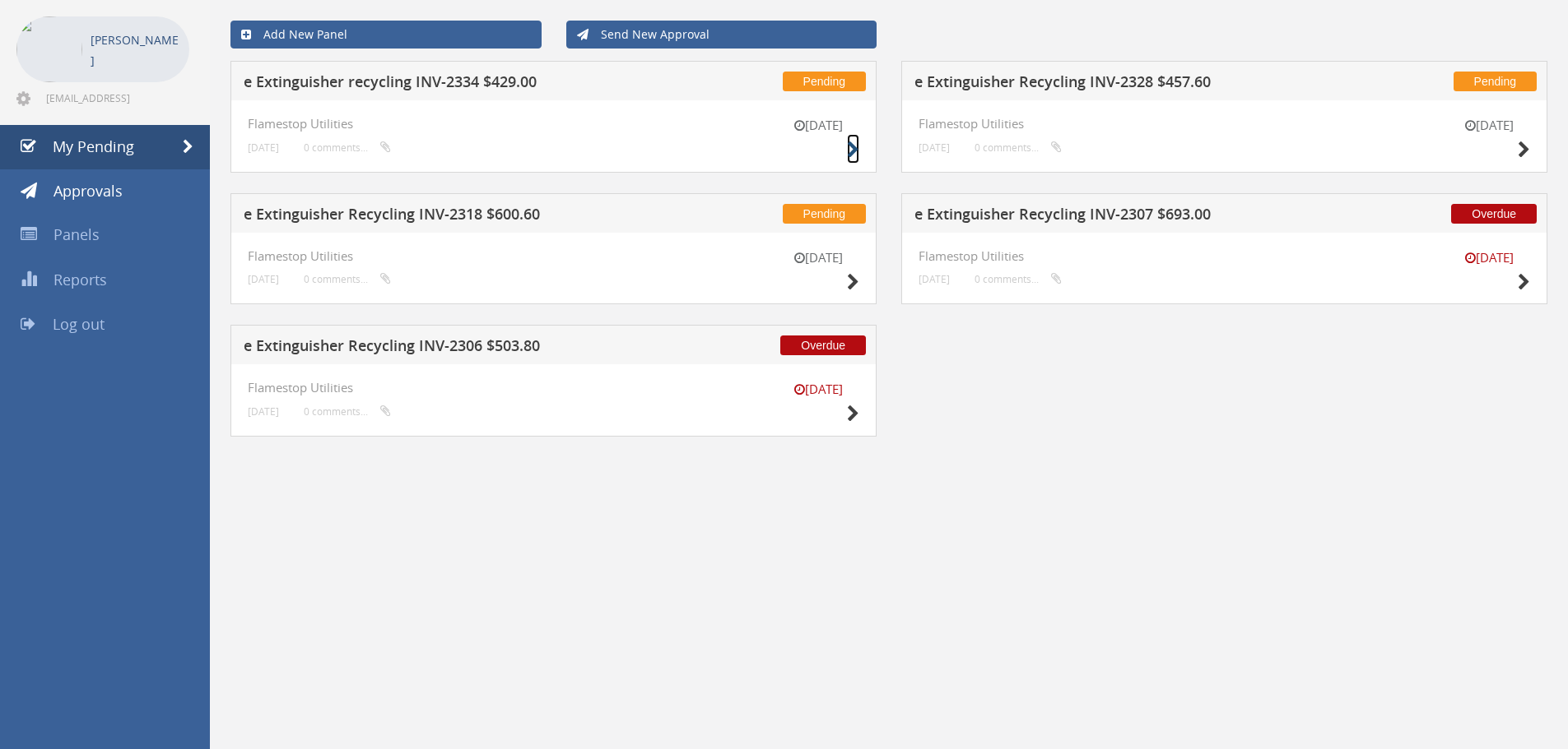
click at [850, 147] on icon at bounding box center [853, 150] width 12 height 17
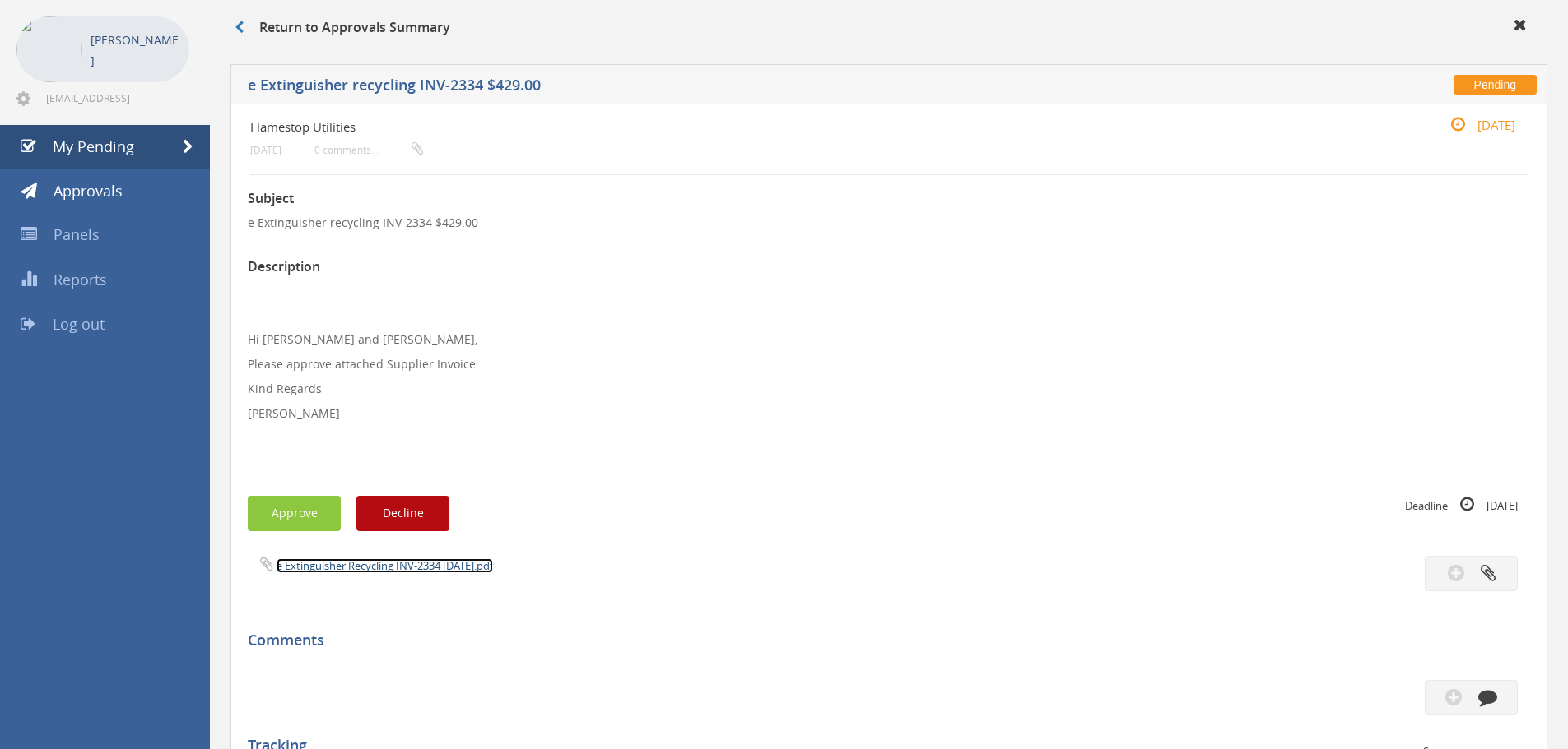
click at [363, 566] on link "e Extinguisher Recycling INV-2334 [DATE].pdf" at bounding box center [384, 566] width 217 height 15
click at [84, 148] on span "My Pending" at bounding box center [94, 146] width 81 height 20
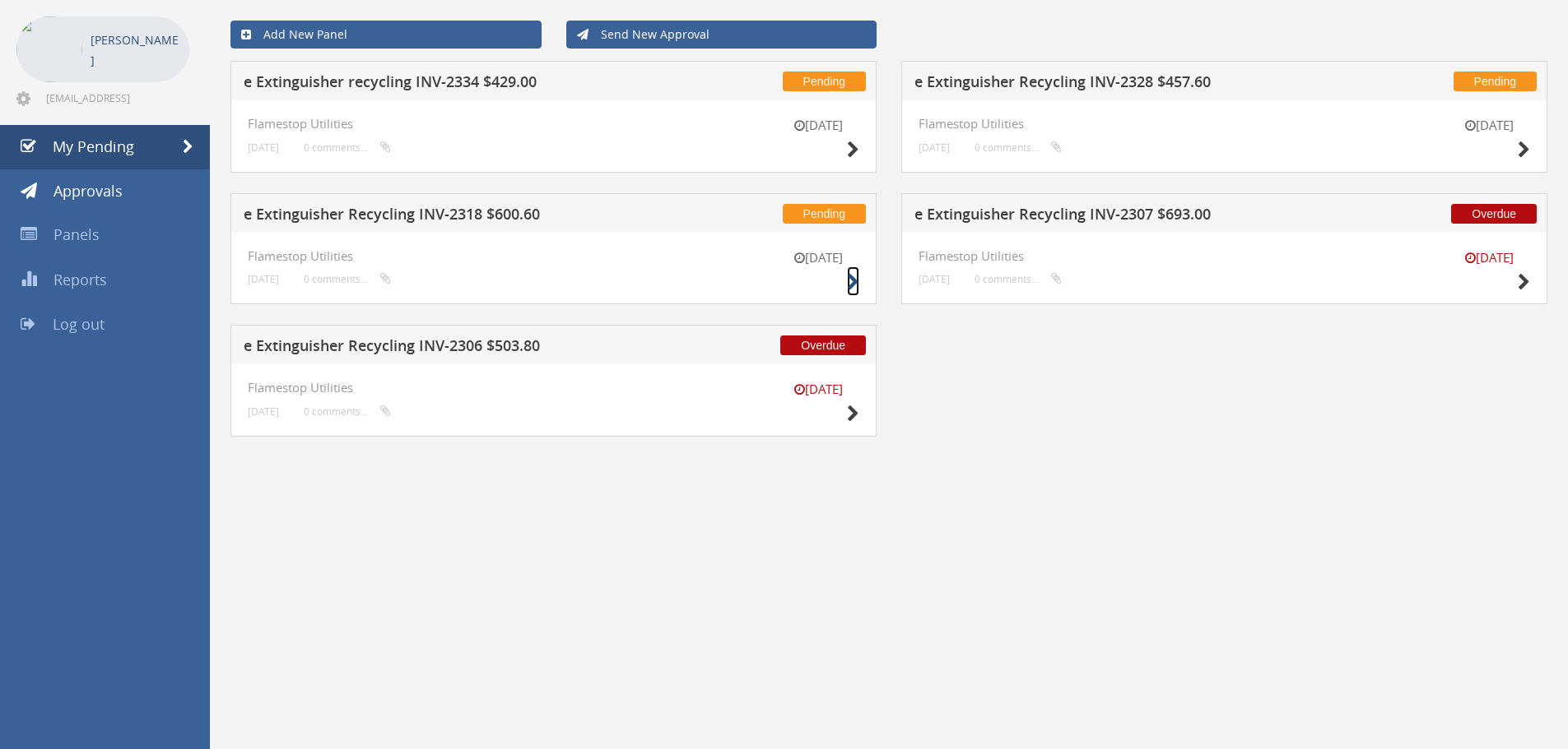
click at [852, 282] on icon at bounding box center [853, 283] width 12 height 17
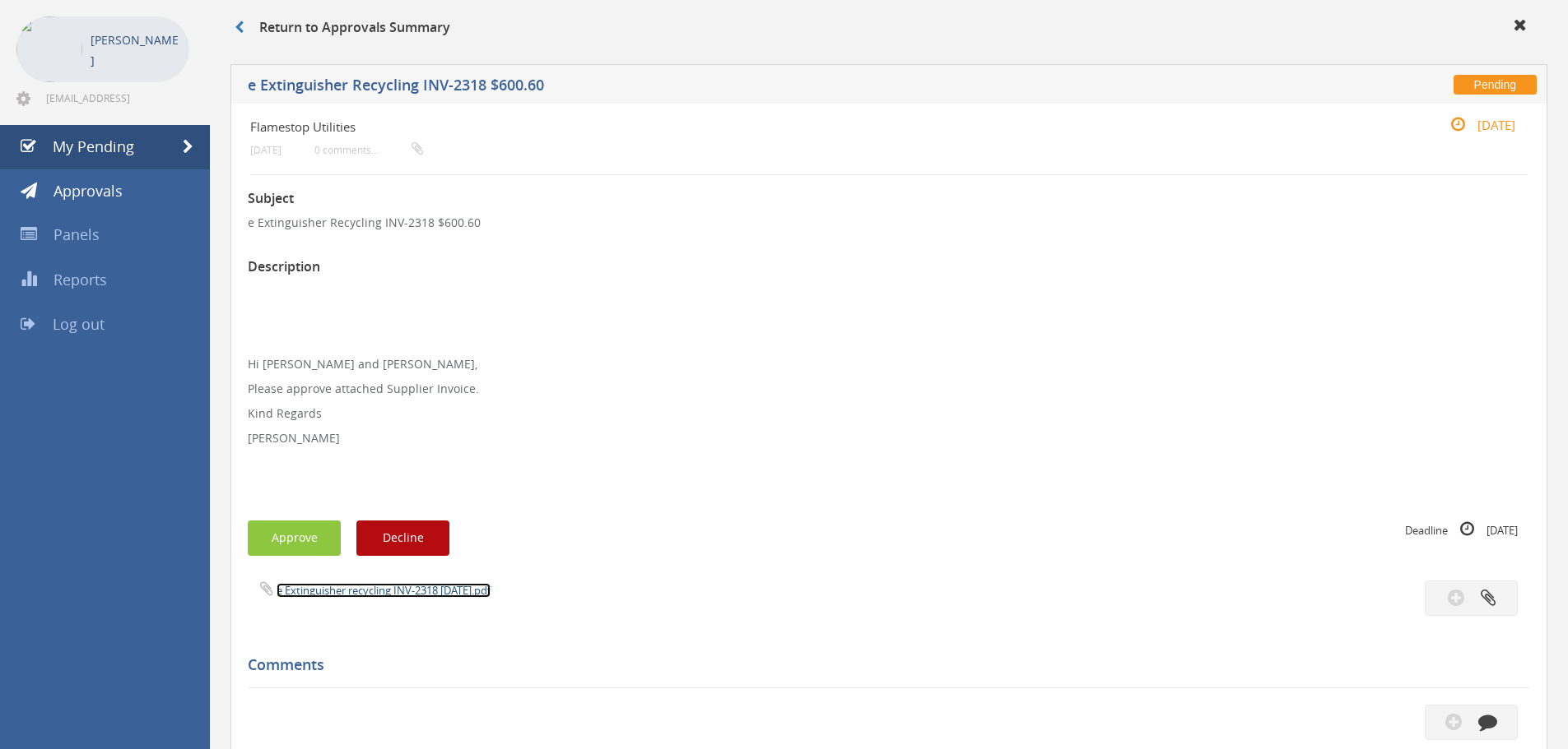
click at [308, 597] on link "e Extinguisher recycling INV-2318 [DATE].pdf" at bounding box center [383, 591] width 214 height 15
